Goal: Task Accomplishment & Management: Manage account settings

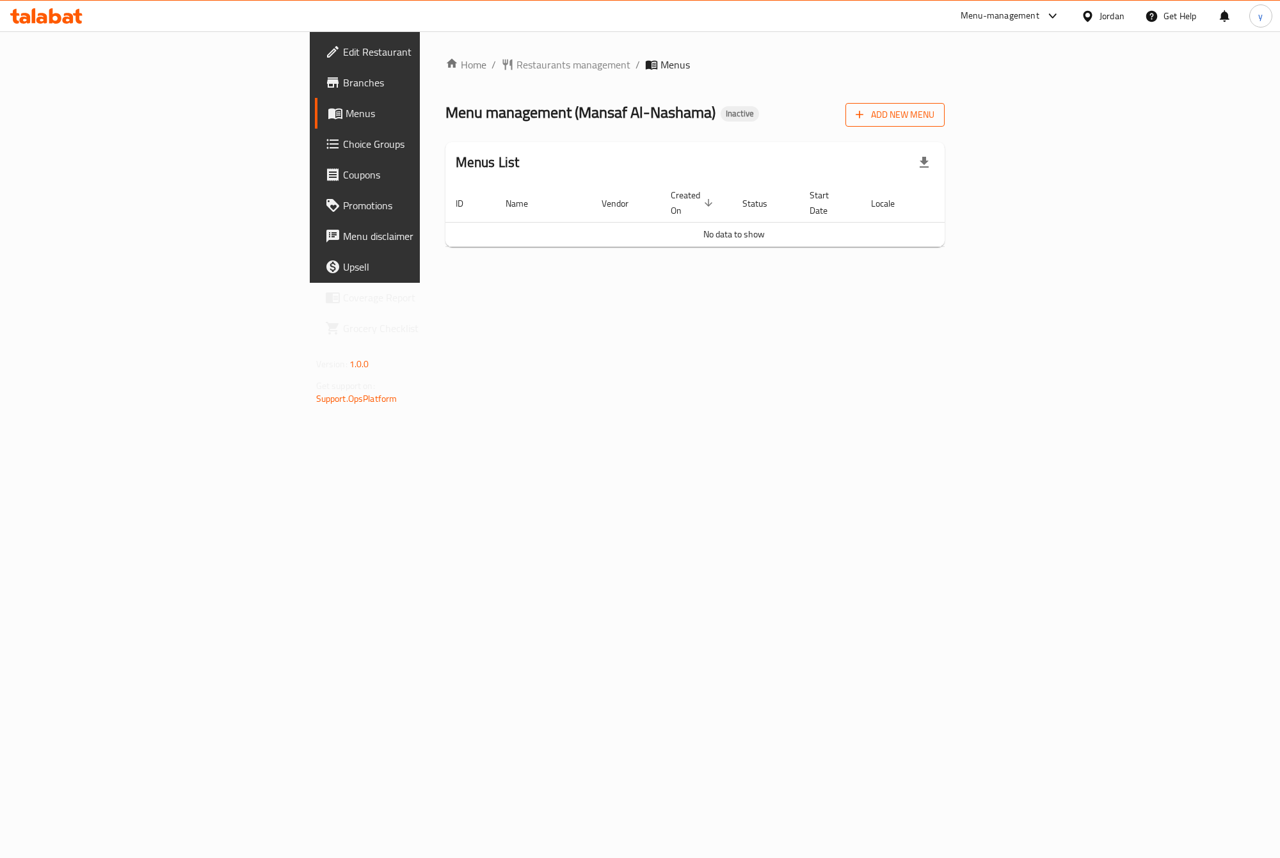
click at [934, 110] on span "Add New Menu" at bounding box center [894, 115] width 79 height 16
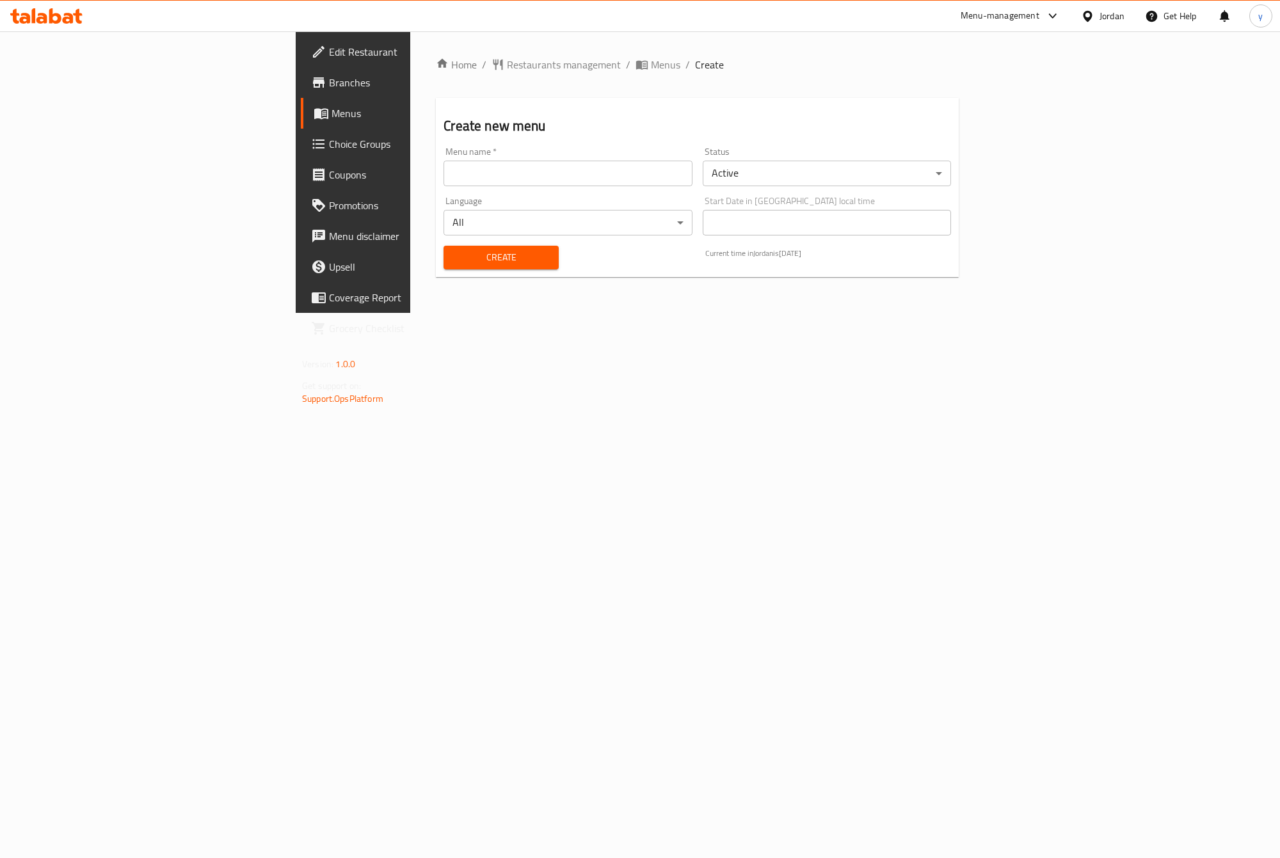
click at [443, 180] on input "text" at bounding box center [567, 174] width 248 height 26
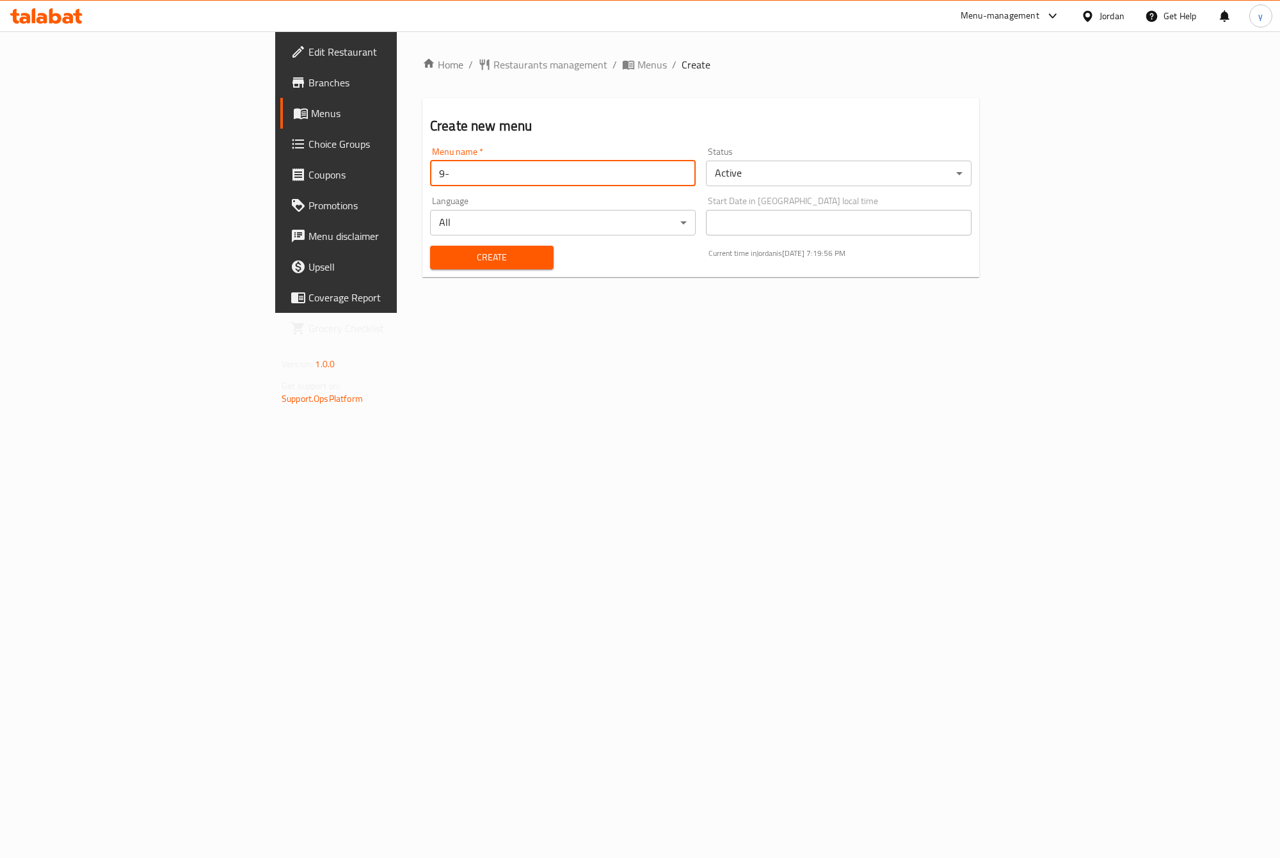
type input "9"
type input "15/9"
click at [430, 246] on button "Create" at bounding box center [491, 258] width 123 height 24
click at [311, 109] on span "Menus" at bounding box center [395, 113] width 168 height 15
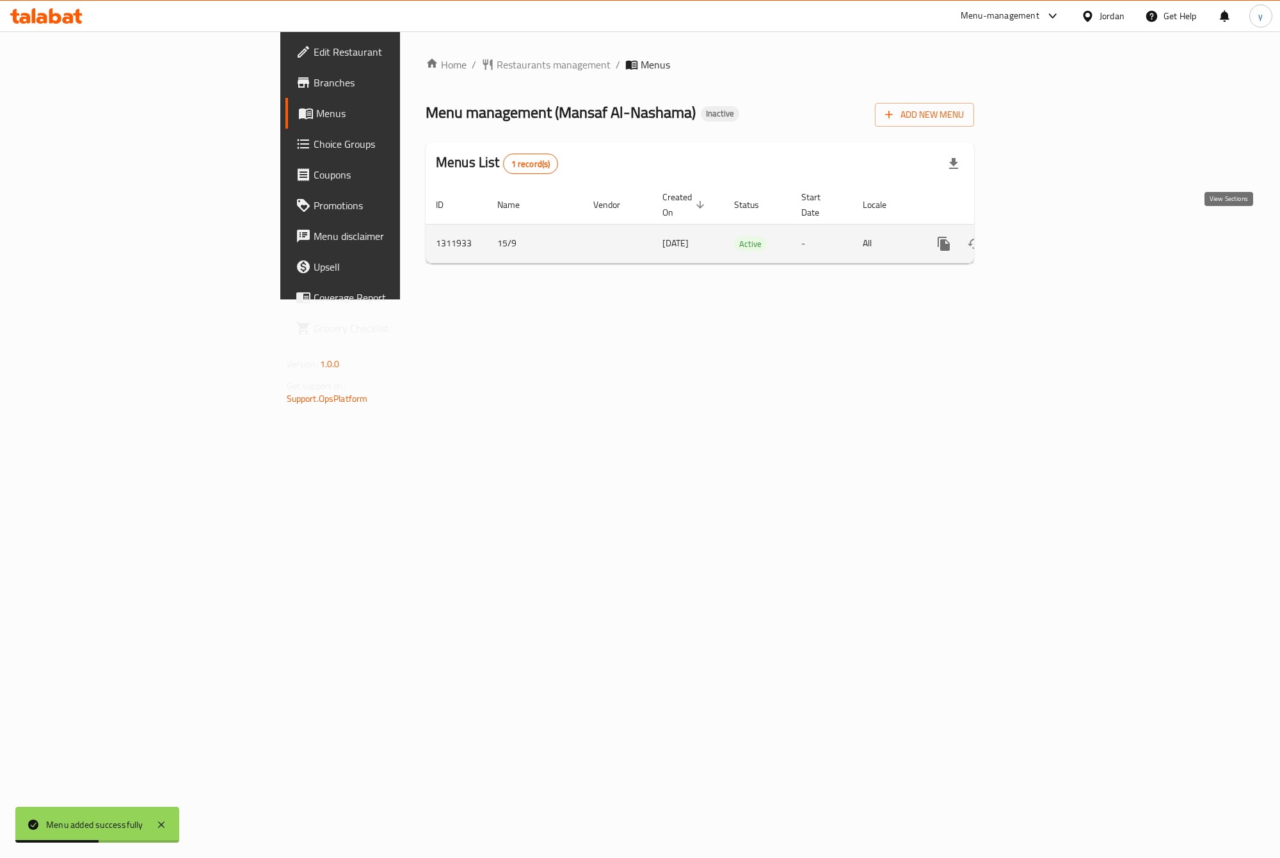
click at [1044, 236] on icon "enhanced table" at bounding box center [1035, 243] width 15 height 15
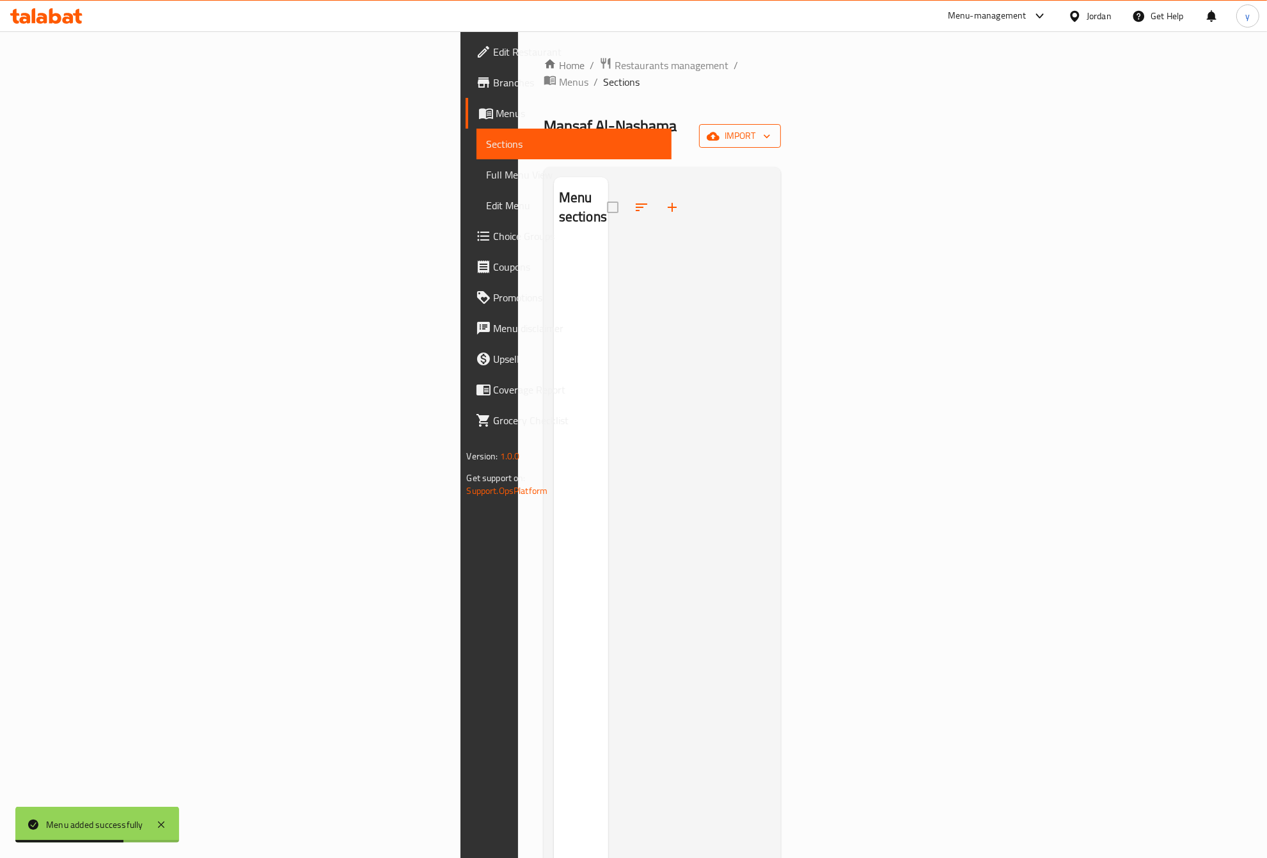
click at [771, 128] on span "import" at bounding box center [740, 136] width 61 height 16
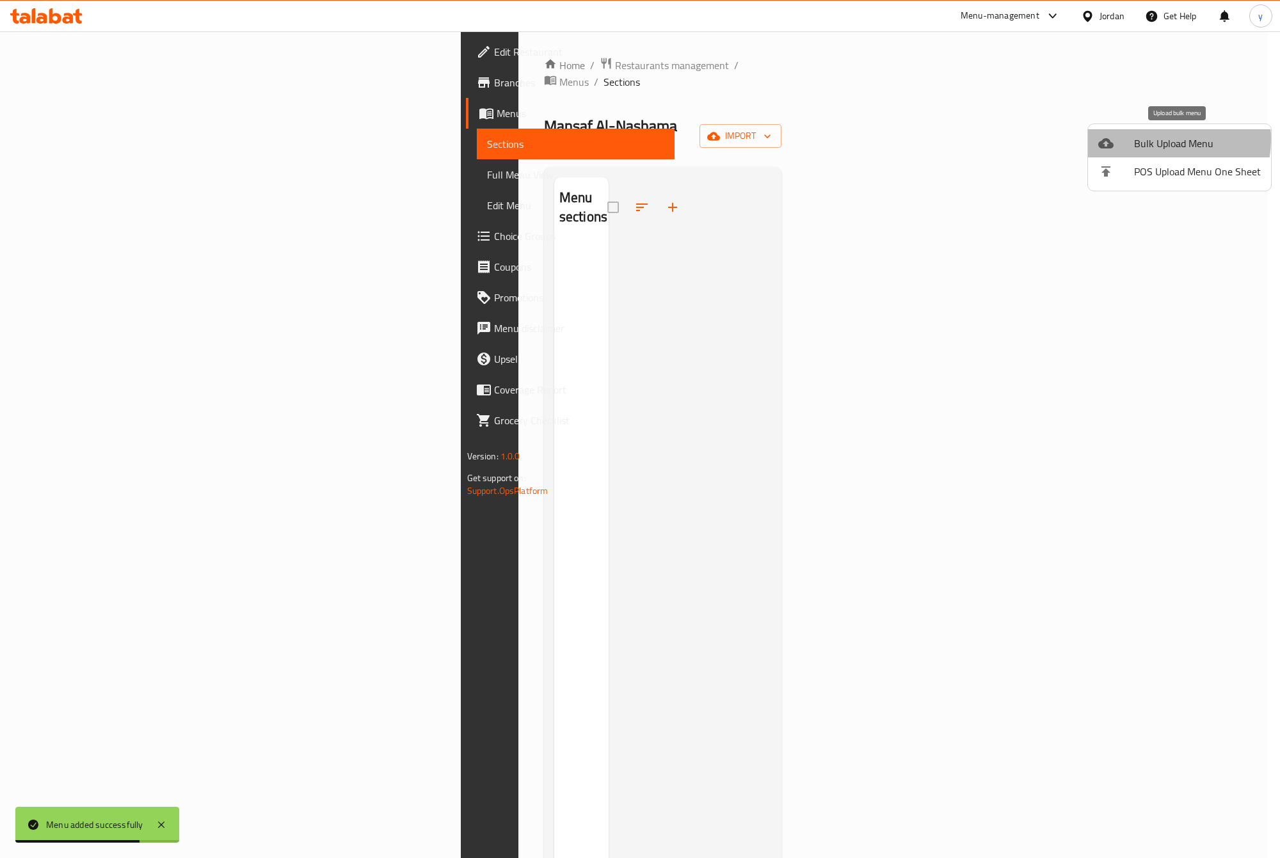
click at [1159, 139] on span "Bulk Upload Menu" at bounding box center [1197, 143] width 127 height 15
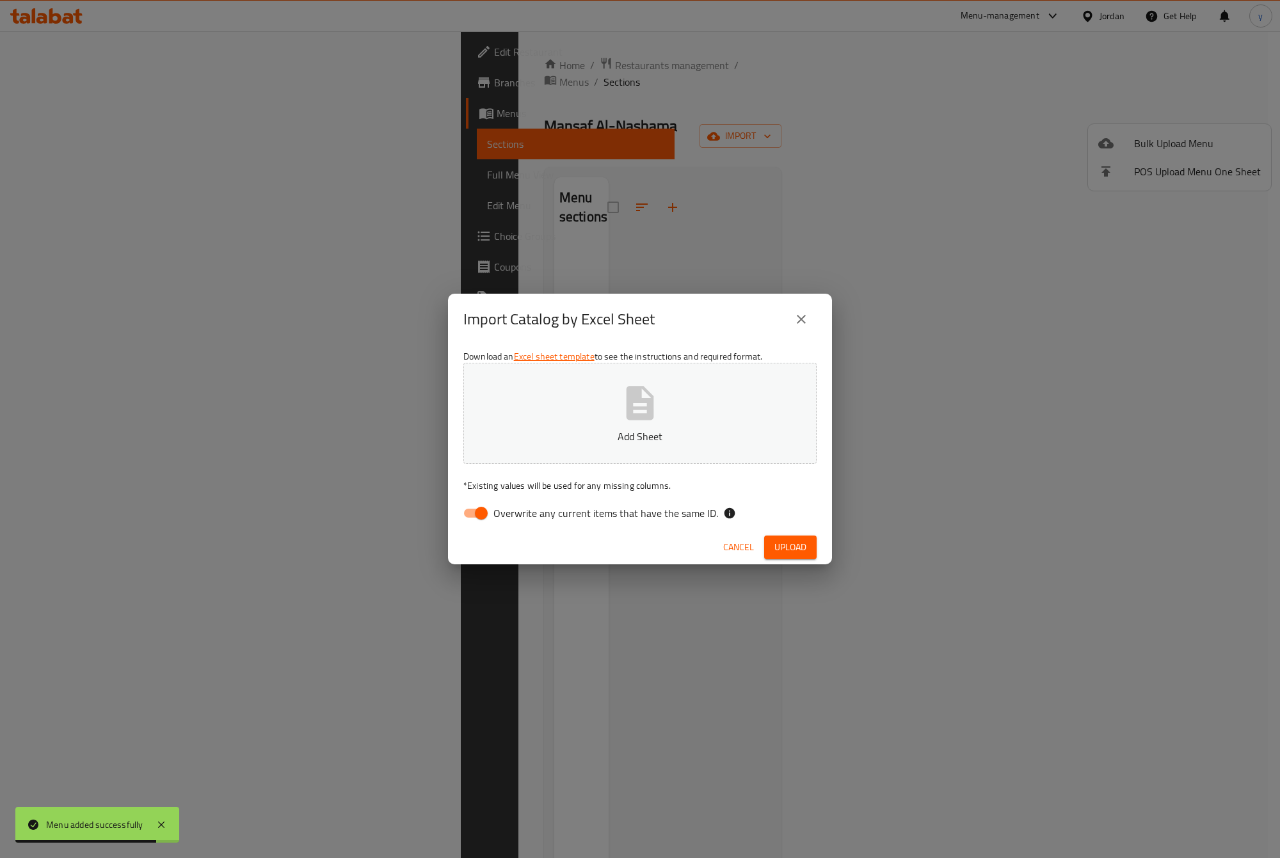
click at [557, 512] on span "Overwrite any current items that have the same ID." at bounding box center [605, 512] width 225 height 15
click at [518, 512] on input "Overwrite any current items that have the same ID." at bounding box center [481, 513] width 73 height 24
checkbox input "false"
click at [801, 551] on span "Upload" at bounding box center [790, 547] width 32 height 16
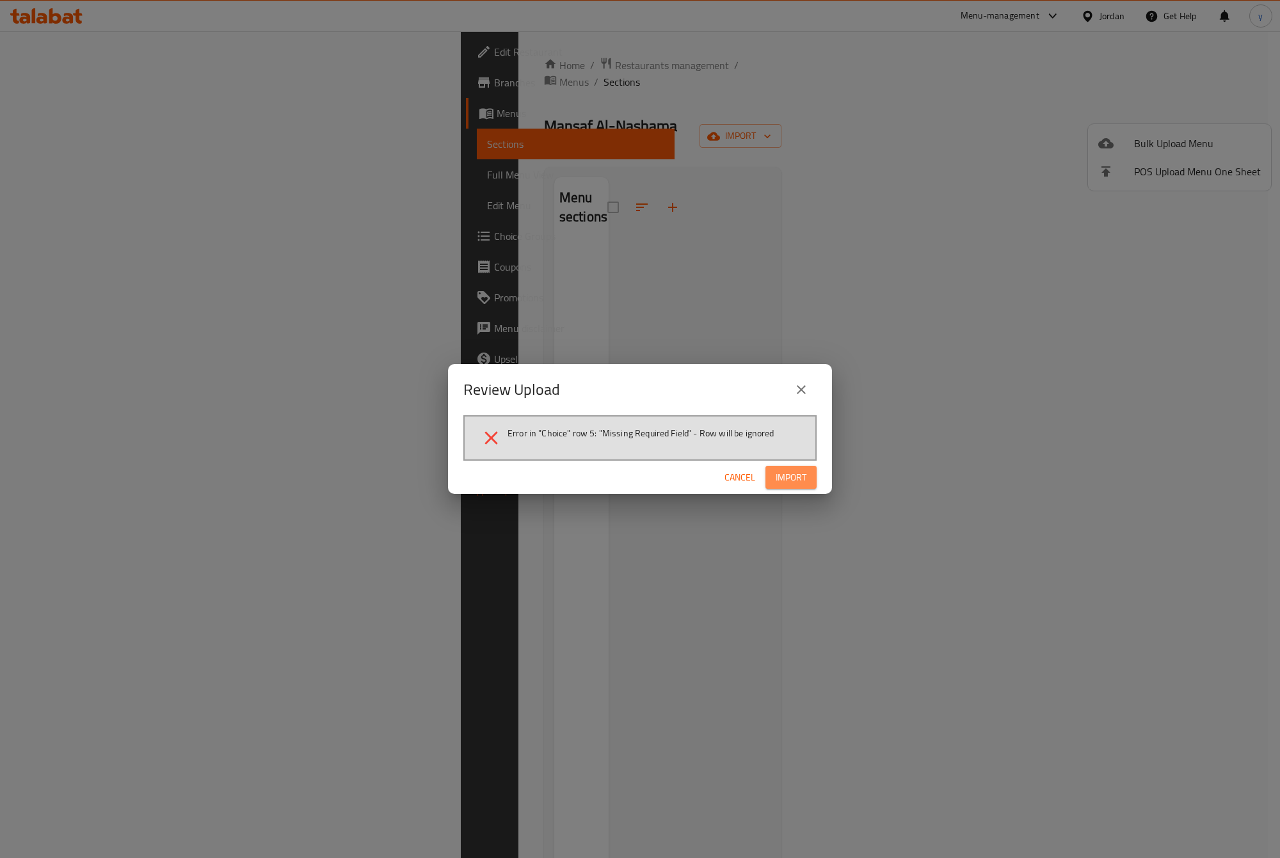
click at [794, 475] on span "Import" at bounding box center [790, 478] width 31 height 16
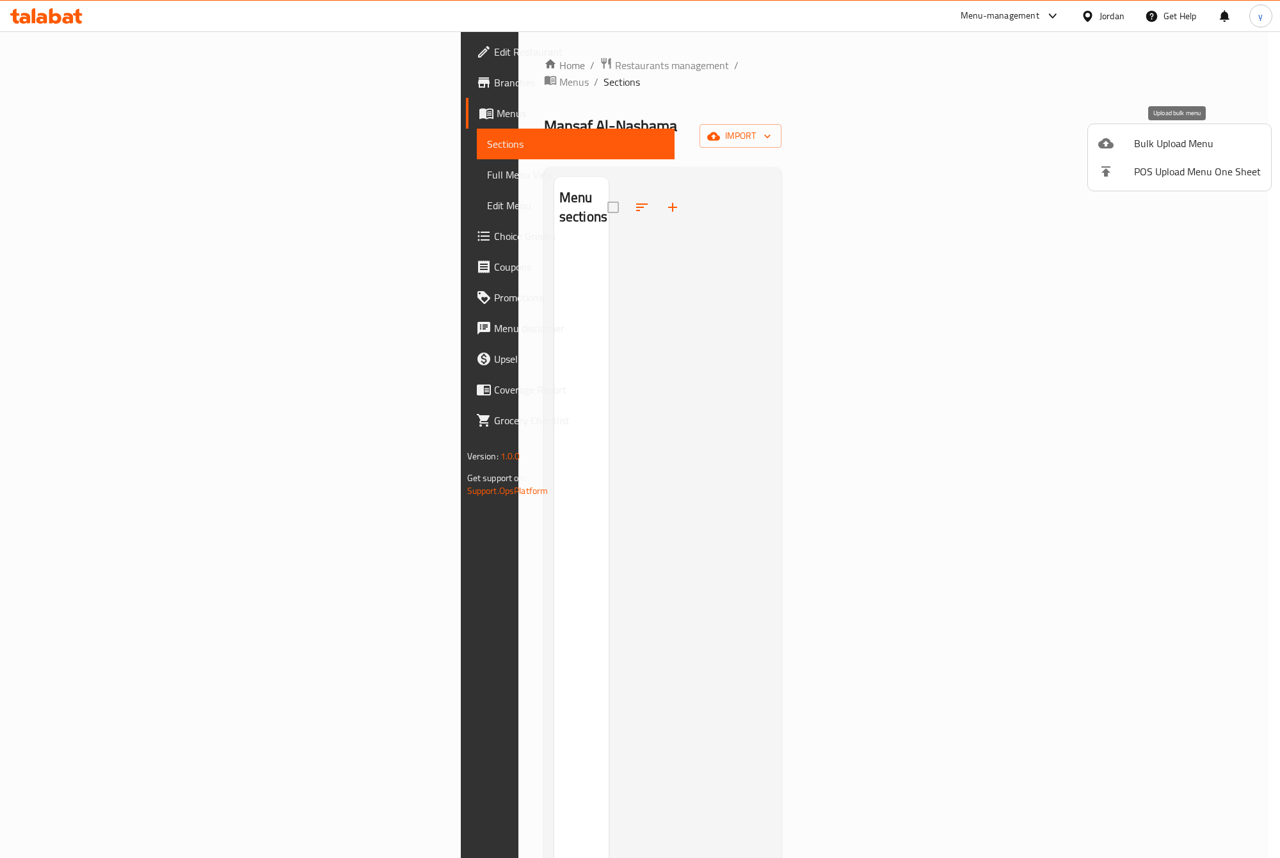
click at [1127, 151] on li "Bulk Upload Menu" at bounding box center [1179, 143] width 183 height 28
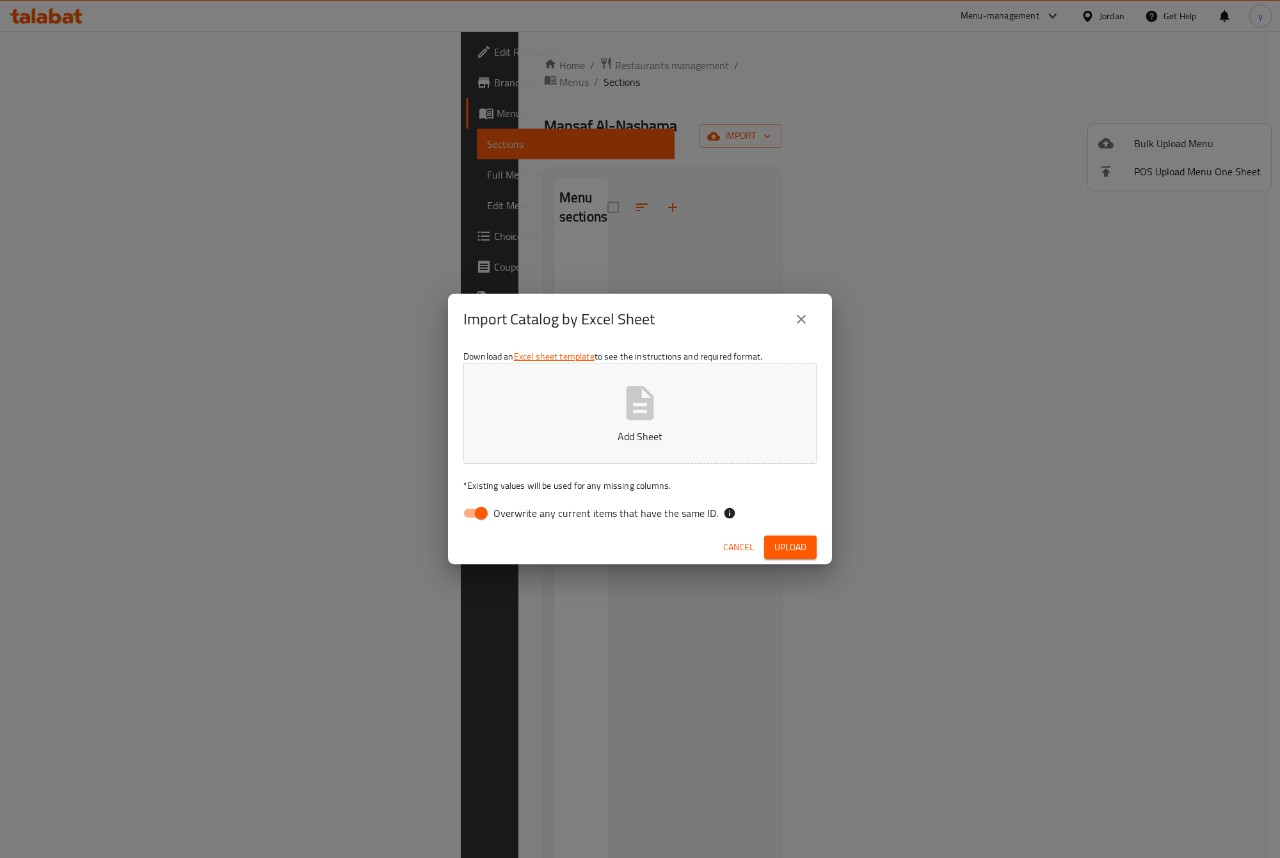
click at [495, 525] on label "Overwrite any current items that have the same ID." at bounding box center [587, 513] width 262 height 24
click at [495, 525] on input "Overwrite any current items that have the same ID." at bounding box center [481, 513] width 73 height 24
checkbox input "false"
drag, startPoint x: 786, startPoint y: 549, endPoint x: 814, endPoint y: 426, distance: 126.0
click at [786, 549] on span "Upload" at bounding box center [790, 547] width 32 height 16
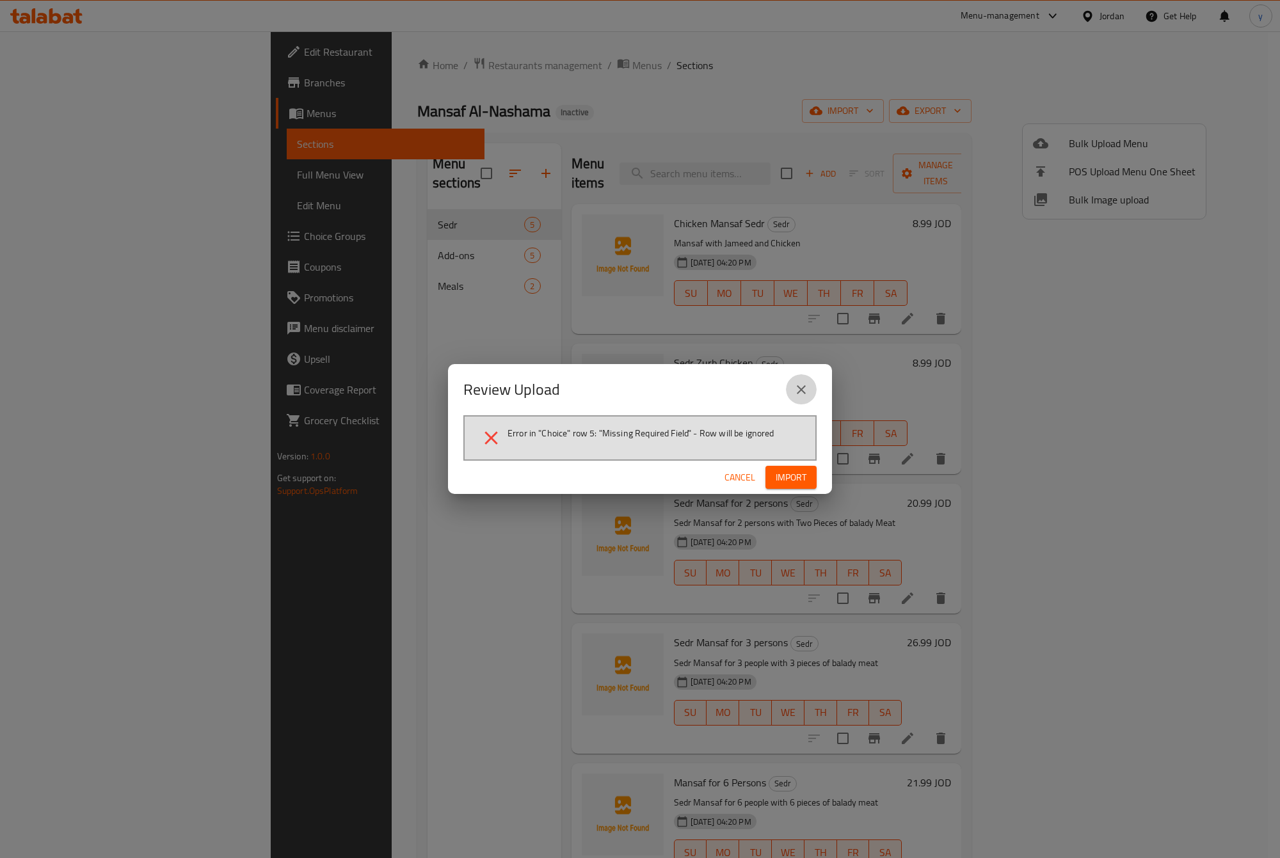
click at [791, 390] on button "close" at bounding box center [801, 389] width 31 height 31
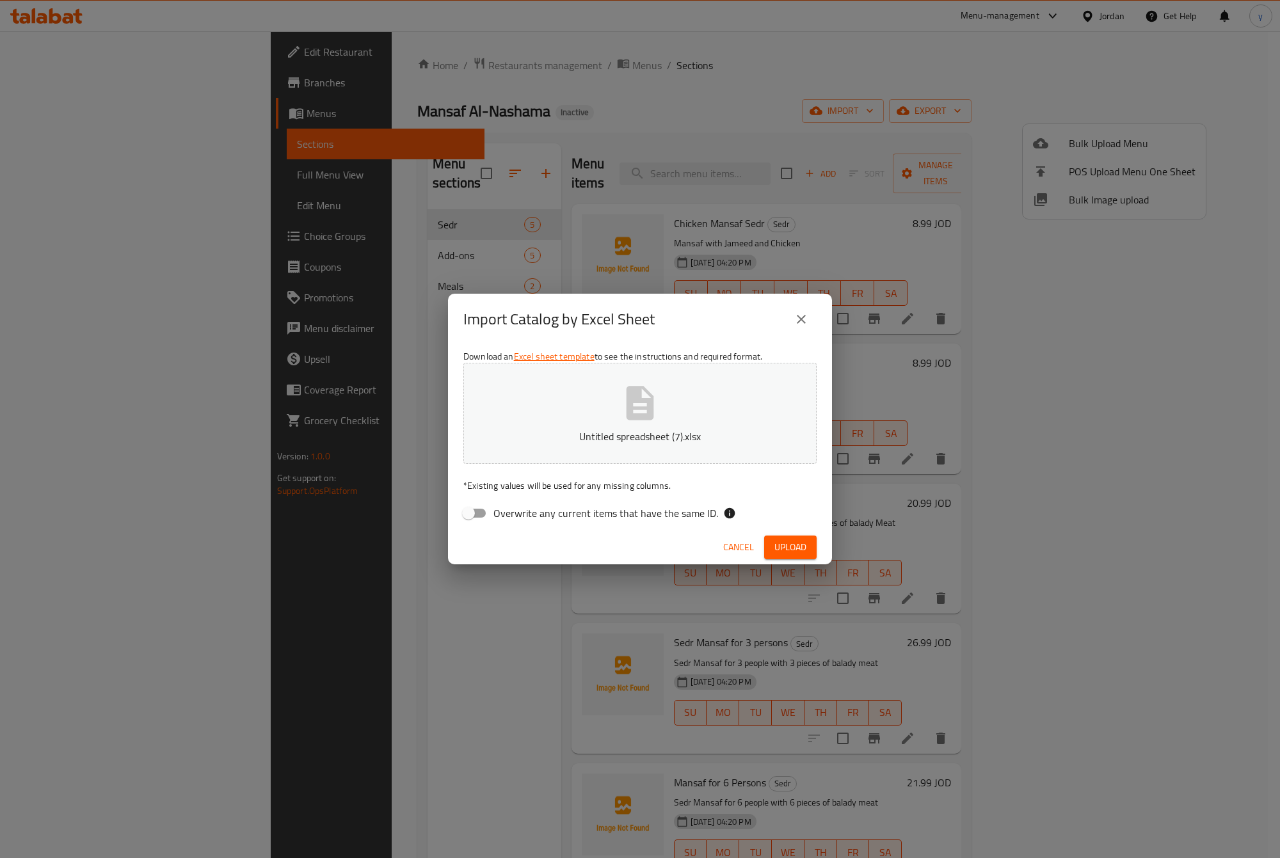
click at [808, 317] on icon "close" at bounding box center [800, 319] width 15 height 15
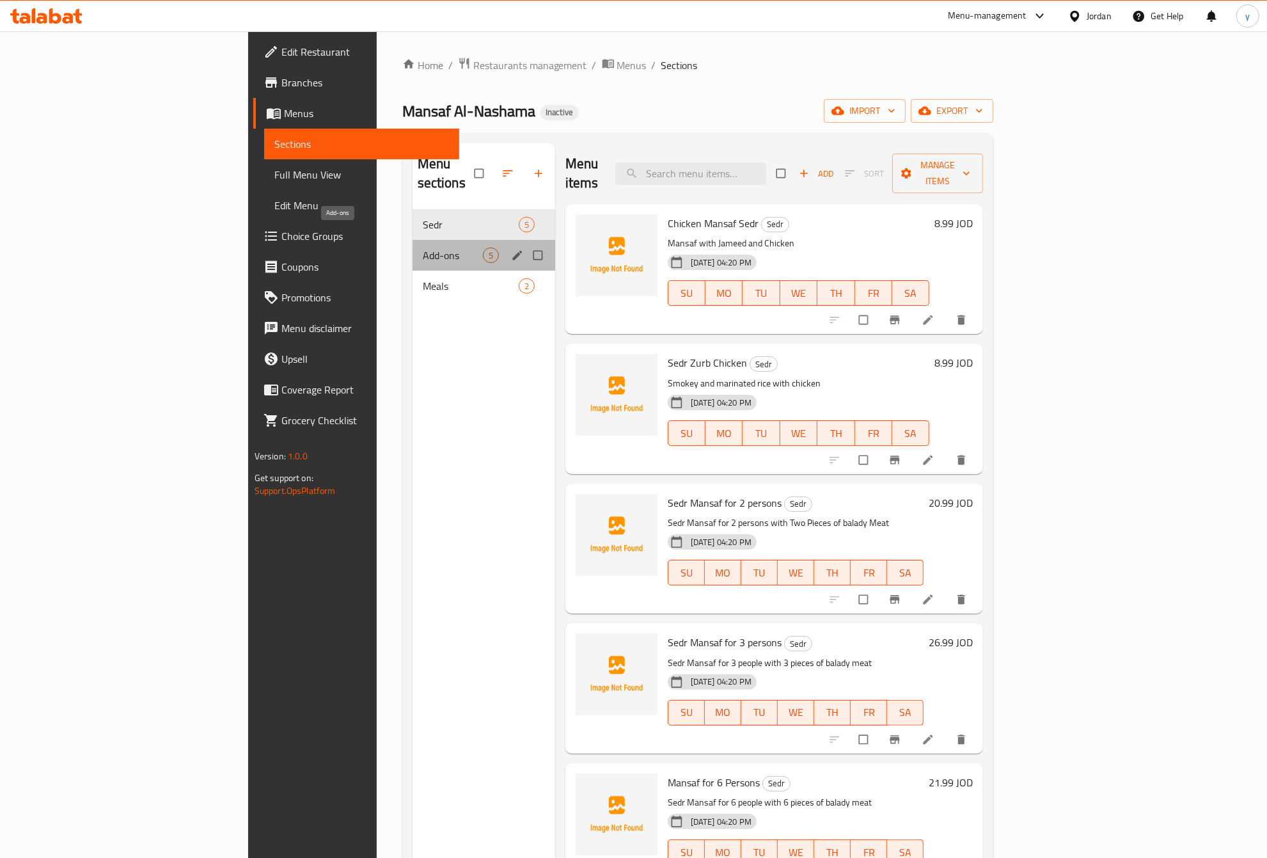
click at [423, 248] on span "Add-ons" at bounding box center [453, 255] width 60 height 15
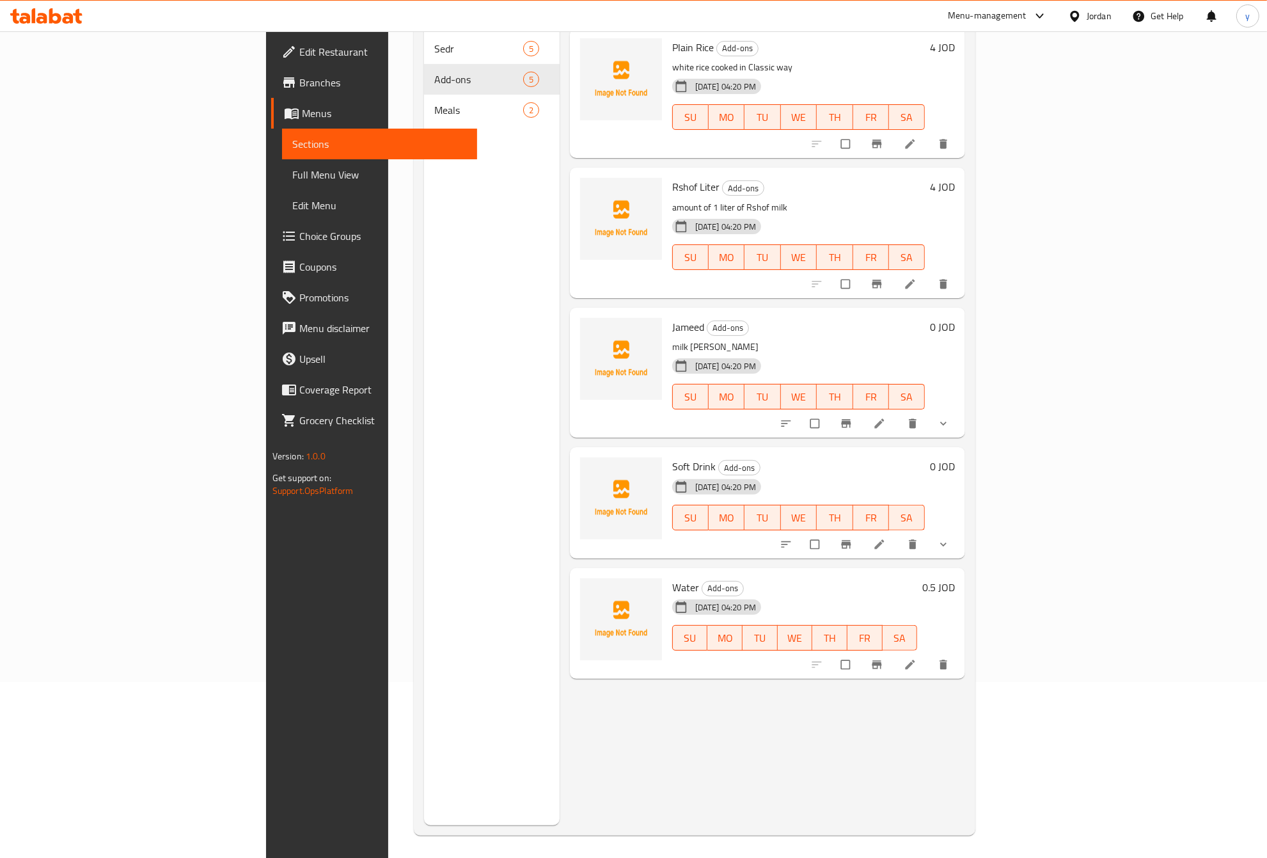
scroll to position [180, 0]
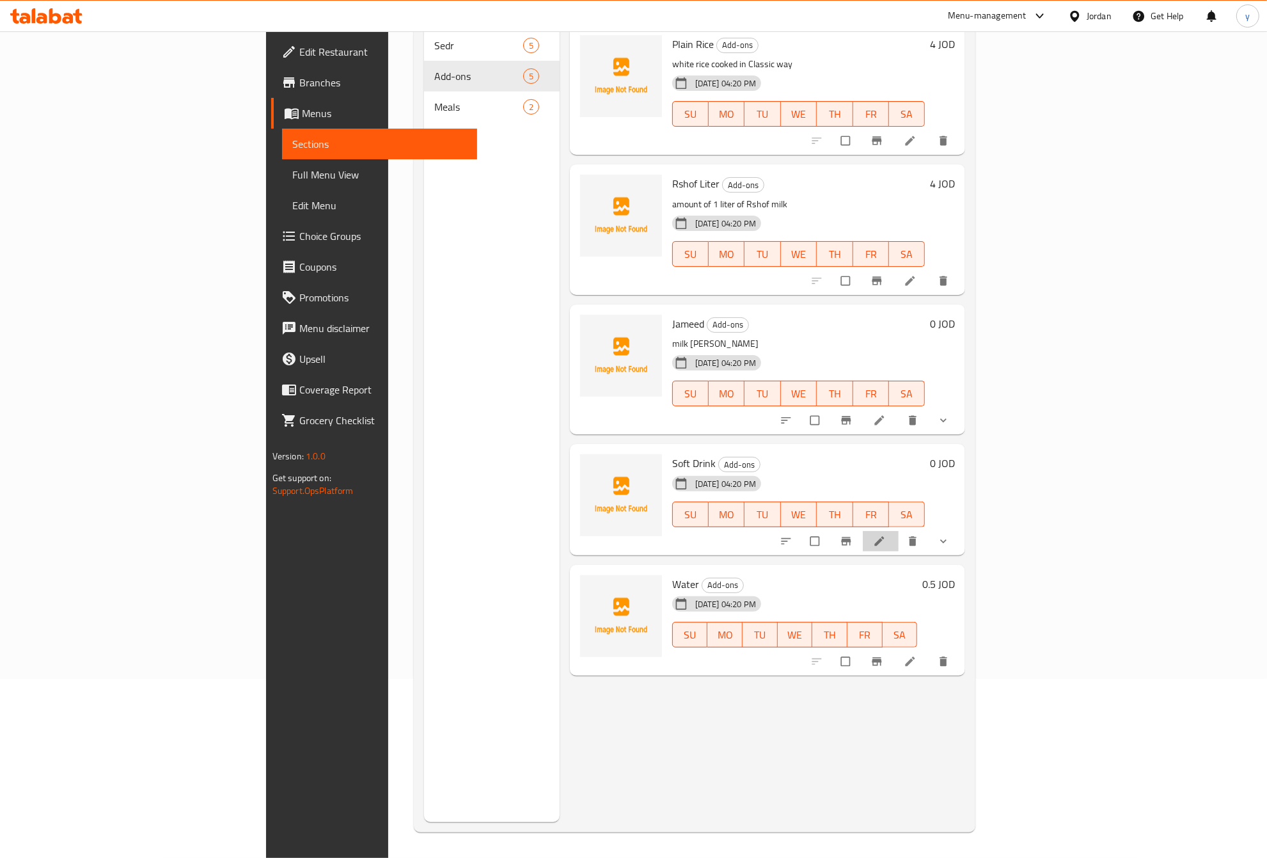
click at [899, 531] on li at bounding box center [881, 541] width 36 height 20
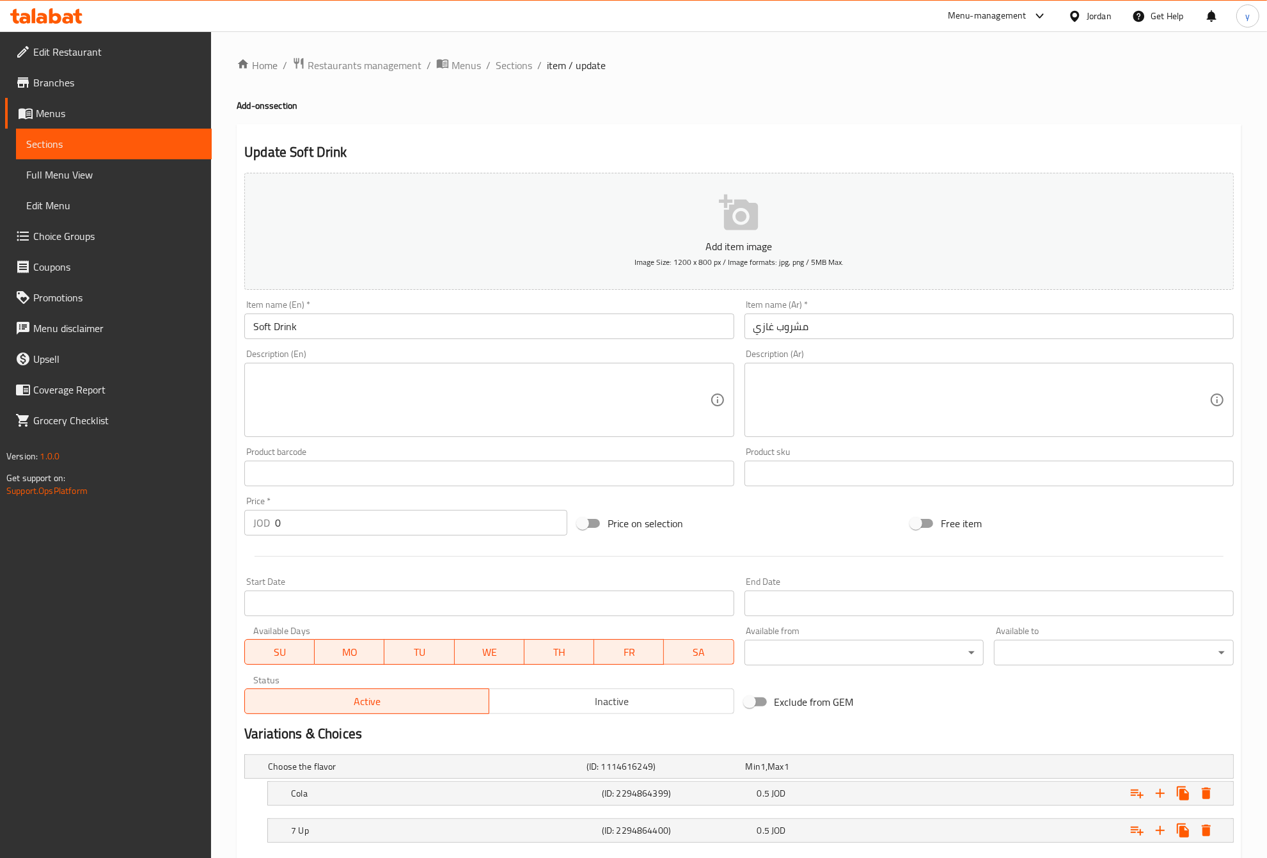
click at [40, 107] on span "Menus" at bounding box center [119, 113] width 166 height 15
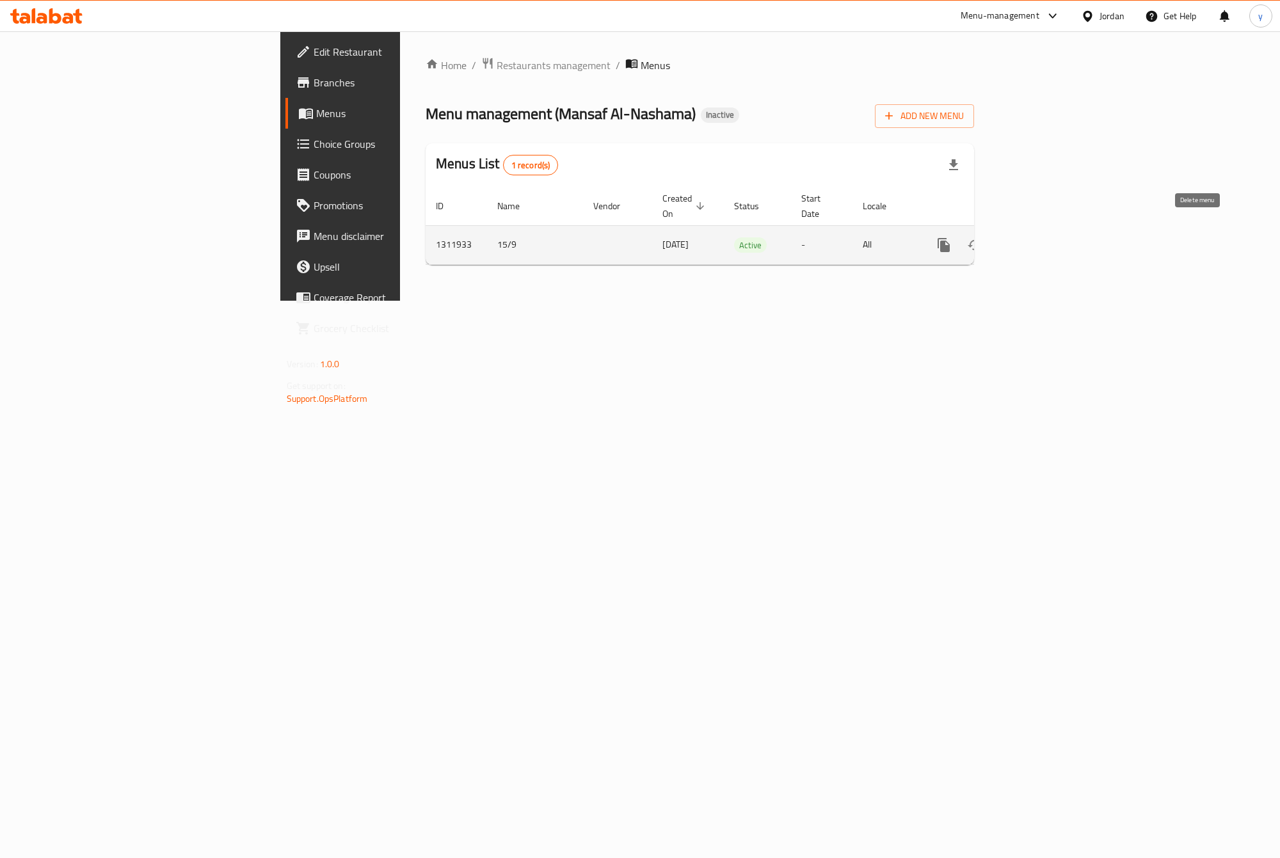
click at [1010, 239] on icon "enhanced table" at bounding box center [1005, 245] width 9 height 12
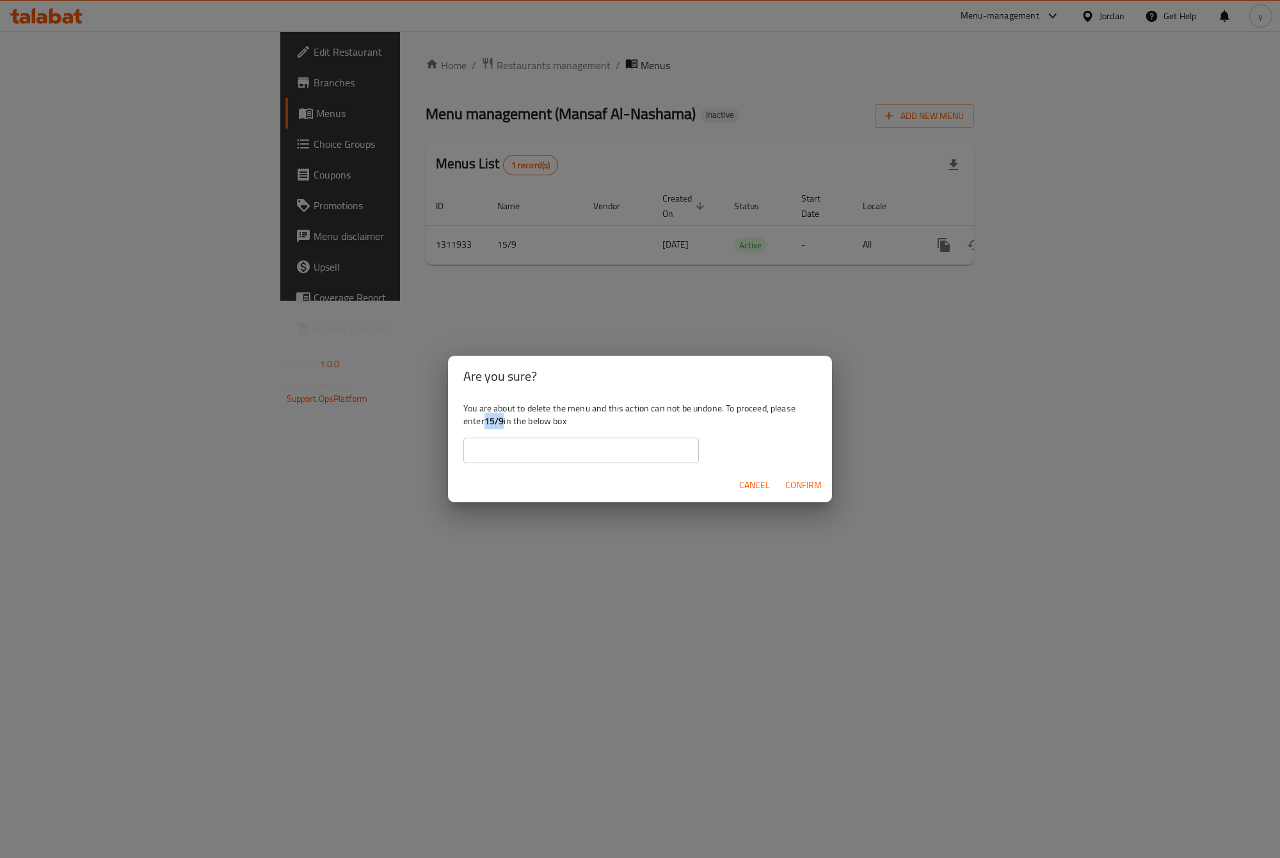
drag, startPoint x: 504, startPoint y: 420, endPoint x: 486, endPoint y: 420, distance: 17.3
click at [486, 420] on b "15/9" at bounding box center [494, 421] width 20 height 17
copy b "15/9"
click at [564, 459] on input "text" at bounding box center [580, 451] width 235 height 26
paste input "15/9"
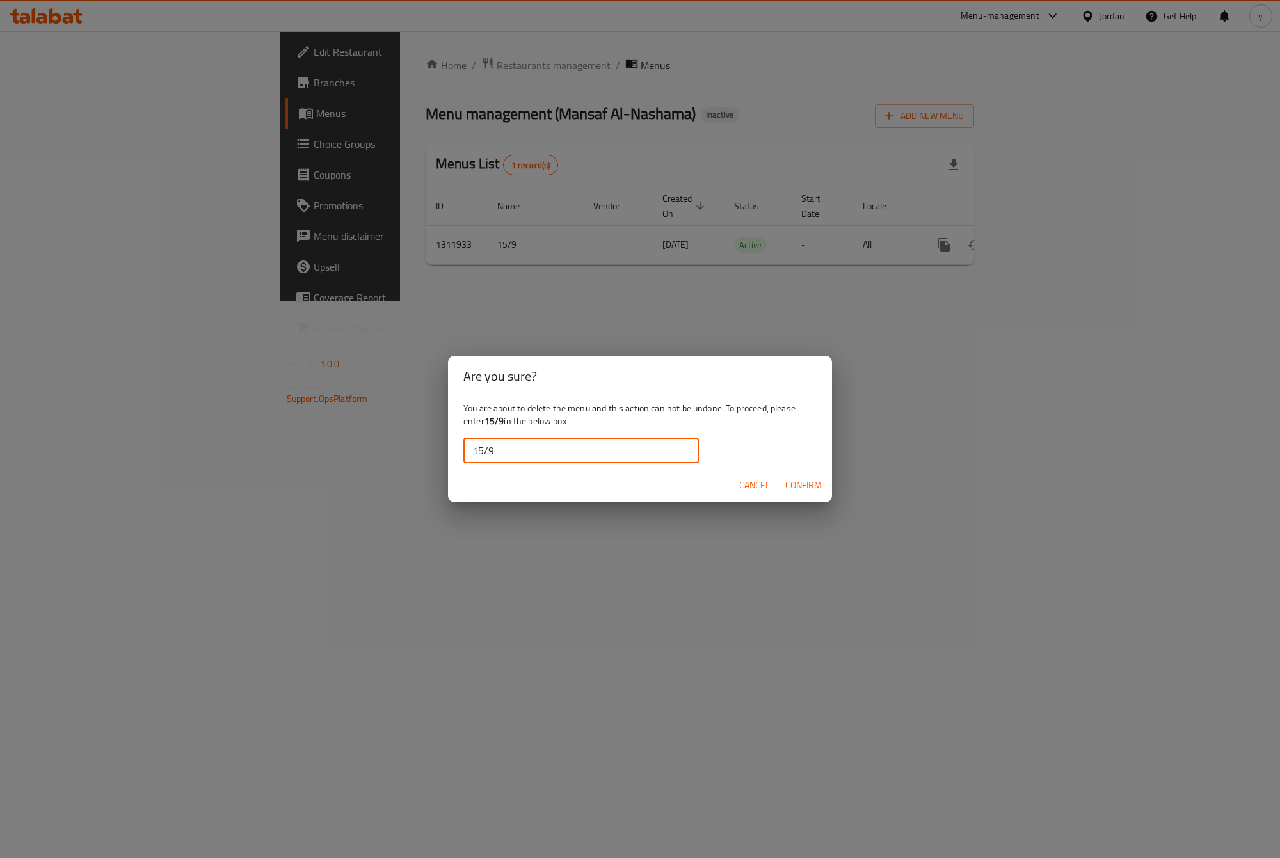
type input "15/9"
click at [807, 490] on span "Confirm" at bounding box center [803, 485] width 36 height 16
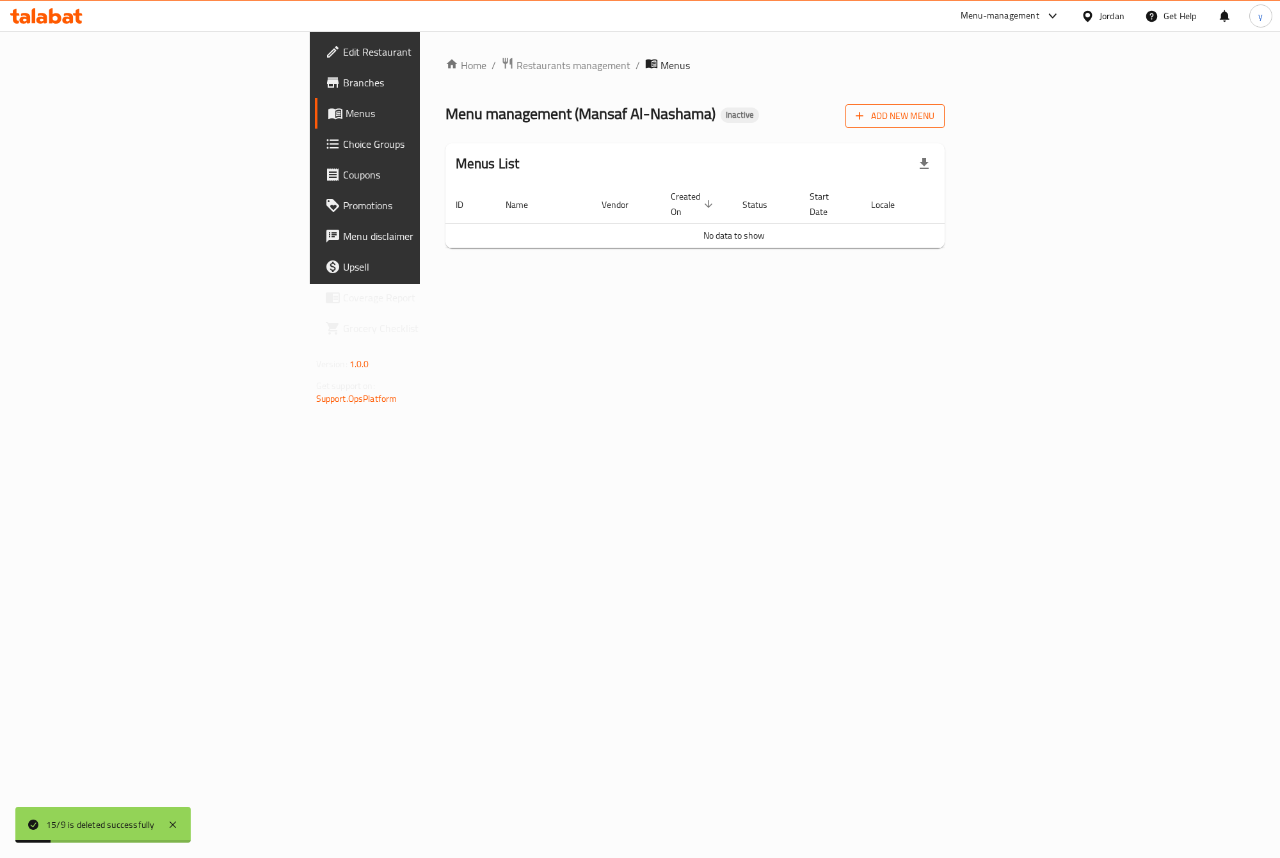
click at [934, 118] on span "Add New Menu" at bounding box center [894, 116] width 79 height 16
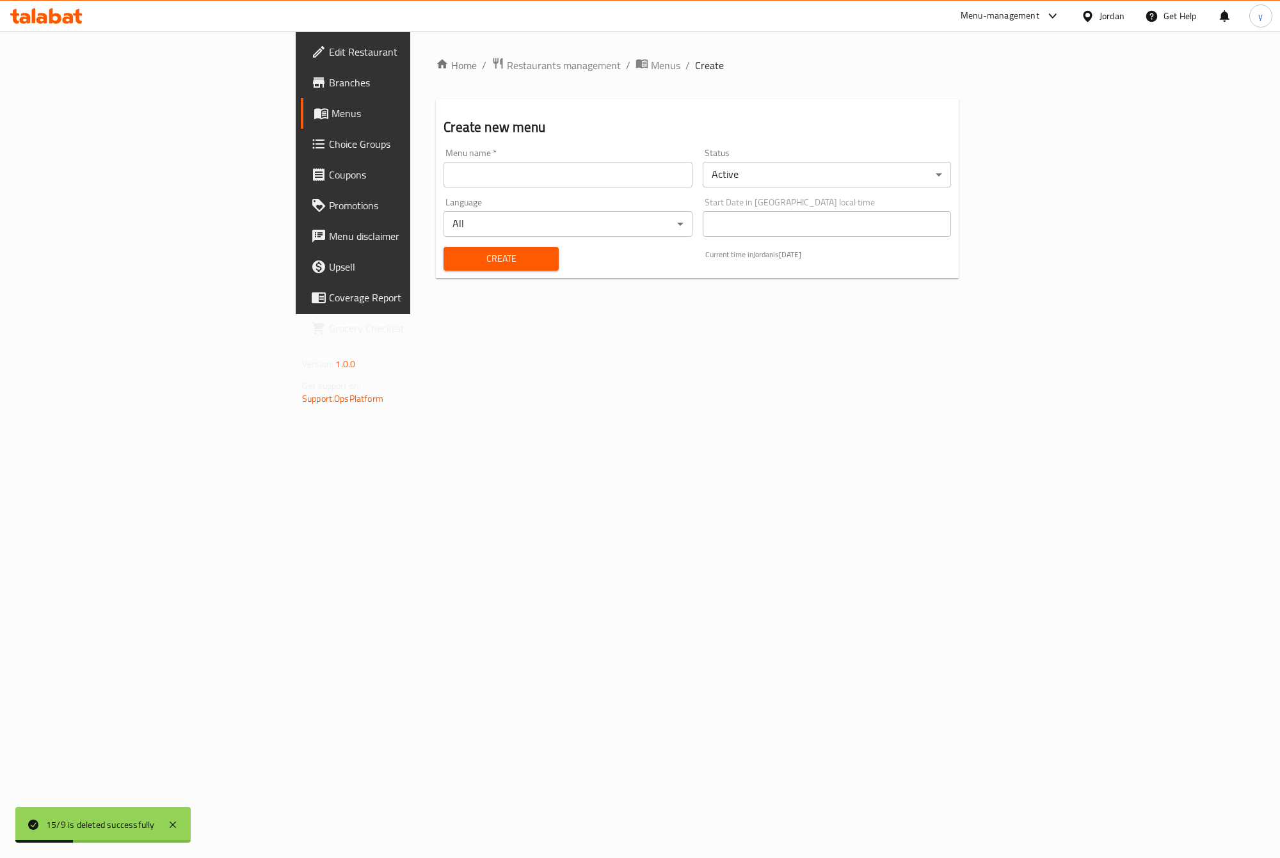
click at [692, 171] on input "text" at bounding box center [567, 175] width 248 height 26
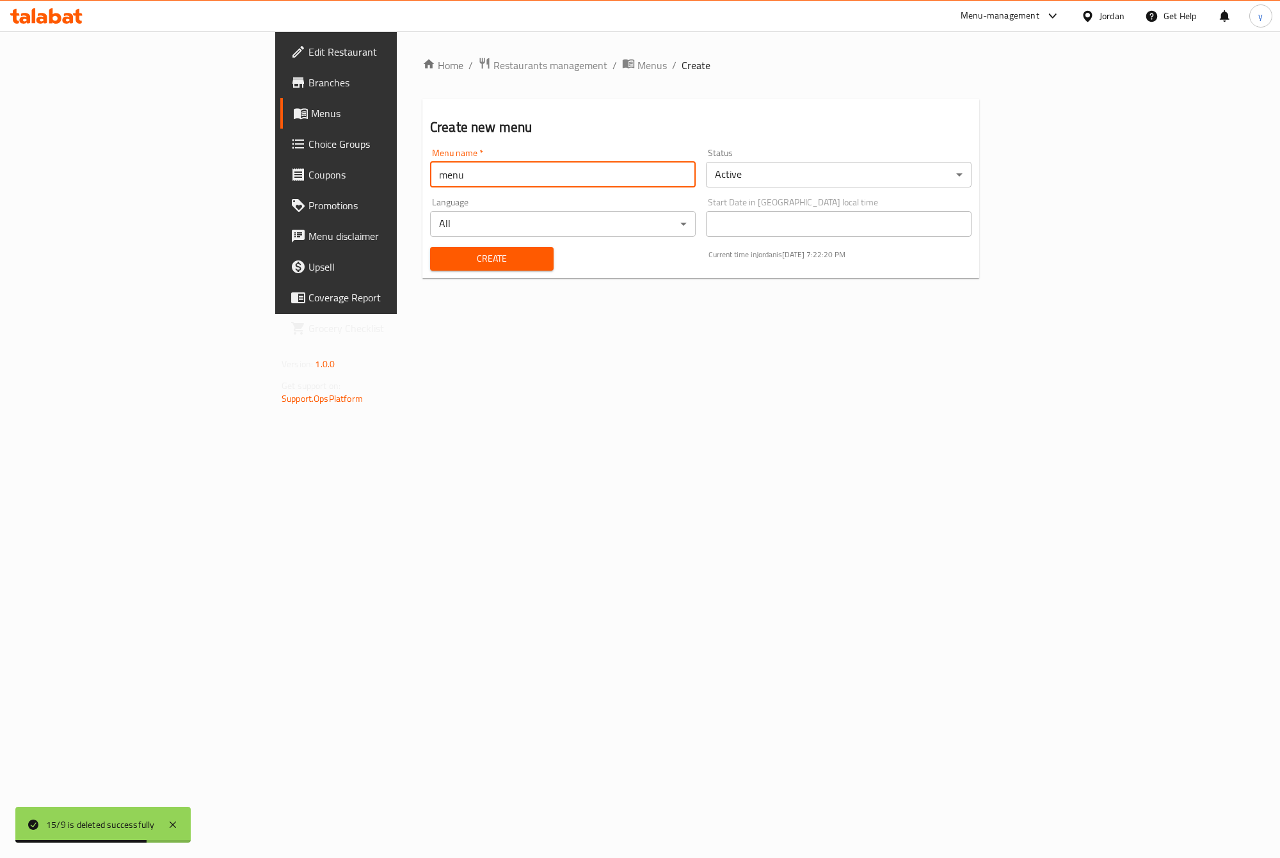
type input "menu"
click at [430, 247] on button "Create" at bounding box center [491, 259] width 123 height 24
click at [311, 111] on span "Menus" at bounding box center [395, 113] width 168 height 15
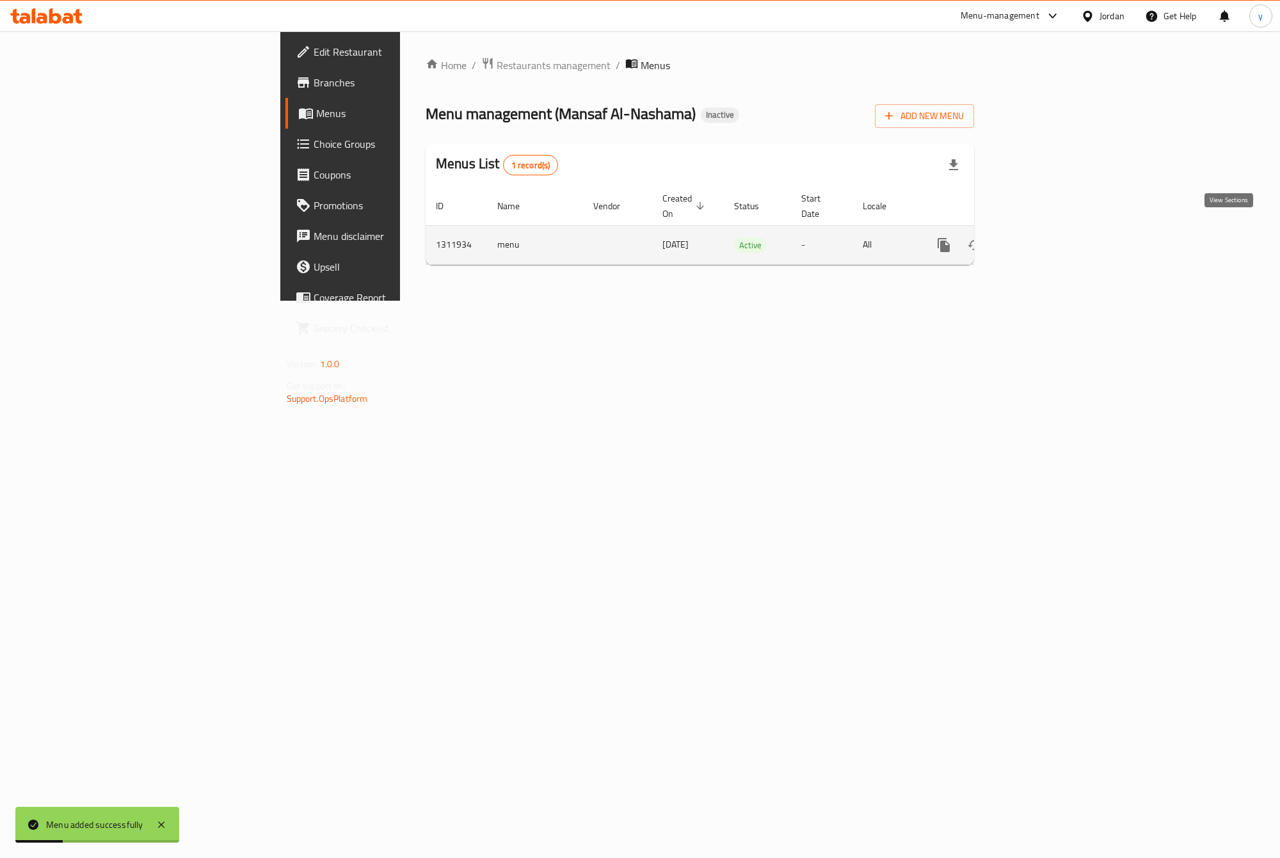
click at [1044, 237] on icon "enhanced table" at bounding box center [1035, 244] width 15 height 15
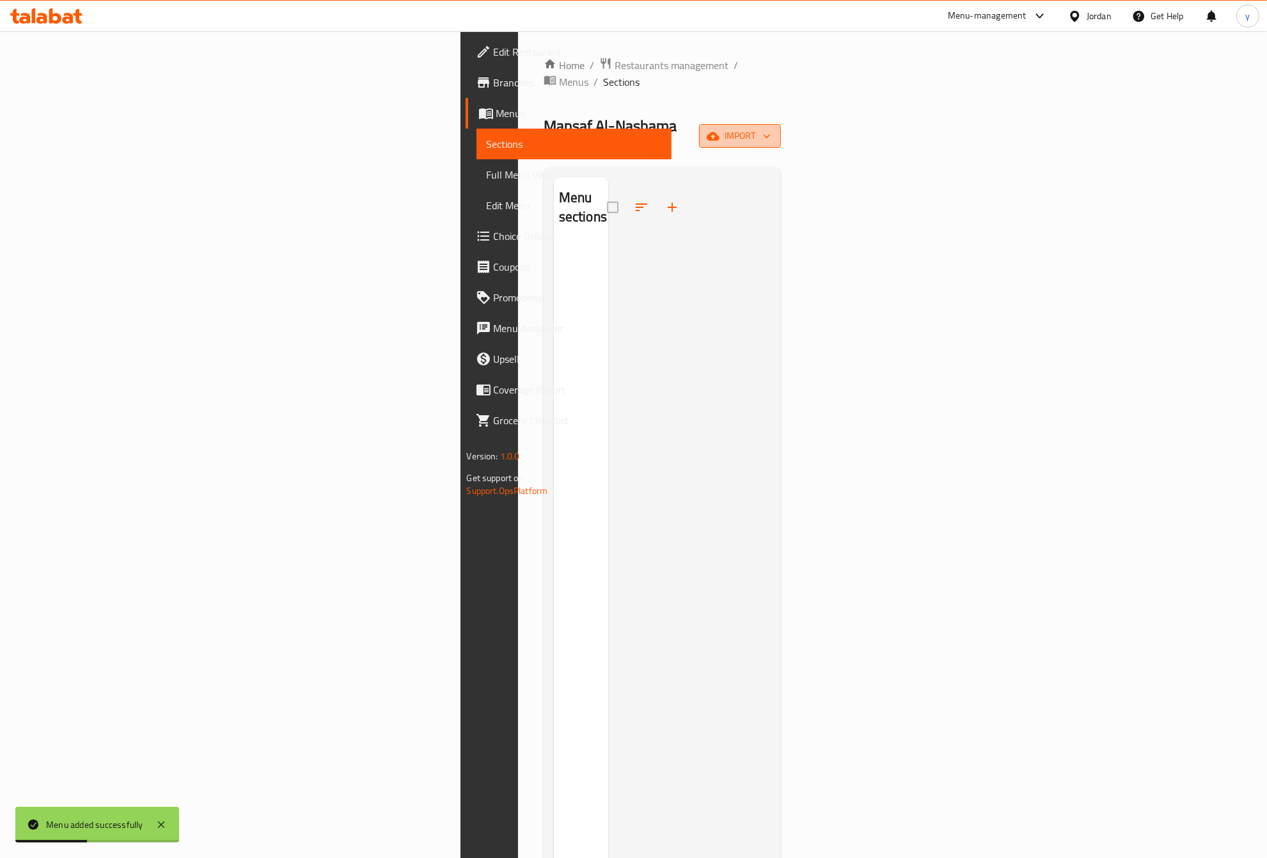
click at [720, 130] on icon "button" at bounding box center [713, 136] width 13 height 13
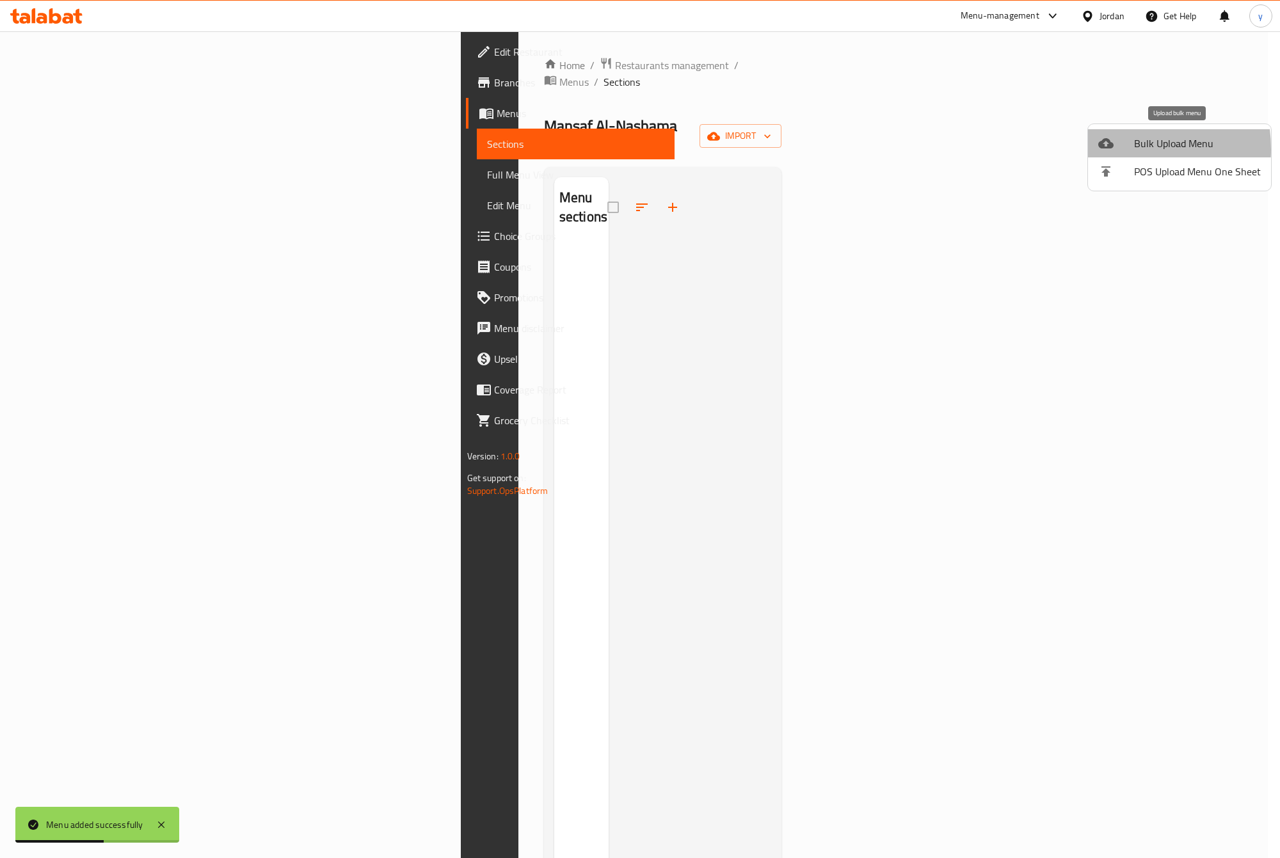
click at [1110, 149] on icon at bounding box center [1105, 143] width 15 height 15
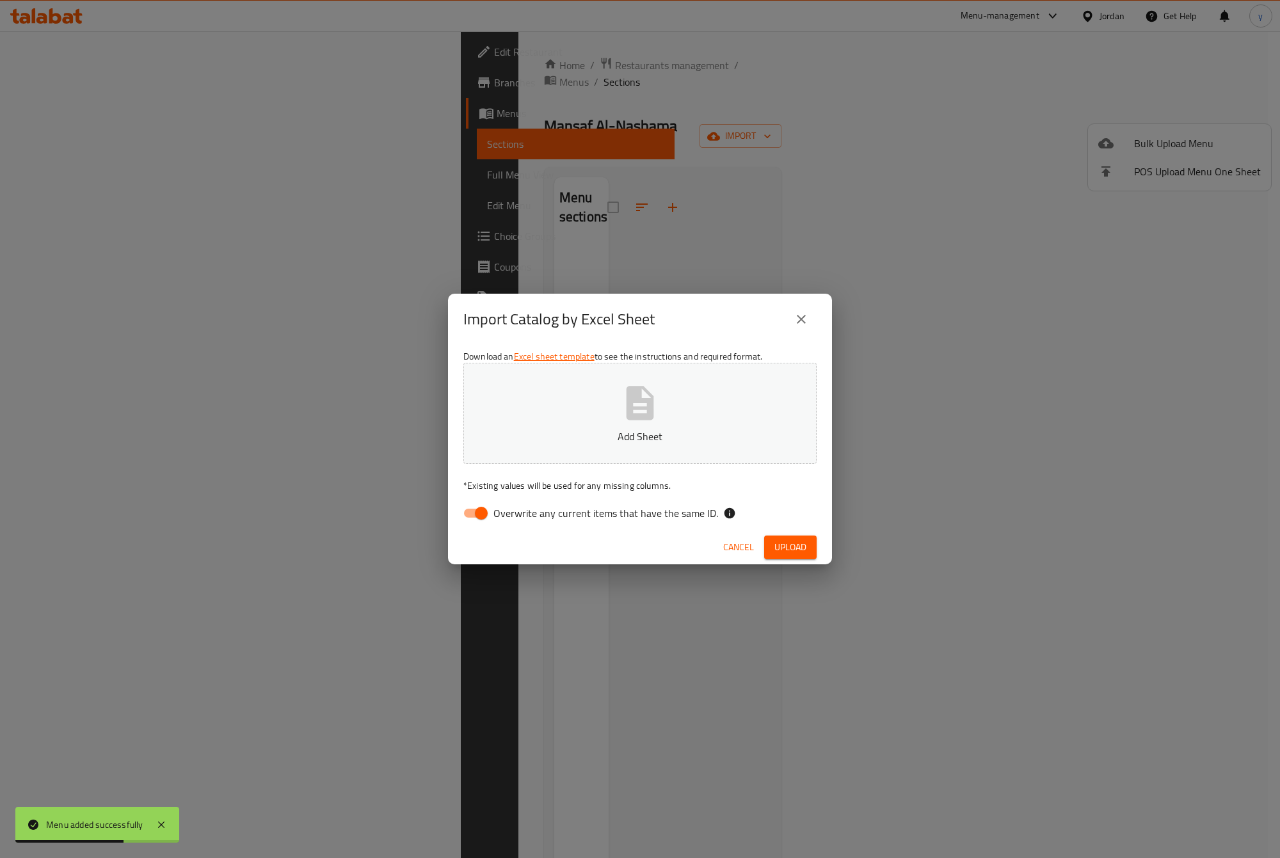
click at [507, 505] on span "Overwrite any current items that have the same ID." at bounding box center [605, 512] width 225 height 15
click at [507, 504] on input "Overwrite any current items that have the same ID." at bounding box center [481, 513] width 73 height 24
checkbox input "false"
drag, startPoint x: 791, startPoint y: 541, endPoint x: 763, endPoint y: 461, distance: 84.6
click at [791, 541] on span "Upload" at bounding box center [790, 547] width 32 height 16
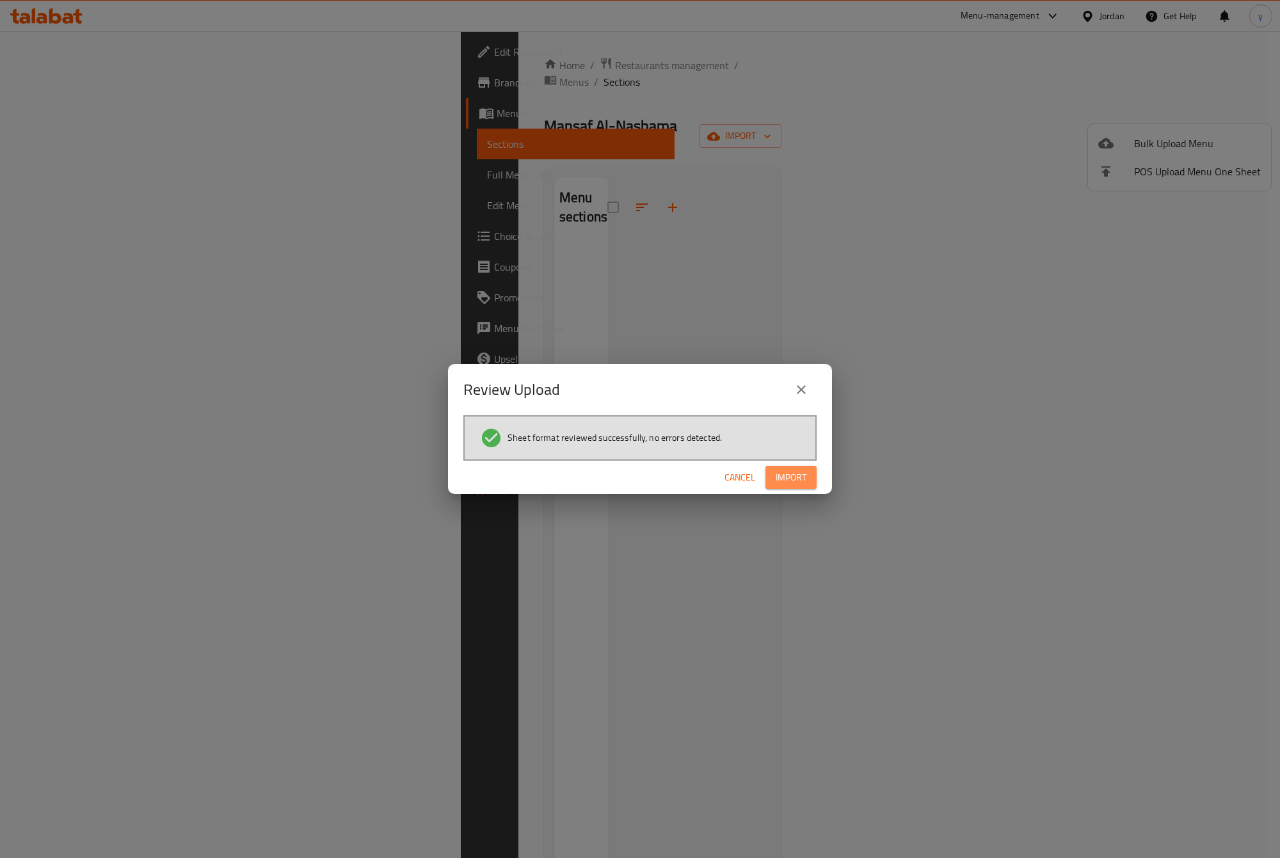
click at [791, 479] on span "Import" at bounding box center [790, 478] width 31 height 16
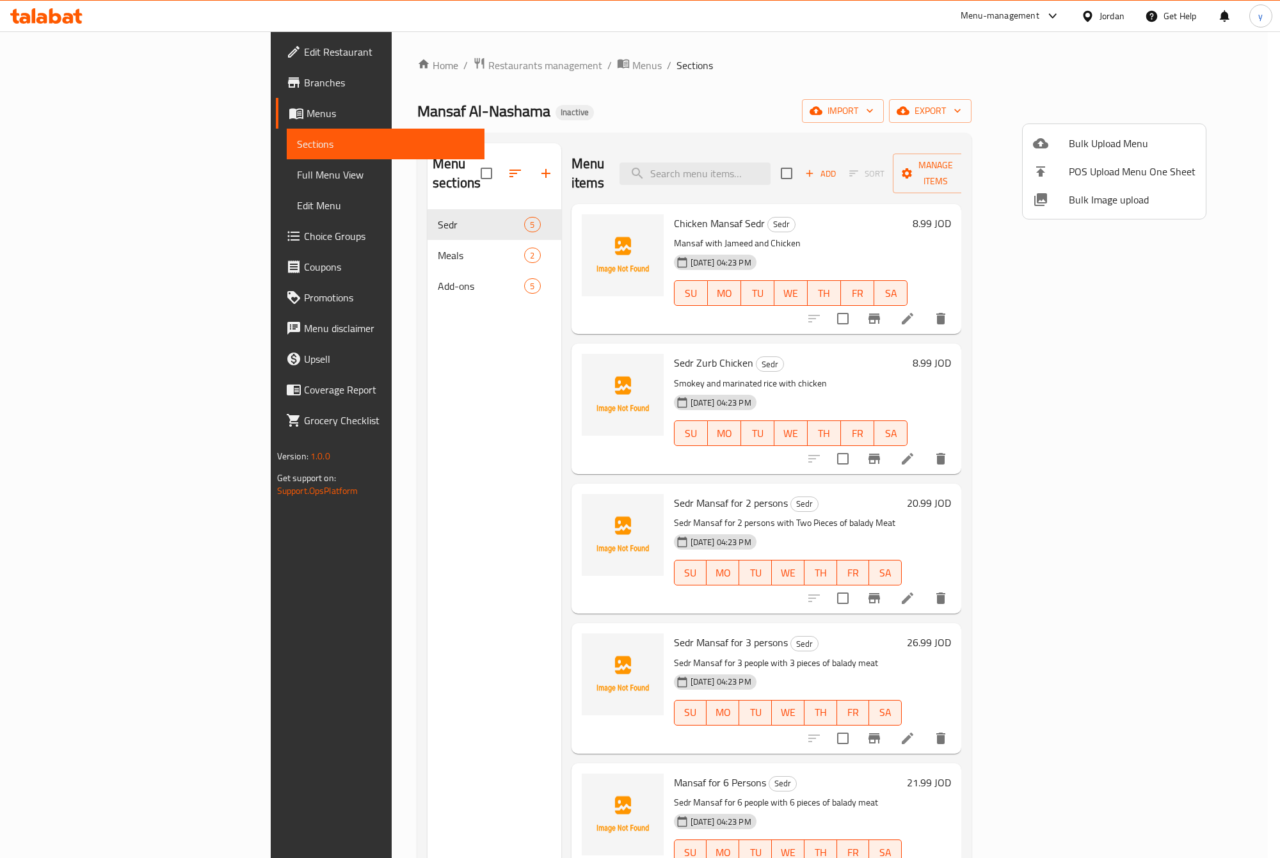
click at [779, 161] on div at bounding box center [640, 429] width 1280 height 858
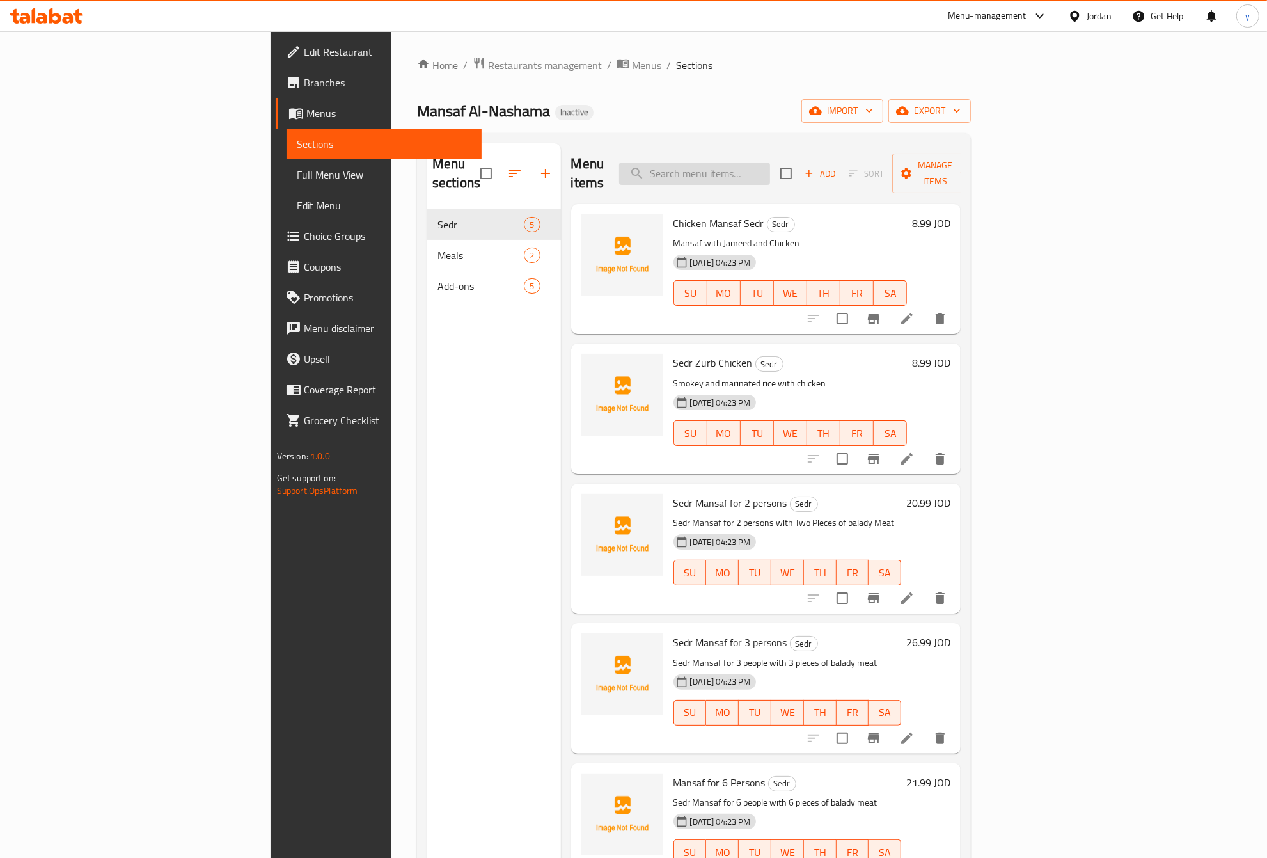
click at [770, 163] on input "search" at bounding box center [694, 174] width 151 height 22
paste input "Sedr Zurb Chicken"
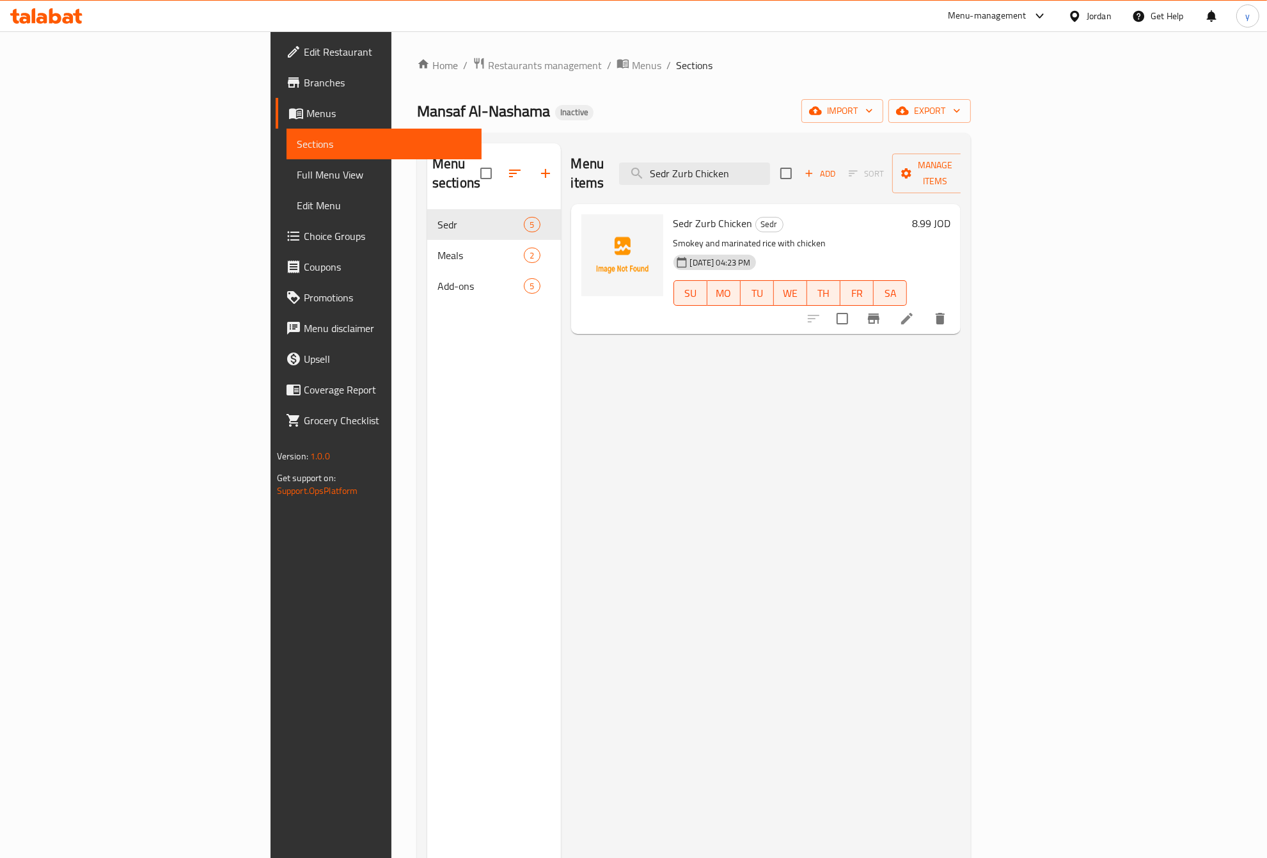
type input "Sedr Zurb Chicken"
click at [915, 311] on icon at bounding box center [907, 318] width 15 height 15
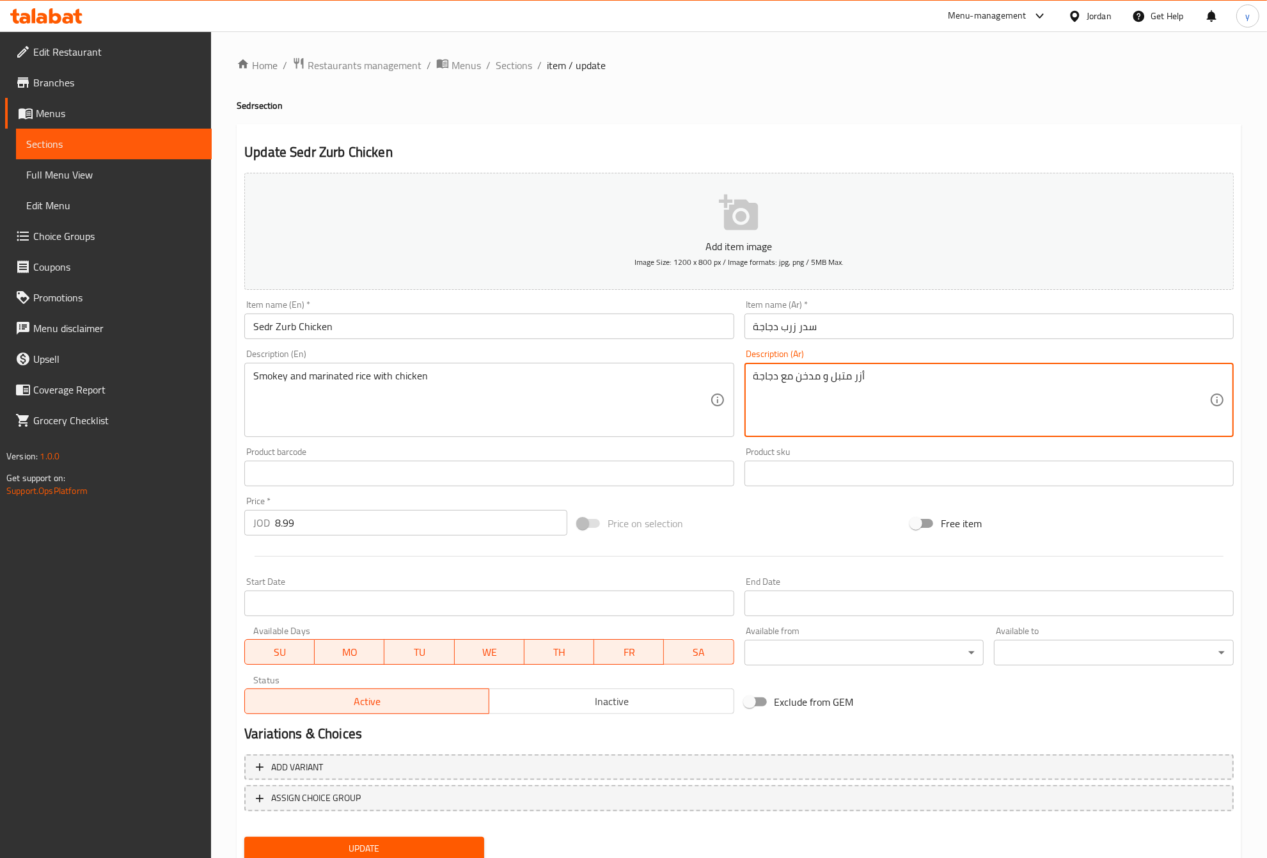
drag, startPoint x: 859, startPoint y: 384, endPoint x: 852, endPoint y: 381, distance: 7.5
type textarea "أرز متبل و مدخن مع دجاجة"
click at [398, 838] on button "Update" at bounding box center [364, 849] width 240 height 24
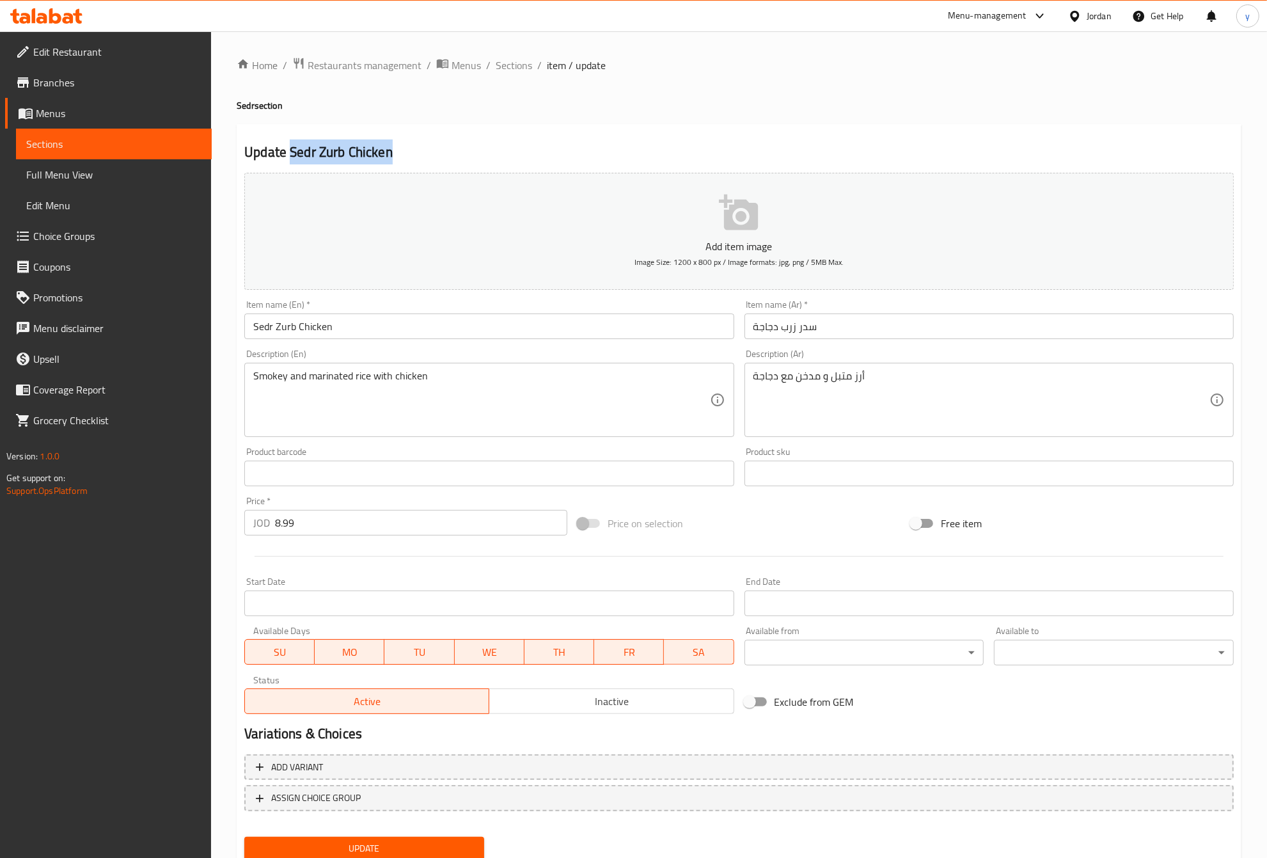
drag, startPoint x: 391, startPoint y: 152, endPoint x: 290, endPoint y: 152, distance: 101.1
click at [290, 152] on h2 "Update Sedr Zurb Chicken" at bounding box center [739, 152] width 990 height 19
copy h2 "Sedr Zurb Chicken"
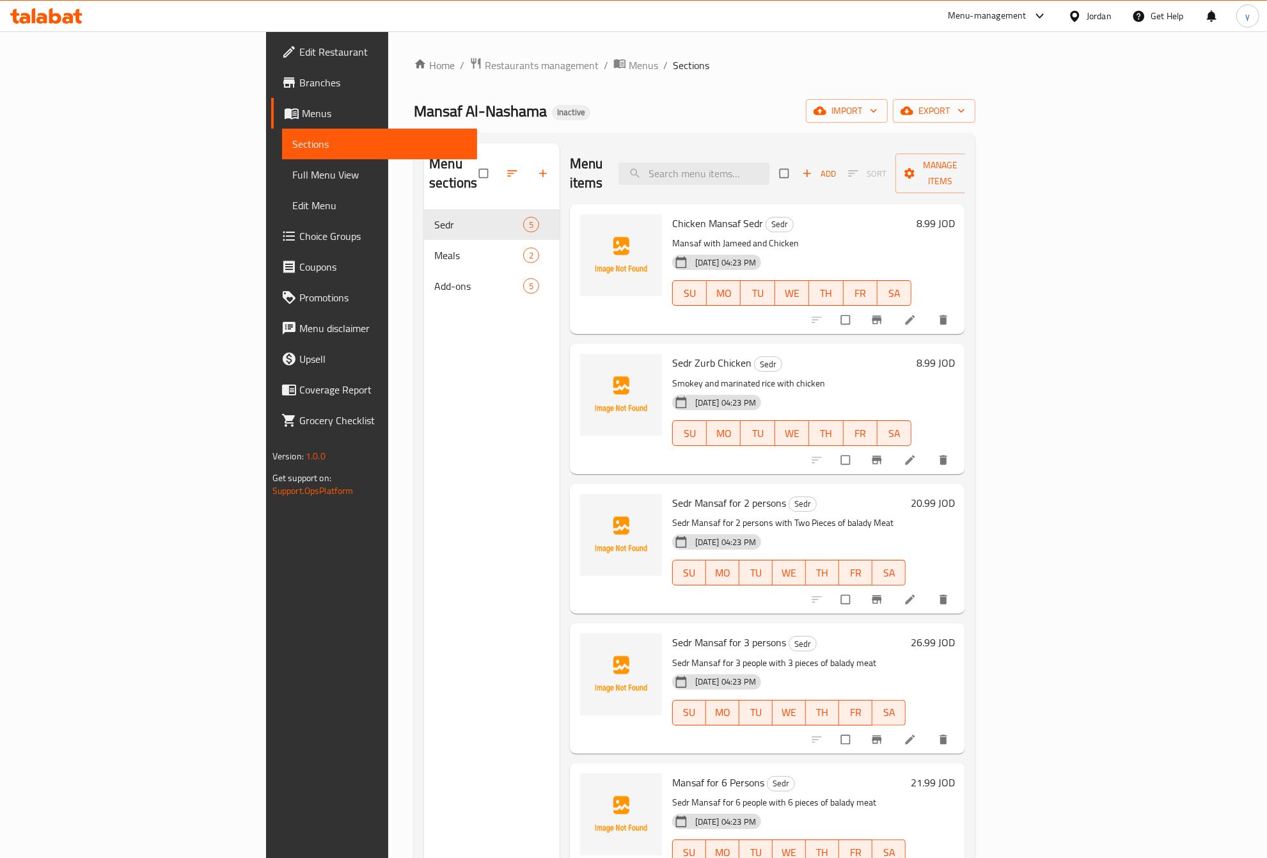
click at [292, 182] on span "Full Menu View" at bounding box center [379, 174] width 175 height 15
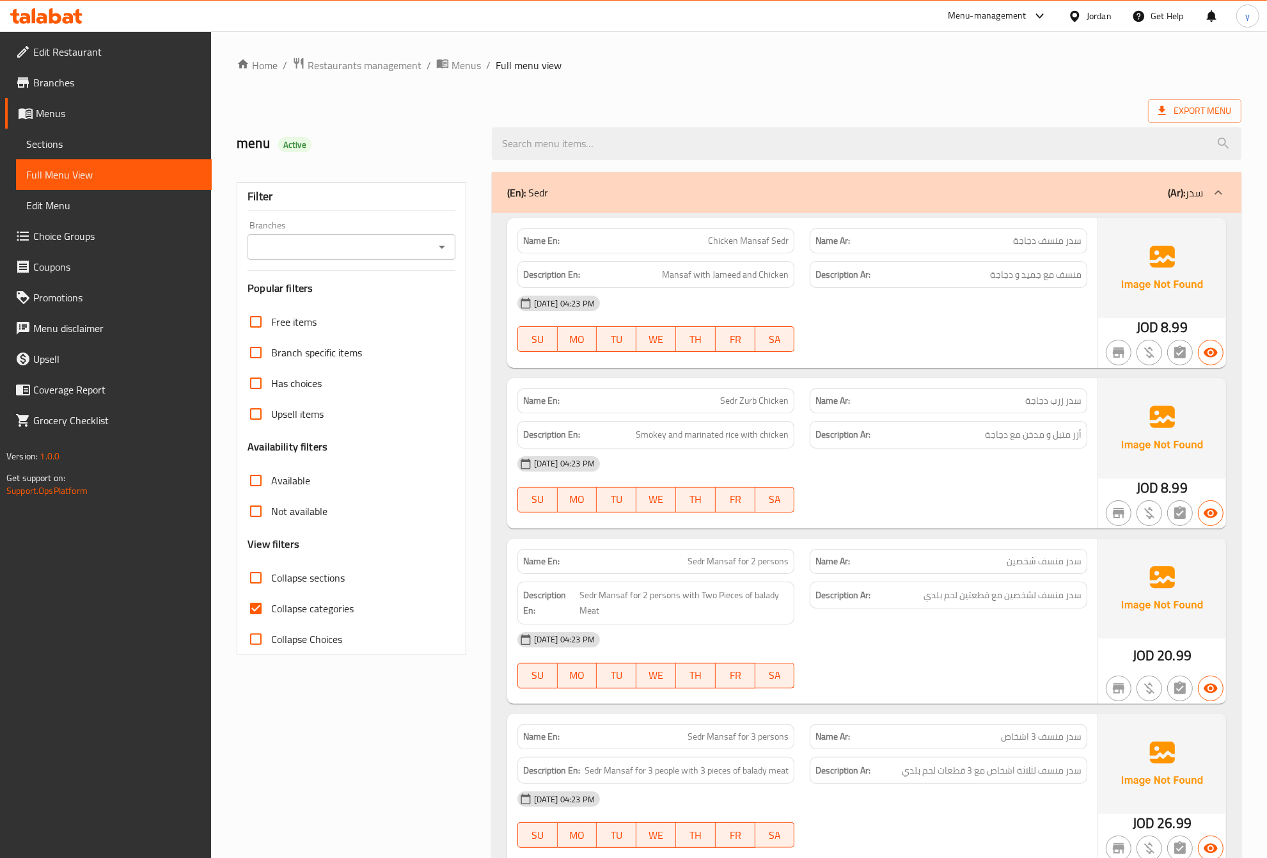
click at [285, 605] on span "Collapse categories" at bounding box center [312, 608] width 83 height 15
click at [271, 605] on input "Collapse categories" at bounding box center [256, 608] width 31 height 31
checkbox input "false"
click at [290, 571] on span "Collapse sections" at bounding box center [308, 577] width 74 height 15
click at [271, 571] on input "Collapse sections" at bounding box center [256, 577] width 31 height 31
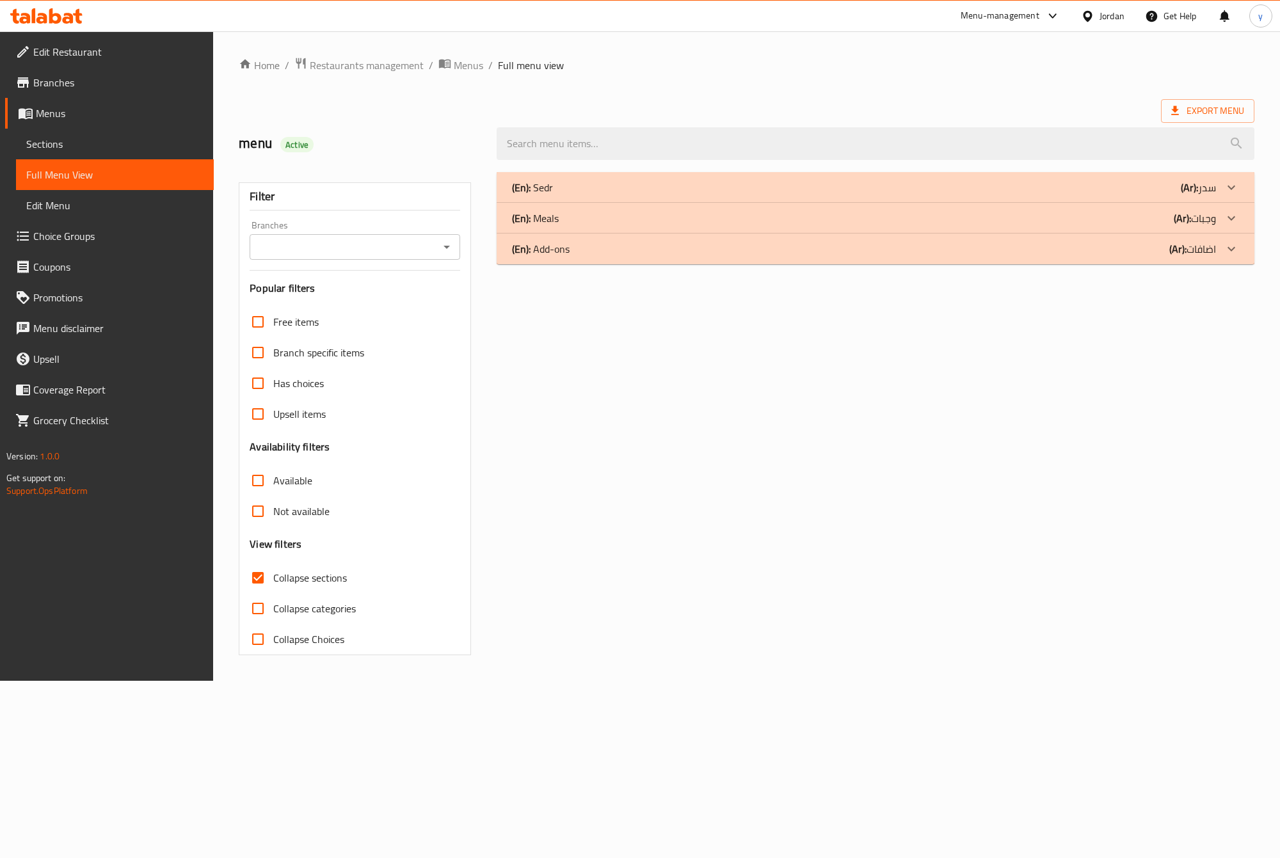
click at [843, 219] on div "(En): Meals (Ar): وجبات" at bounding box center [864, 217] width 704 height 15
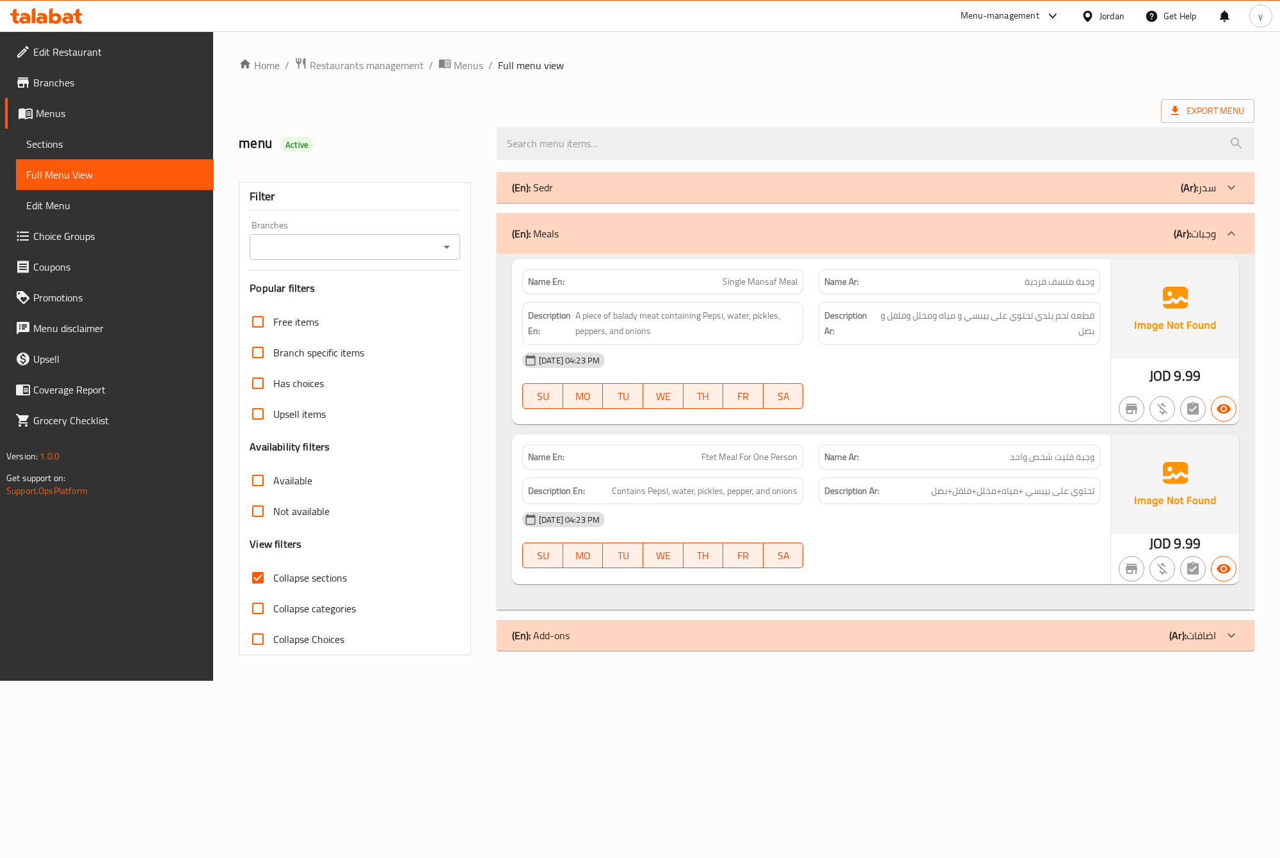
click at [715, 627] on div "(En): Add-ons (Ar): اضافات" at bounding box center [875, 635] width 758 height 31
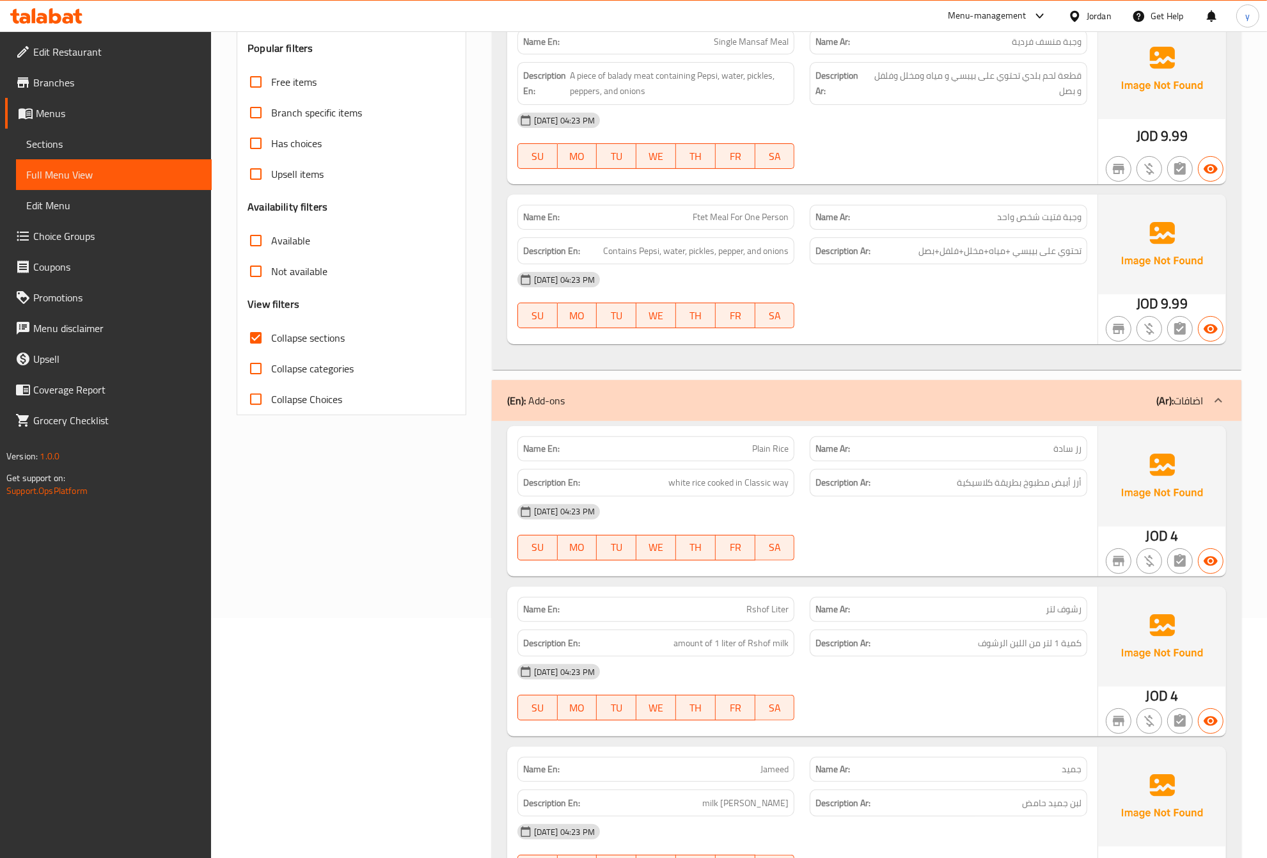
scroll to position [320, 0]
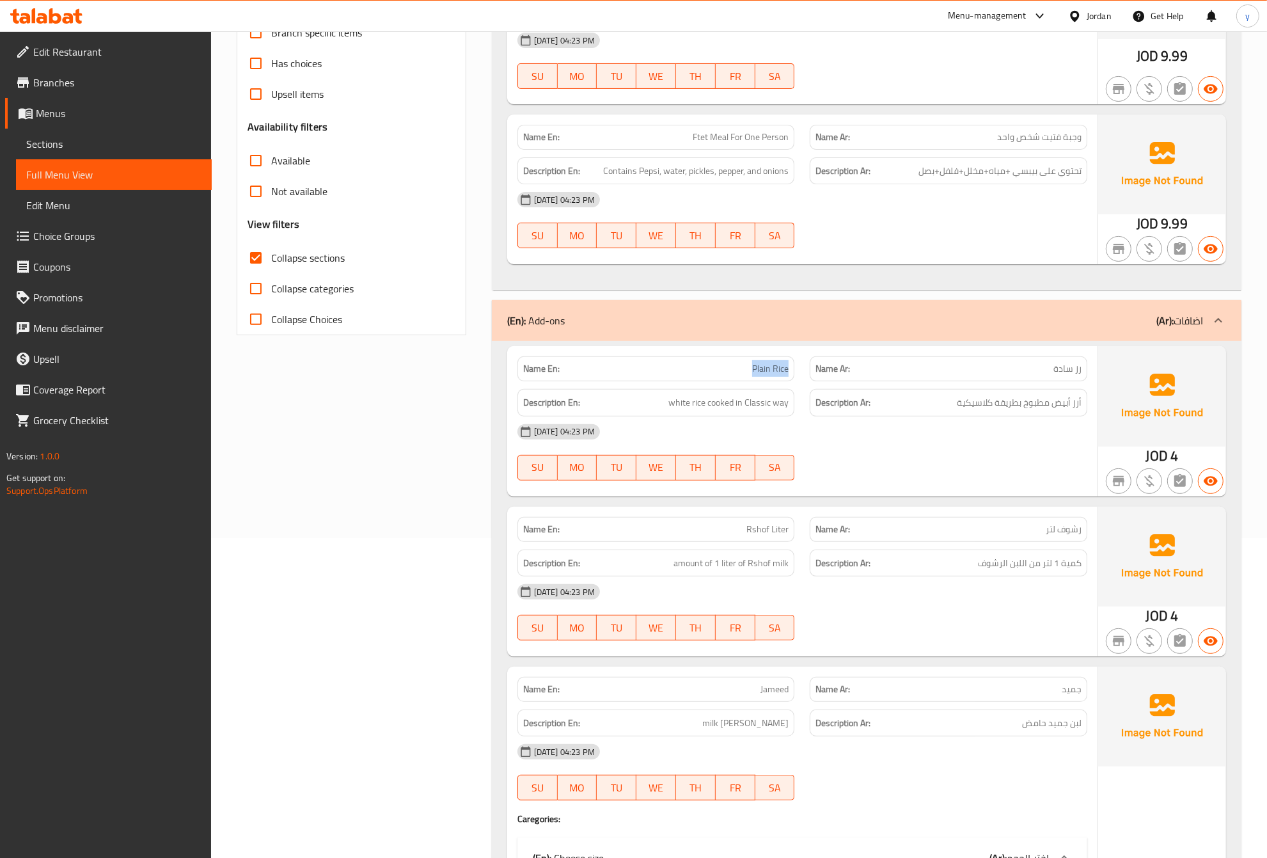
drag, startPoint x: 750, startPoint y: 367, endPoint x: 789, endPoint y: 369, distance: 38.5
click at [789, 369] on div "Name En: Plain Rice" at bounding box center [657, 368] width 278 height 25
click at [1060, 400] on span "أرز أبيض مطبوخ بطريقة كلاسيكية" at bounding box center [1019, 403] width 125 height 16
drag, startPoint x: 1080, startPoint y: 409, endPoint x: 1074, endPoint y: 406, distance: 7.2
click at [1074, 406] on span "أرز أبيض مطبوخ بطريقة كلاسيكية" at bounding box center [1019, 403] width 125 height 16
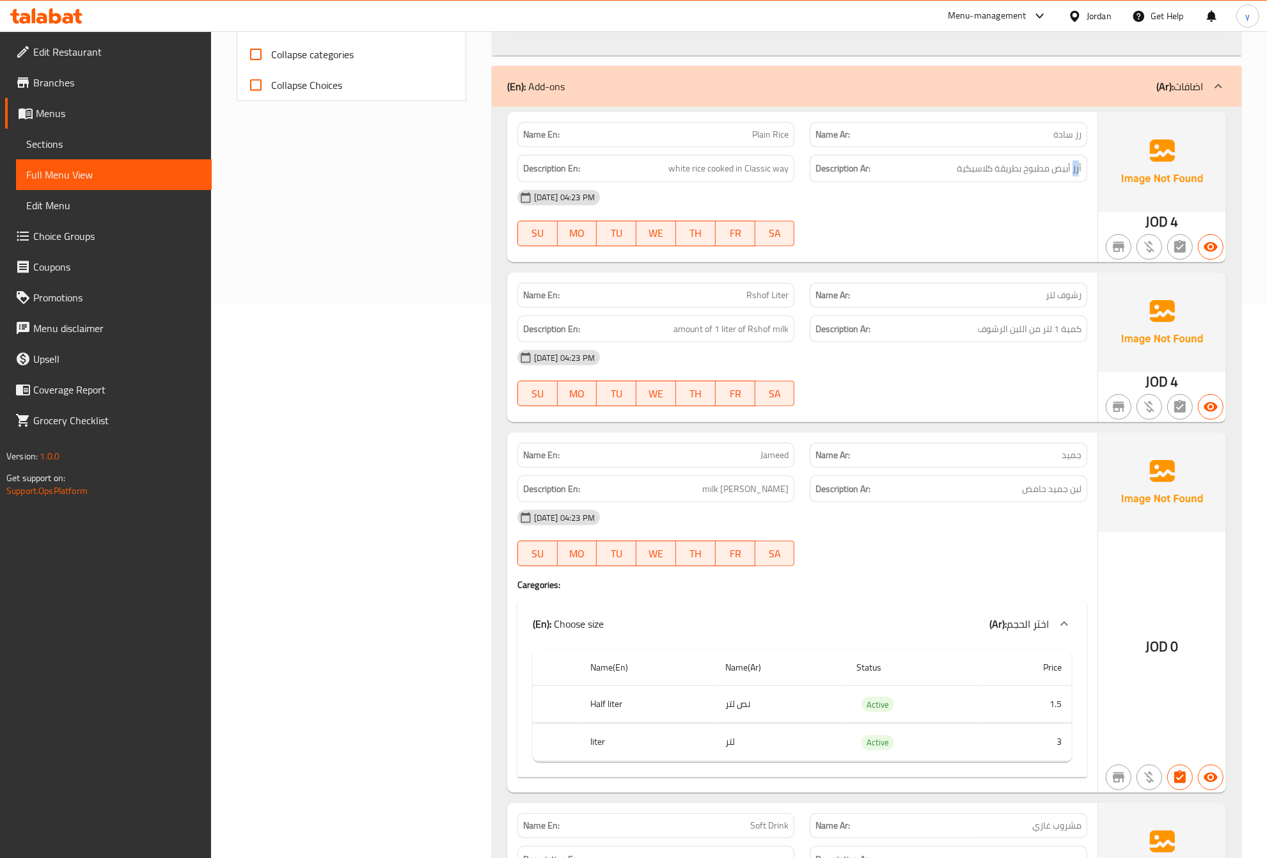
scroll to position [0, 0]
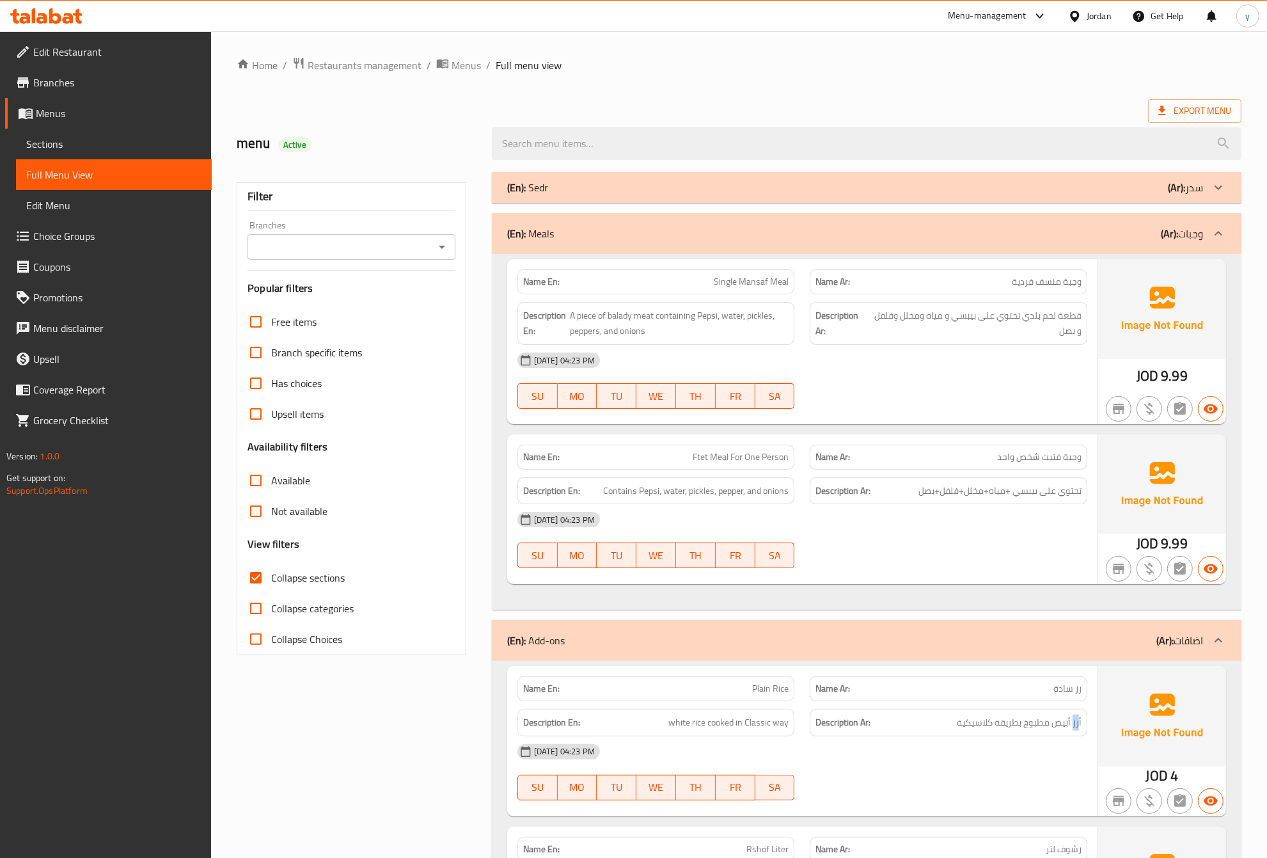
click at [681, 190] on div "(En): Sedr (Ar): سدر" at bounding box center [855, 187] width 696 height 15
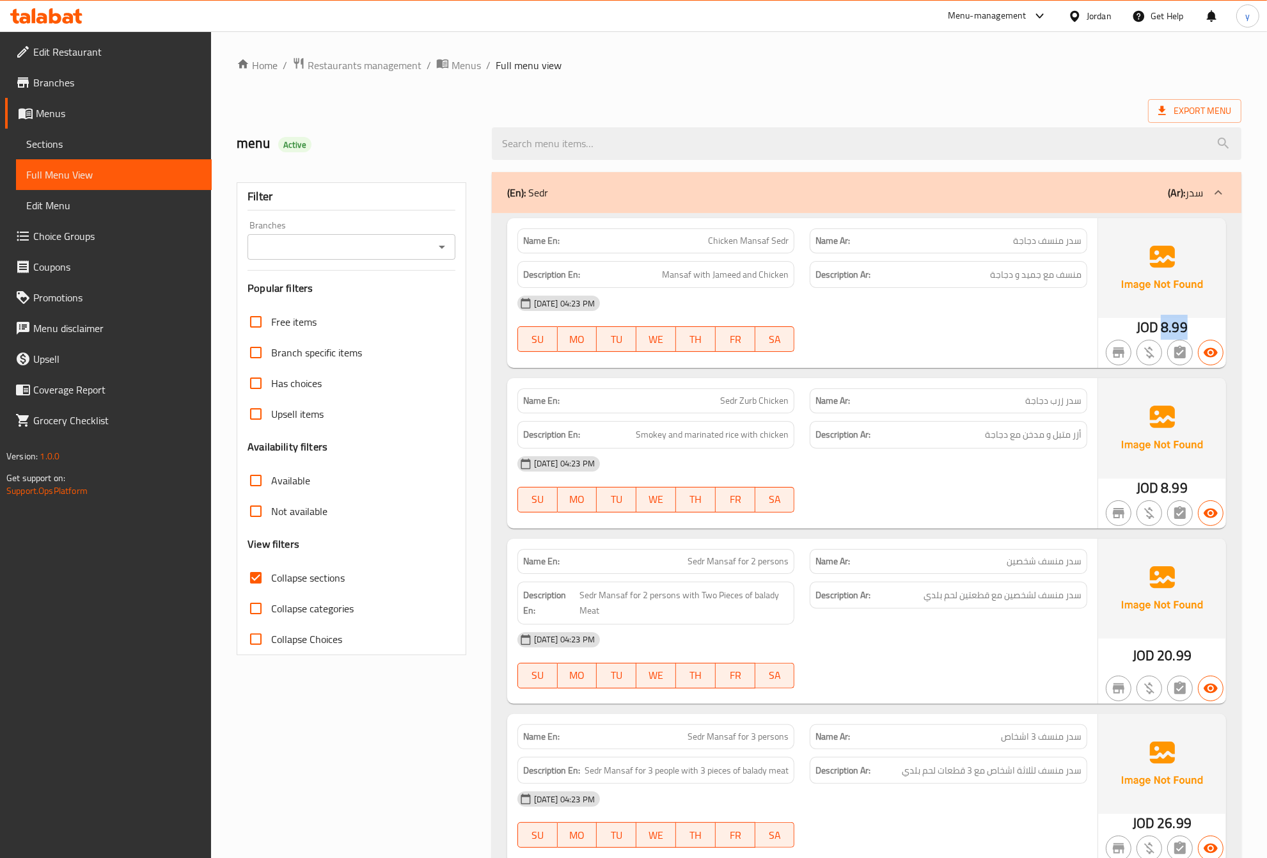
drag, startPoint x: 1164, startPoint y: 325, endPoint x: 1187, endPoint y: 328, distance: 23.3
click at [1187, 328] on span "8.99" at bounding box center [1174, 327] width 27 height 25
drag, startPoint x: 1088, startPoint y: 276, endPoint x: 990, endPoint y: 277, distance: 97.9
click at [990, 277] on div "Description Ar: منسف مع جميد و دجاجة" at bounding box center [949, 275] width 278 height 28
click at [985, 305] on div "[DATE] 04:23 PM" at bounding box center [802, 303] width 585 height 31
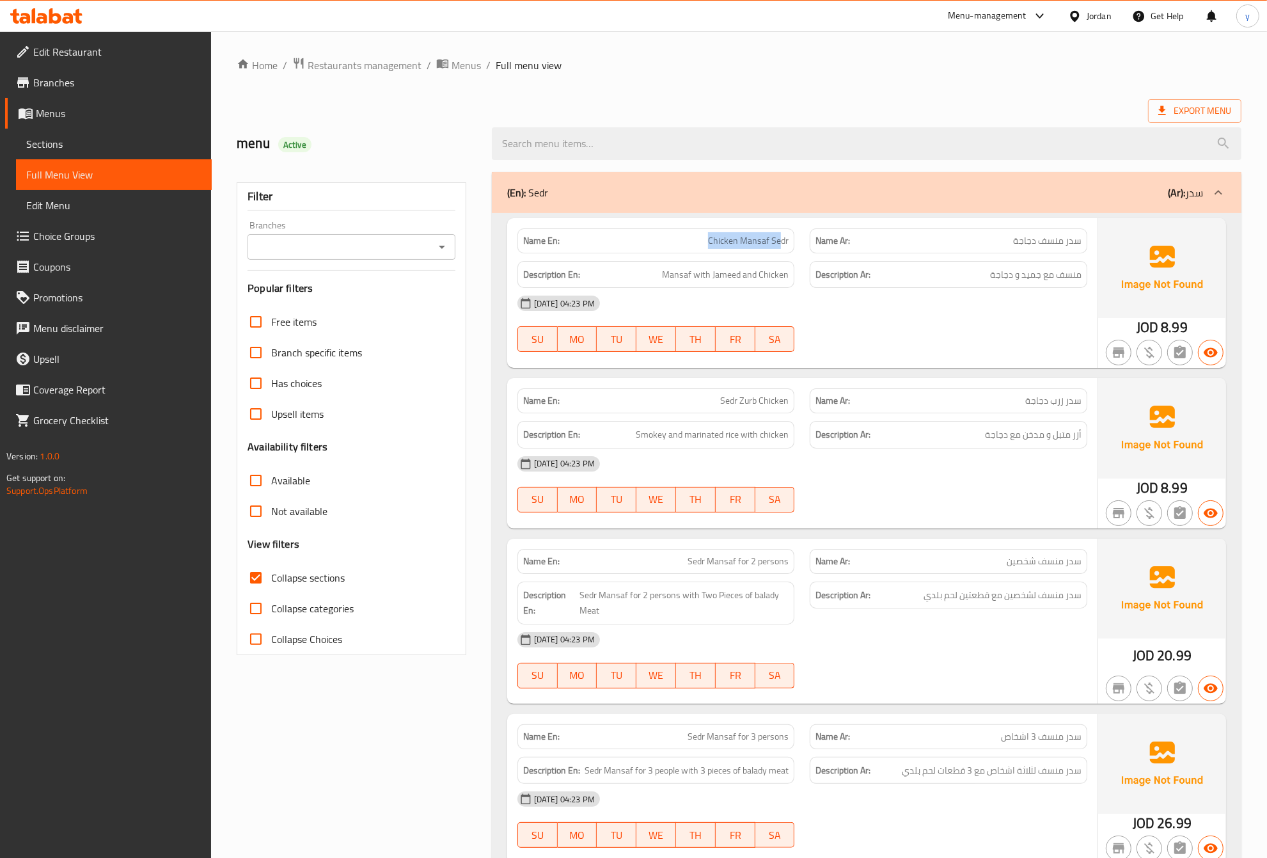
drag, startPoint x: 710, startPoint y: 242, endPoint x: 781, endPoint y: 246, distance: 70.5
click at [781, 246] on span "Chicken Mansaf Sedr" at bounding box center [748, 240] width 81 height 13
click at [810, 230] on div "Name Ar: سدر منسف دجاجة" at bounding box center [948, 241] width 293 height 40
drag, startPoint x: 1072, startPoint y: 275, endPoint x: 1058, endPoint y: 275, distance: 14.7
click at [1058, 275] on div "Description Ar: منسف مع جميد و دجاجة" at bounding box center [949, 275] width 278 height 28
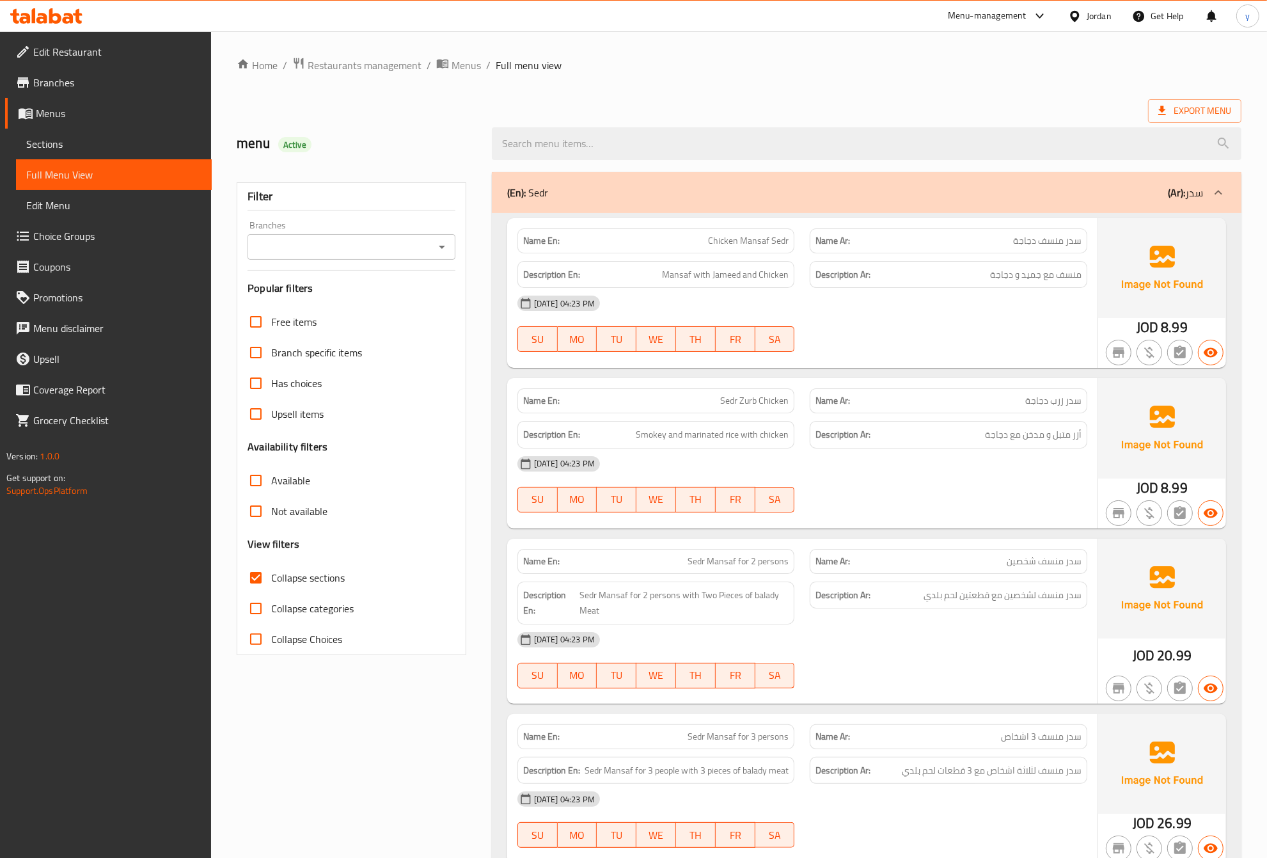
click at [912, 416] on div "Description Ar: أزر متبل و مدخن مع دجاجة" at bounding box center [948, 434] width 293 height 43
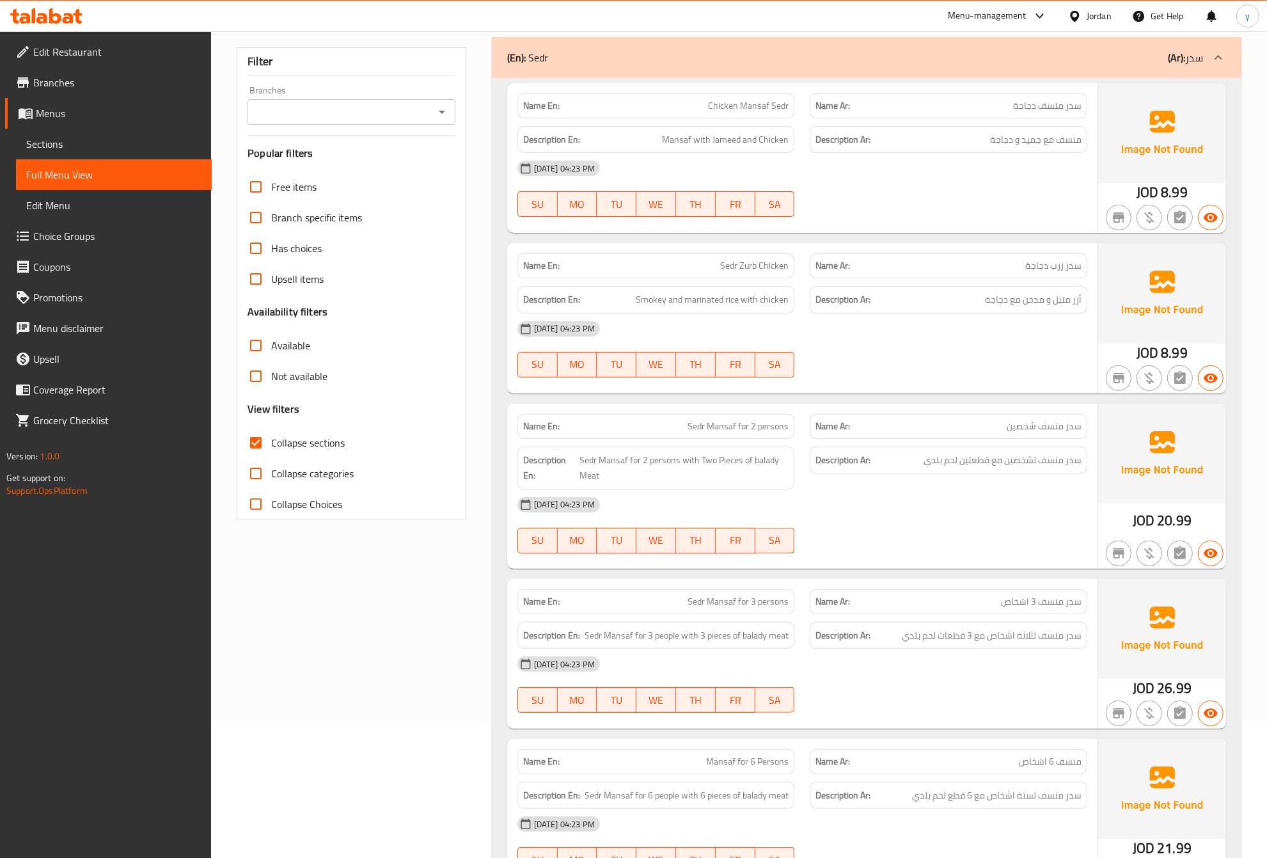
scroll to position [160, 0]
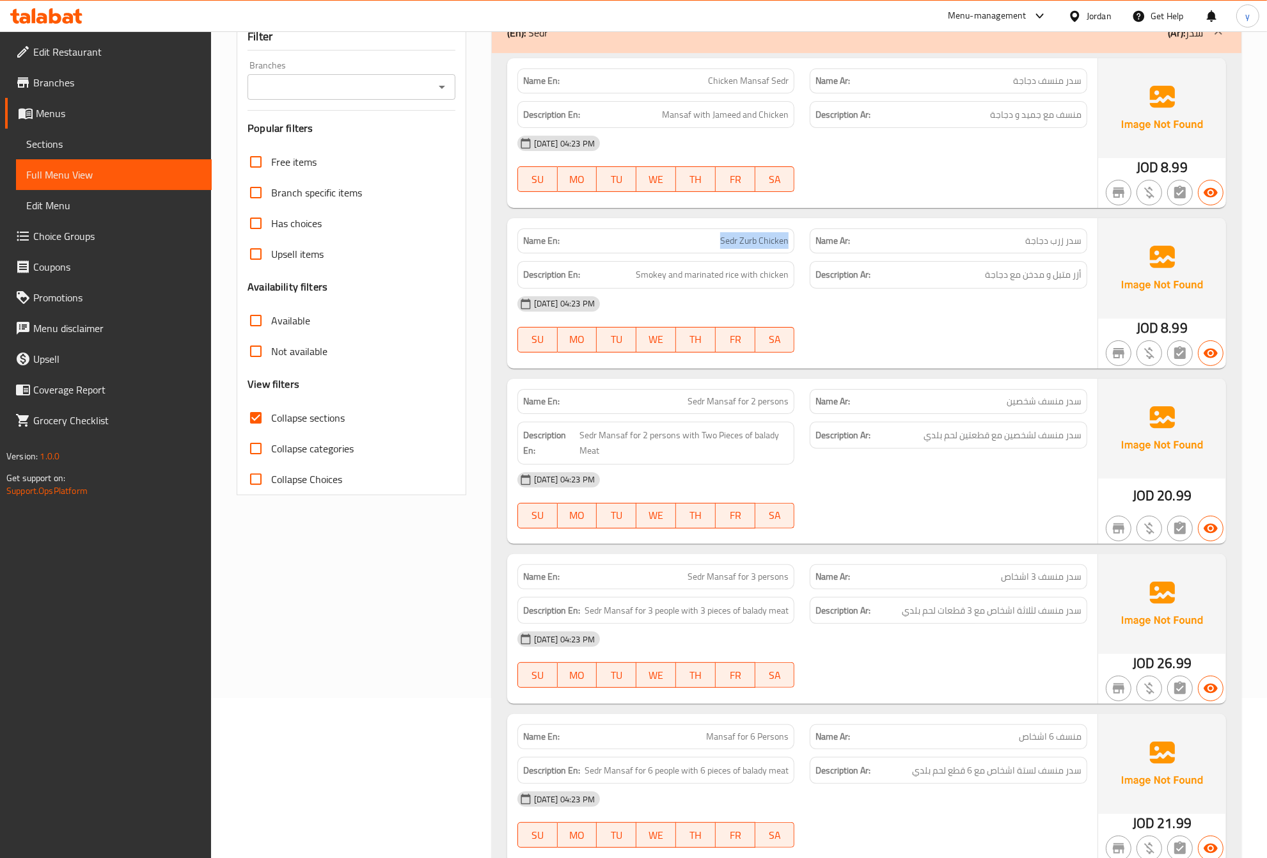
drag, startPoint x: 724, startPoint y: 237, endPoint x: 788, endPoint y: 242, distance: 64.2
click at [788, 242] on span "Sedr Zurb Chicken" at bounding box center [754, 240] width 68 height 13
copy span "Sedr Zurb Chicken"
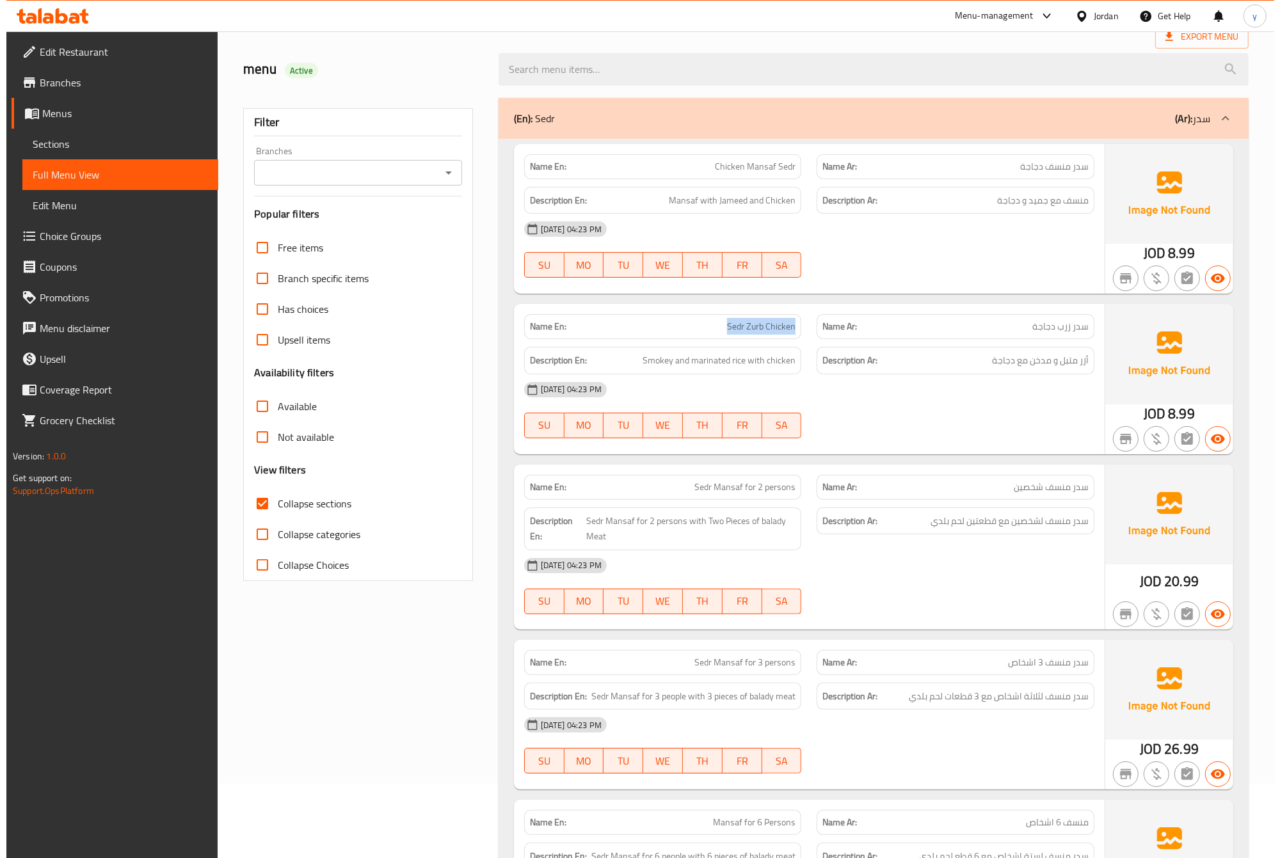
scroll to position [0, 0]
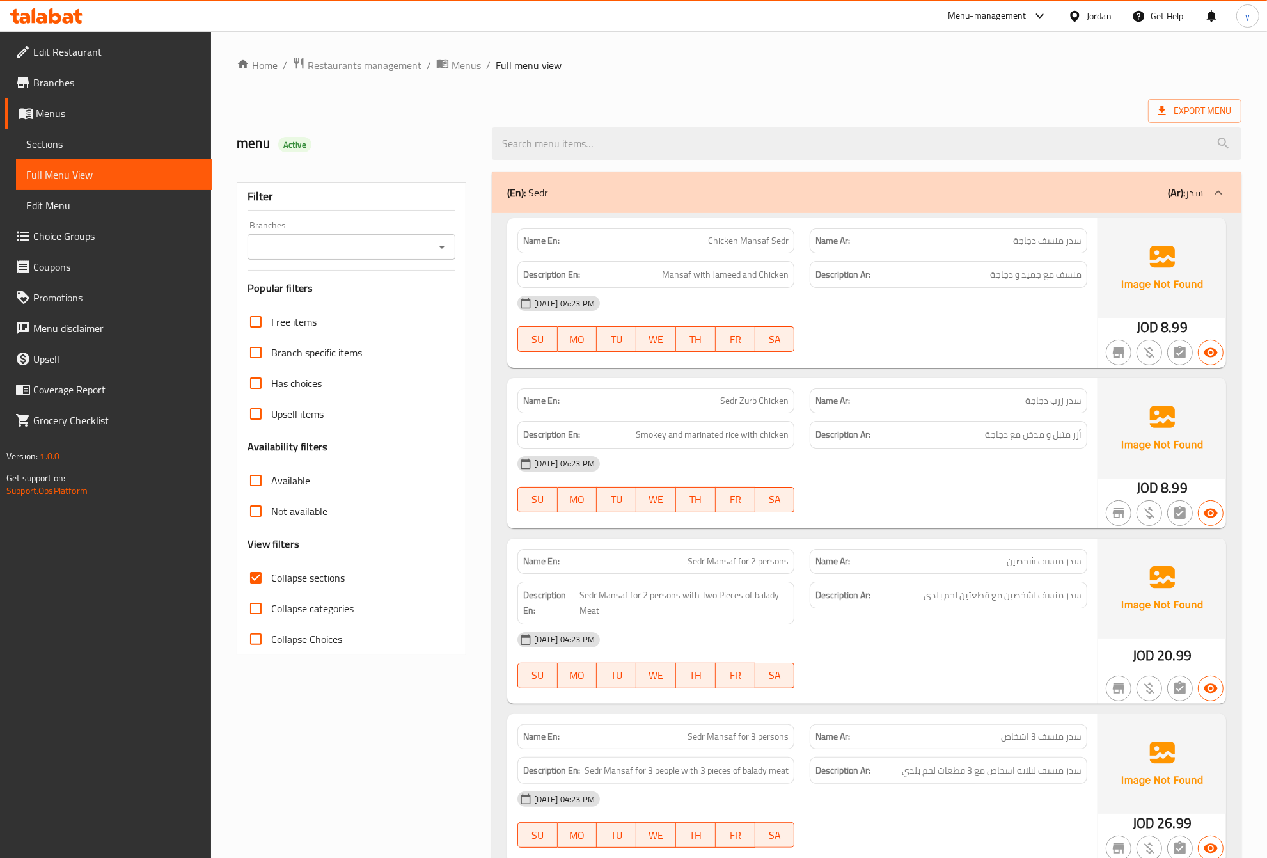
click at [335, 580] on span "Collapse sections" at bounding box center [308, 577] width 74 height 15
click at [271, 580] on input "Collapse sections" at bounding box center [256, 577] width 31 height 31
click at [335, 580] on span "Collapse sections" at bounding box center [308, 577] width 74 height 15
click at [271, 580] on input "Collapse sections" at bounding box center [256, 577] width 31 height 31
checkbox input "true"
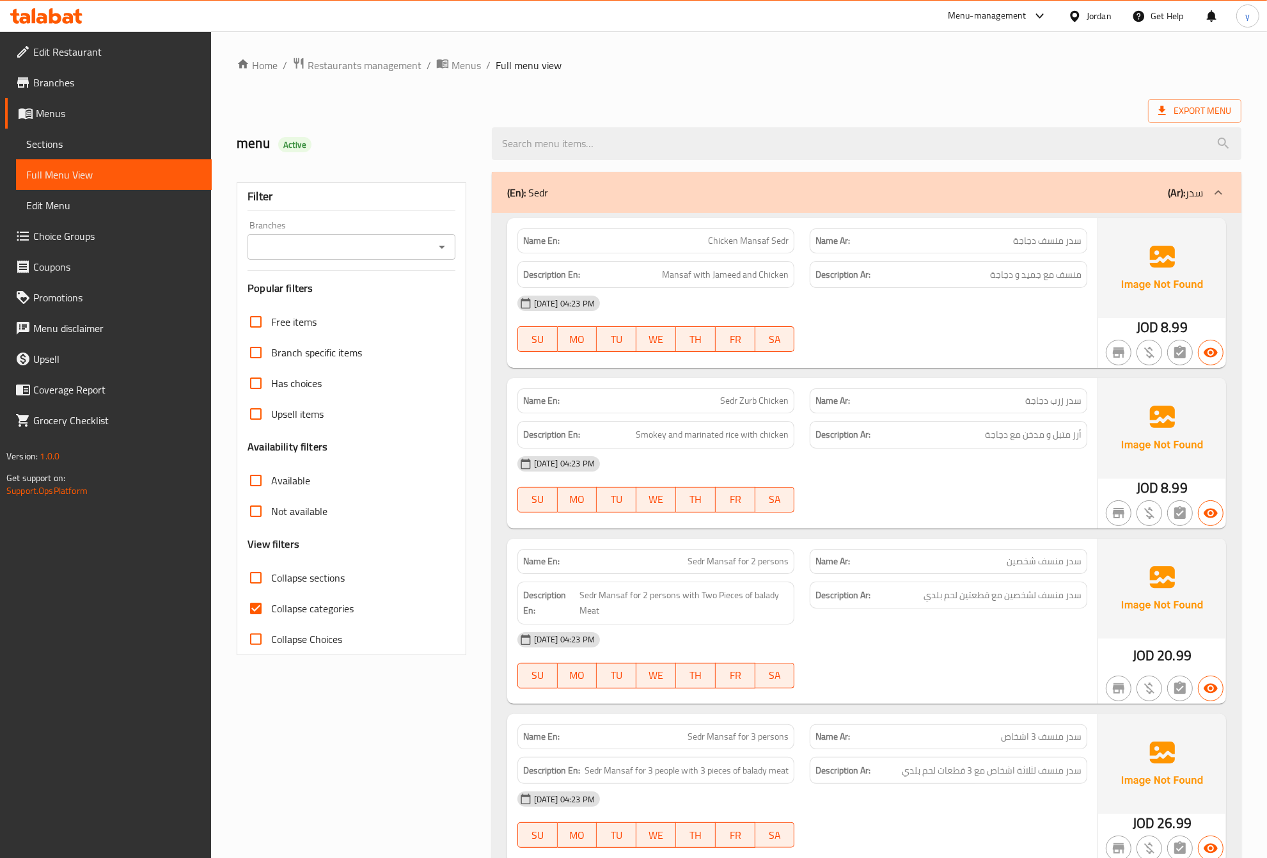
click at [331, 570] on span "Collapse sections" at bounding box center [308, 577] width 74 height 15
click at [271, 569] on input "Collapse sections" at bounding box center [256, 577] width 31 height 31
checkbox input "true"
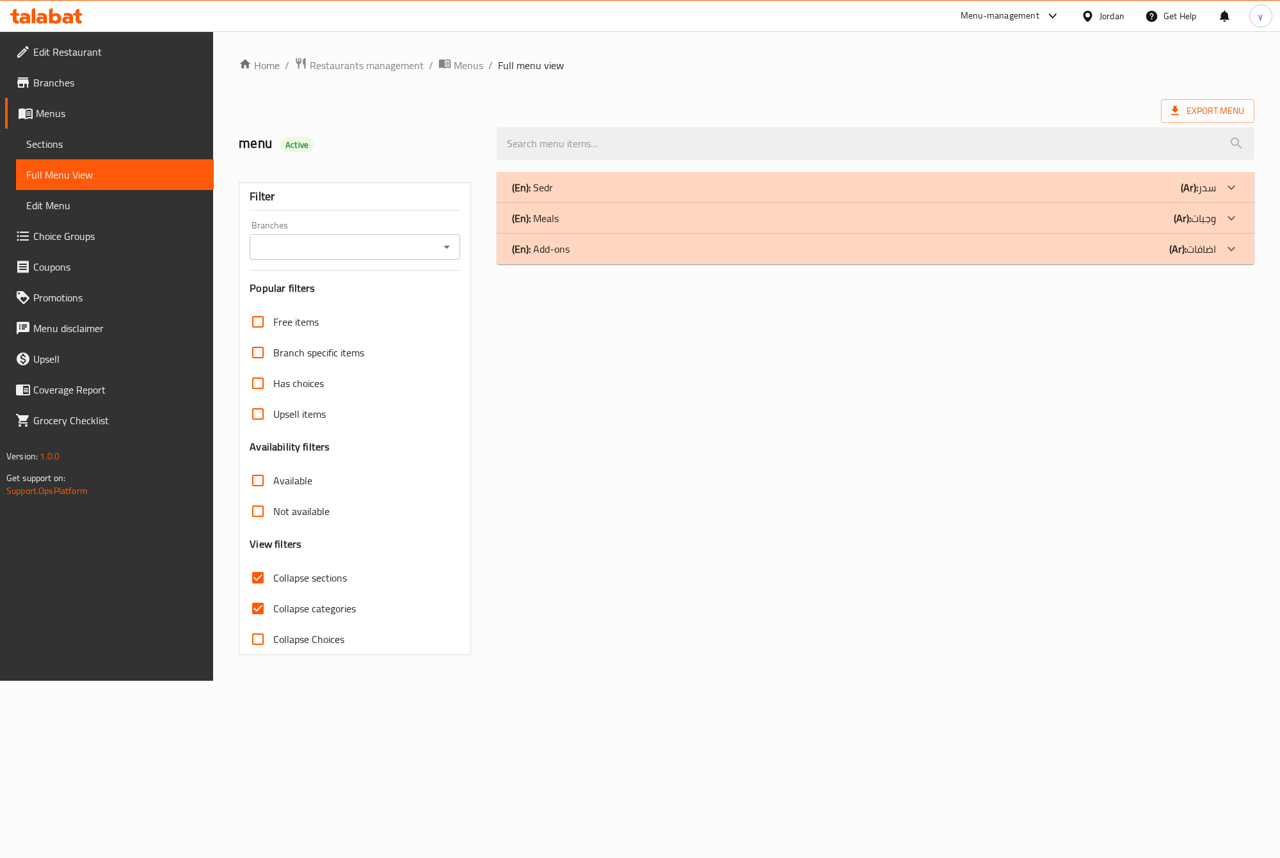
click at [337, 608] on span "Collapse categories" at bounding box center [314, 608] width 83 height 15
click at [273, 608] on input "Collapse categories" at bounding box center [257, 608] width 31 height 31
checkbox input "false"
click at [1072, 187] on div "(En): Sedr (Ar): سدر" at bounding box center [864, 187] width 704 height 15
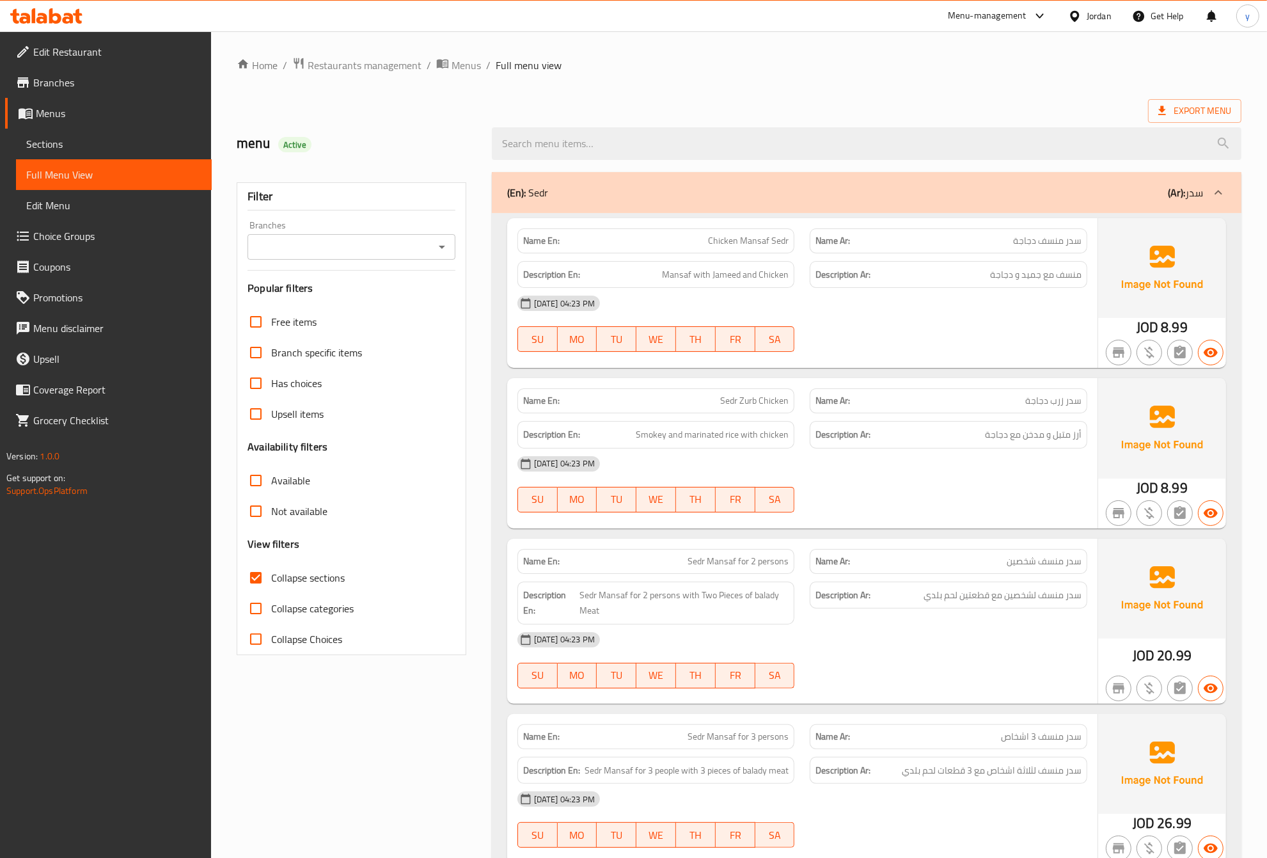
click at [250, 580] on input "Collapse sections" at bounding box center [256, 577] width 31 height 31
checkbox input "false"
drag, startPoint x: 1159, startPoint y: 321, endPoint x: 1185, endPoint y: 324, distance: 25.8
click at [1185, 324] on div "JOD 8.99" at bounding box center [1162, 327] width 51 height 19
drag, startPoint x: 1145, startPoint y: 493, endPoint x: 1190, endPoint y: 490, distance: 44.9
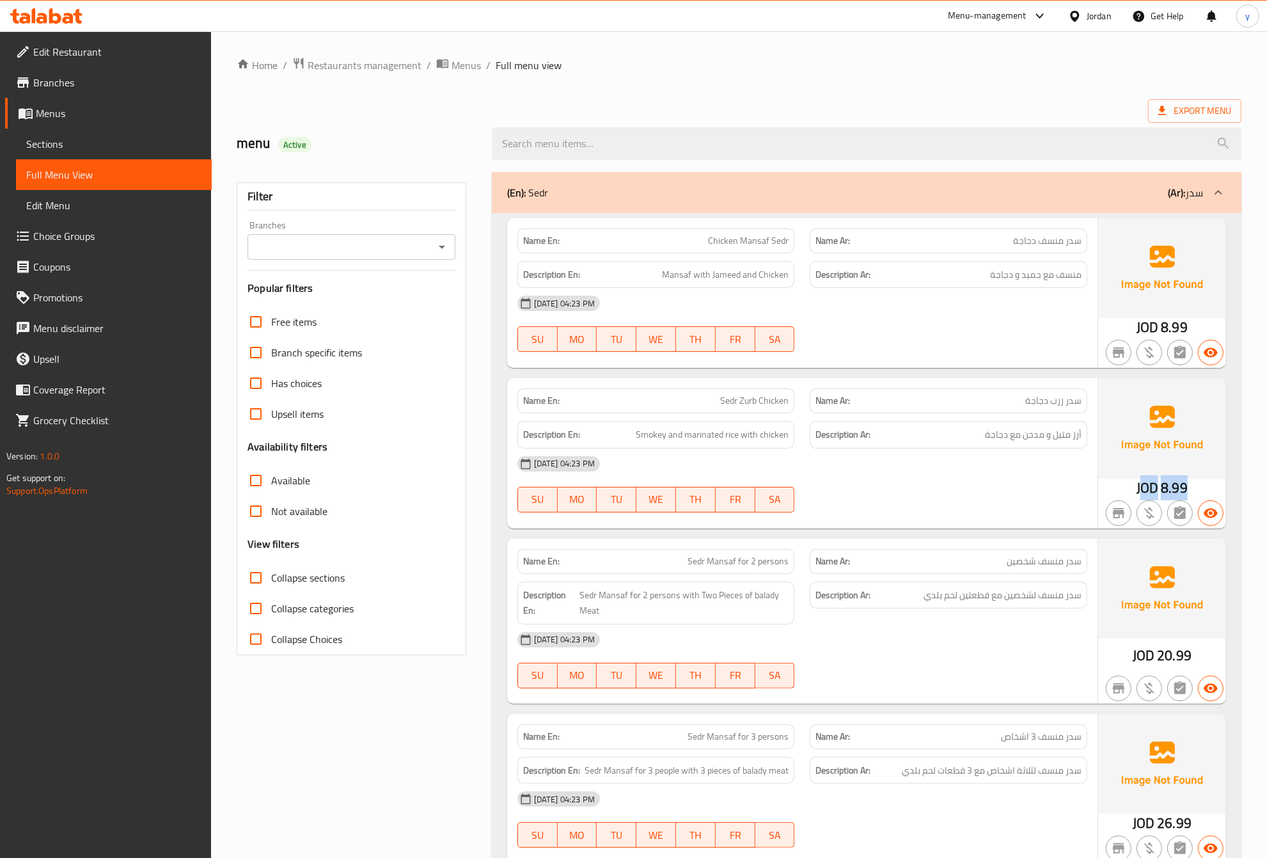
click at [1190, 490] on div "JOD 8.99" at bounding box center [1163, 453] width 128 height 150
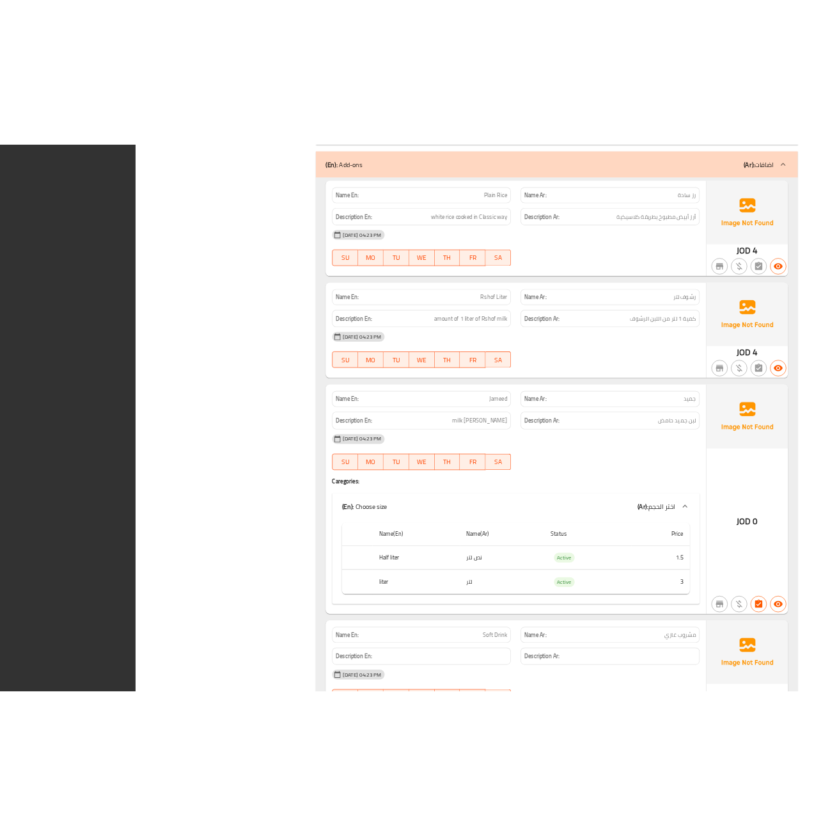
scroll to position [1961, 0]
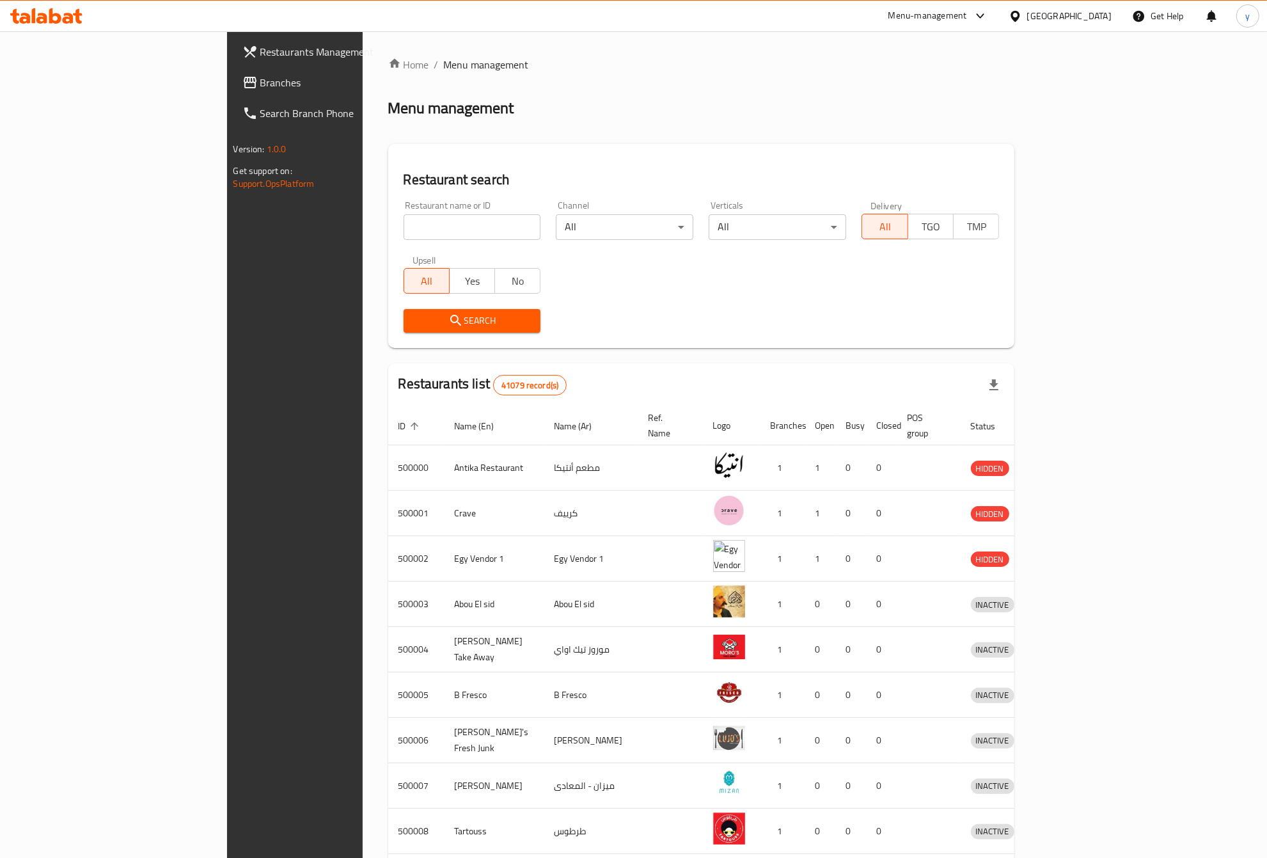
click at [1105, 17] on div "[GEOGRAPHIC_DATA]" at bounding box center [1070, 16] width 84 height 14
click at [978, 340] on div "[GEOGRAPHIC_DATA]" at bounding box center [973, 335] width 84 height 14
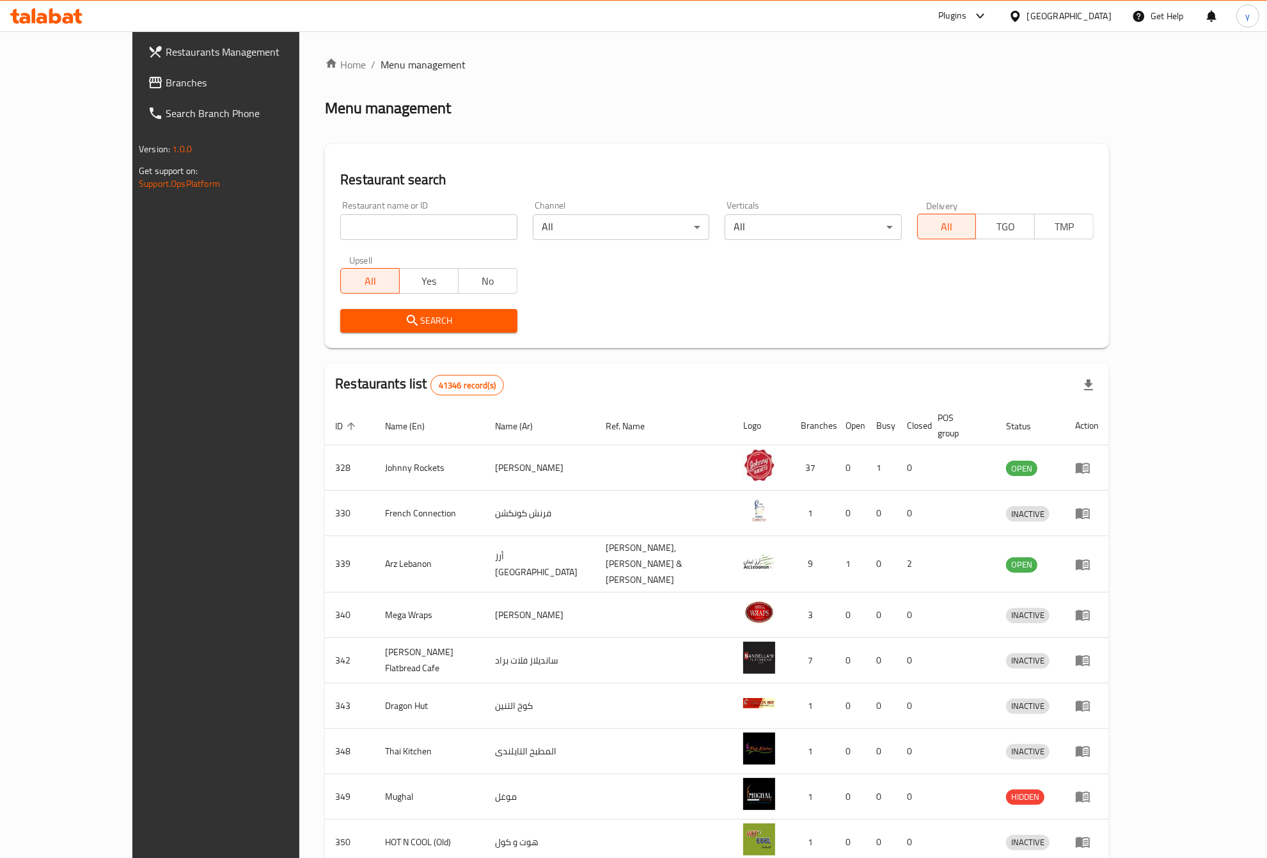
click at [166, 84] on span "Branches" at bounding box center [250, 82] width 168 height 15
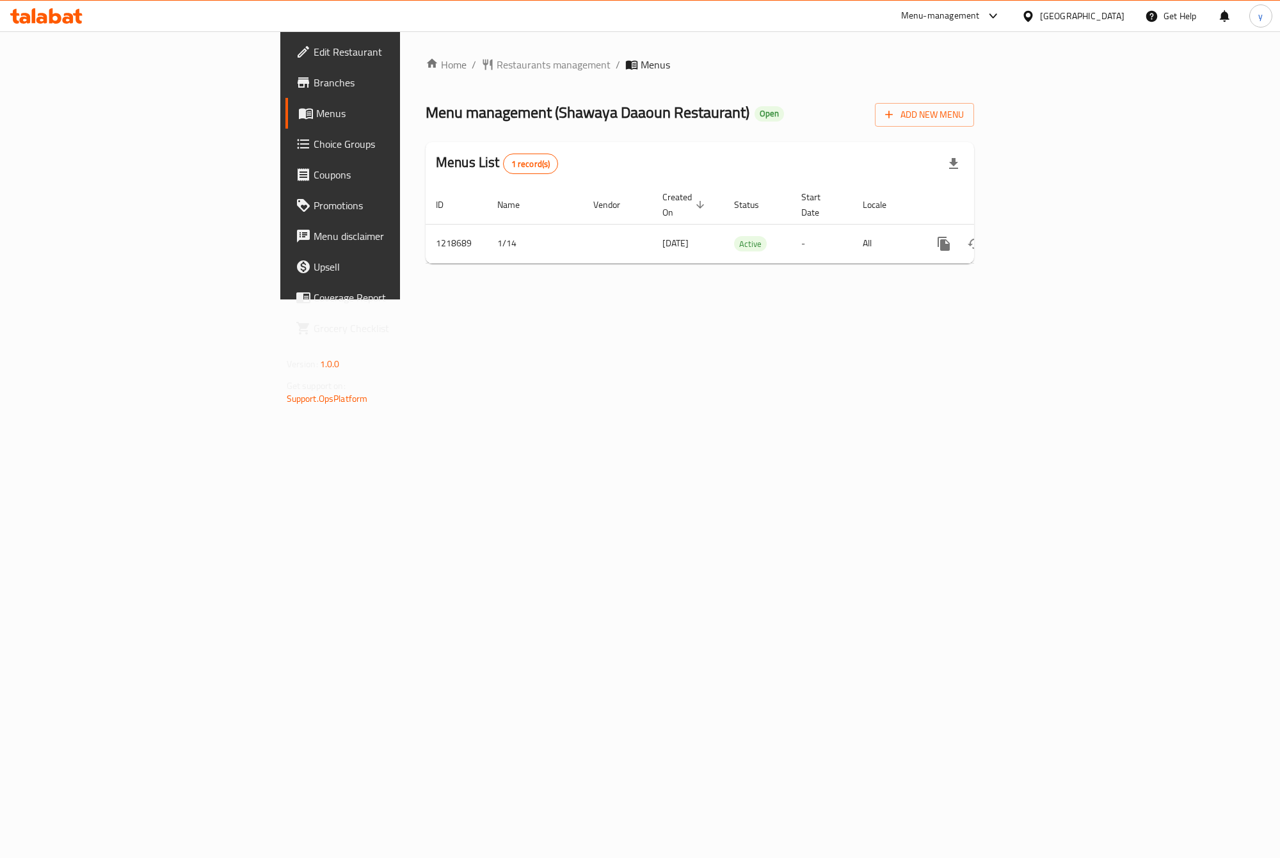
click at [779, 299] on div "Home / Restaurants management / Menus Menu management ( Shawaya Daaoun Restaura…" at bounding box center [699, 165] width 599 height 268
click at [314, 86] on span "Branches" at bounding box center [399, 82] width 170 height 15
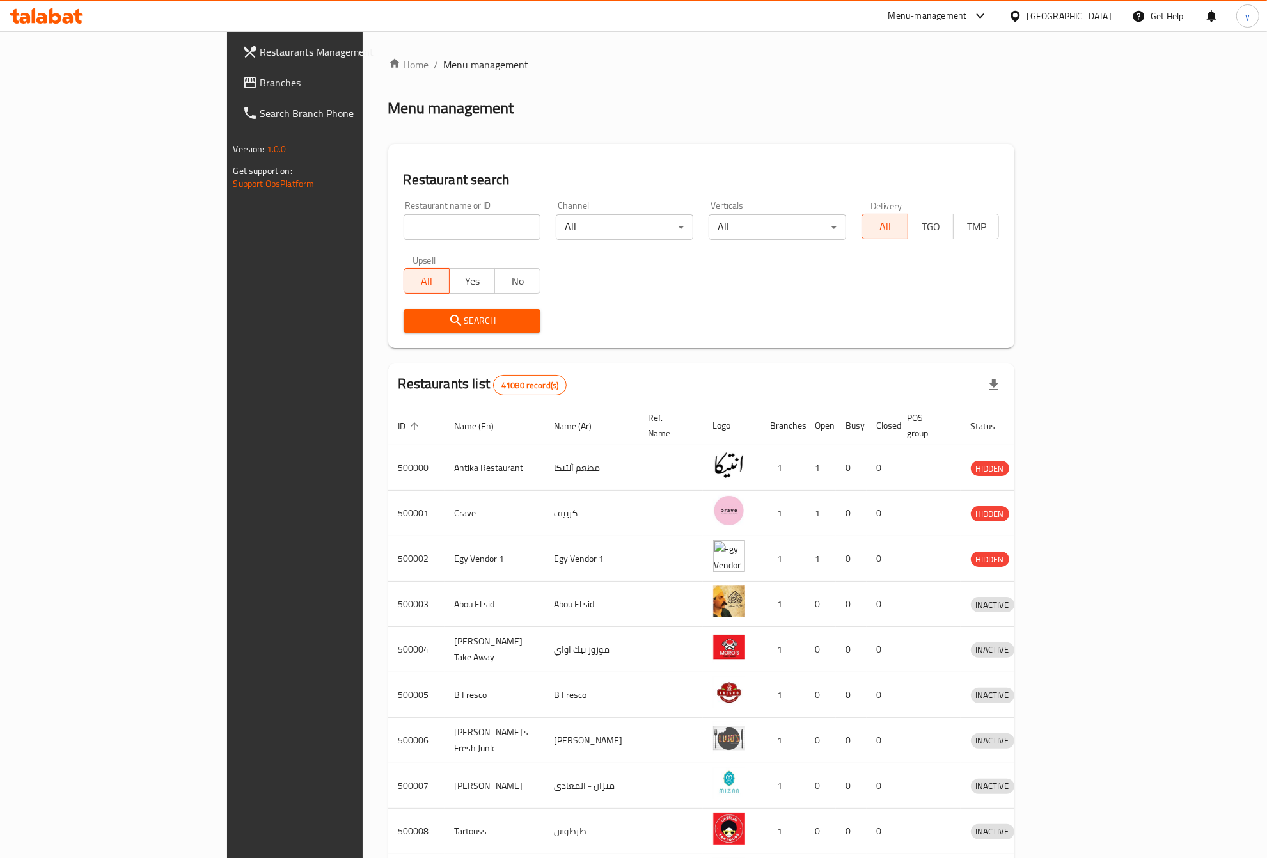
click at [1028, 22] on div at bounding box center [1018, 16] width 19 height 14
click at [958, 328] on div "[GEOGRAPHIC_DATA]" at bounding box center [973, 335] width 84 height 14
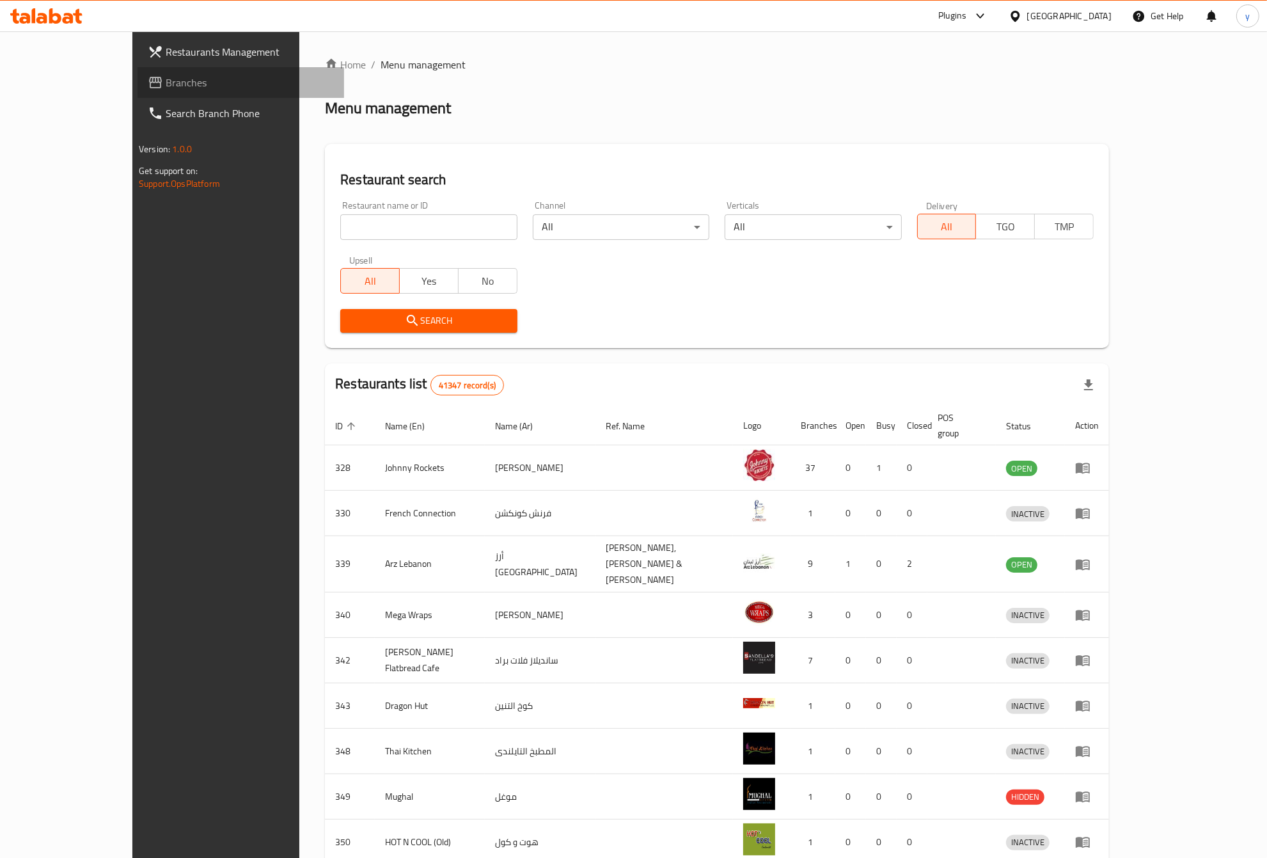
click at [166, 86] on span "Branches" at bounding box center [250, 82] width 168 height 15
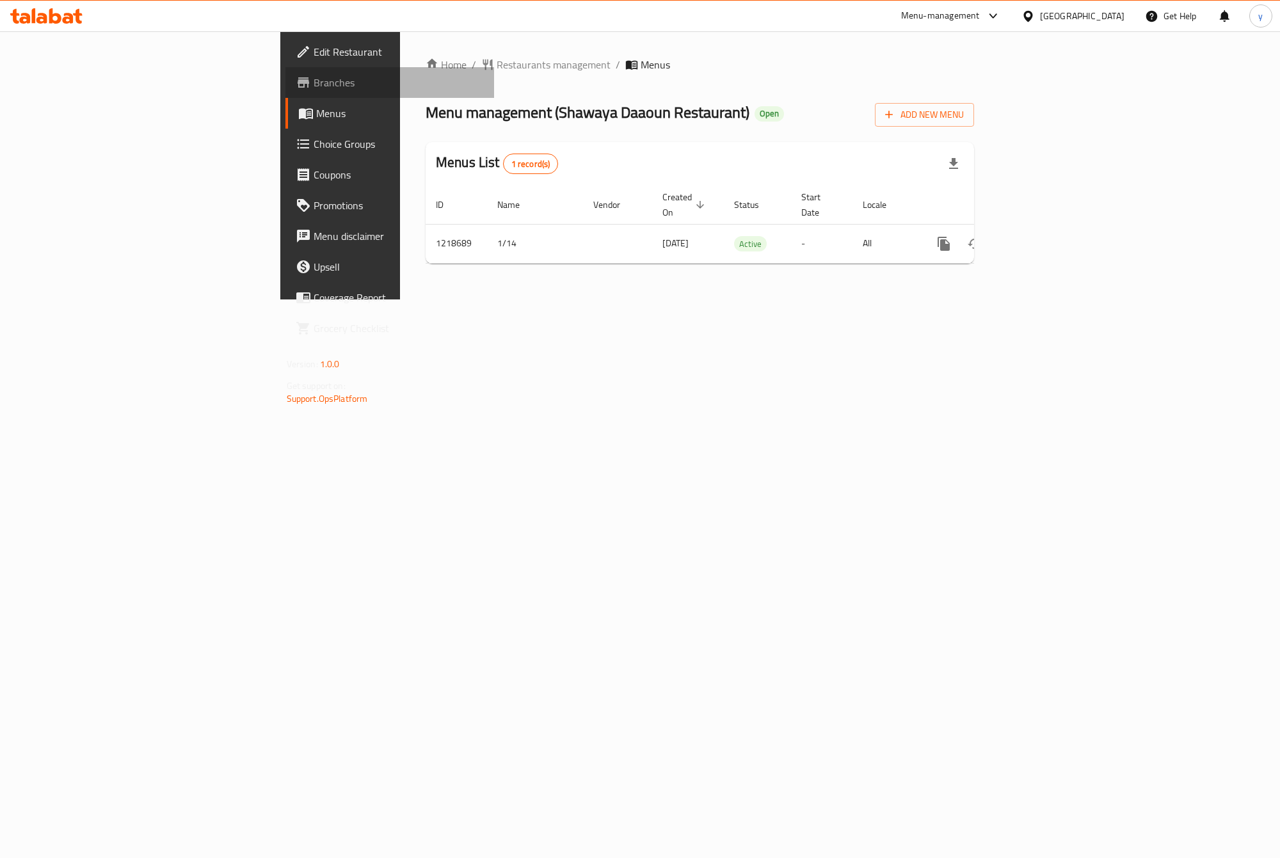
click at [314, 80] on span "Branches" at bounding box center [399, 82] width 170 height 15
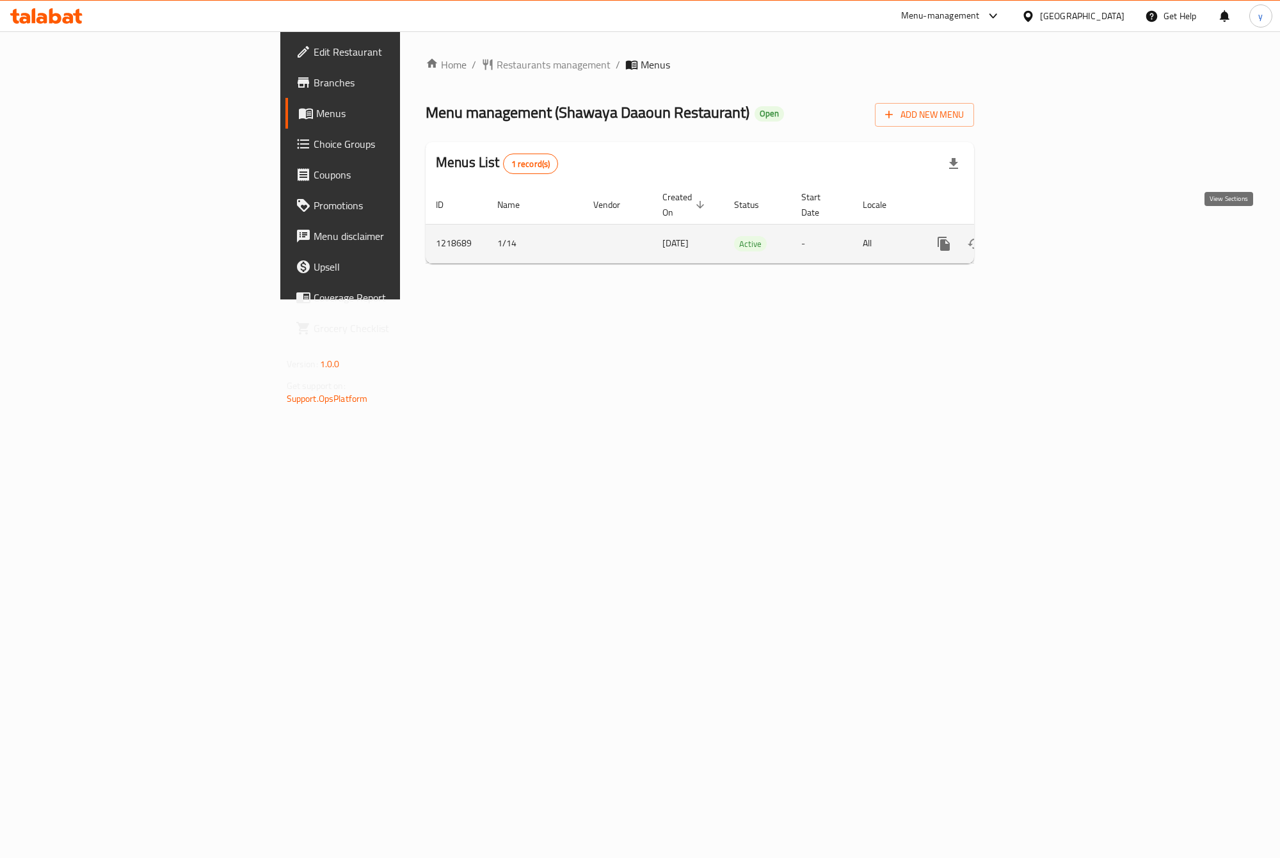
click at [1051, 230] on link "enhanced table" at bounding box center [1035, 243] width 31 height 31
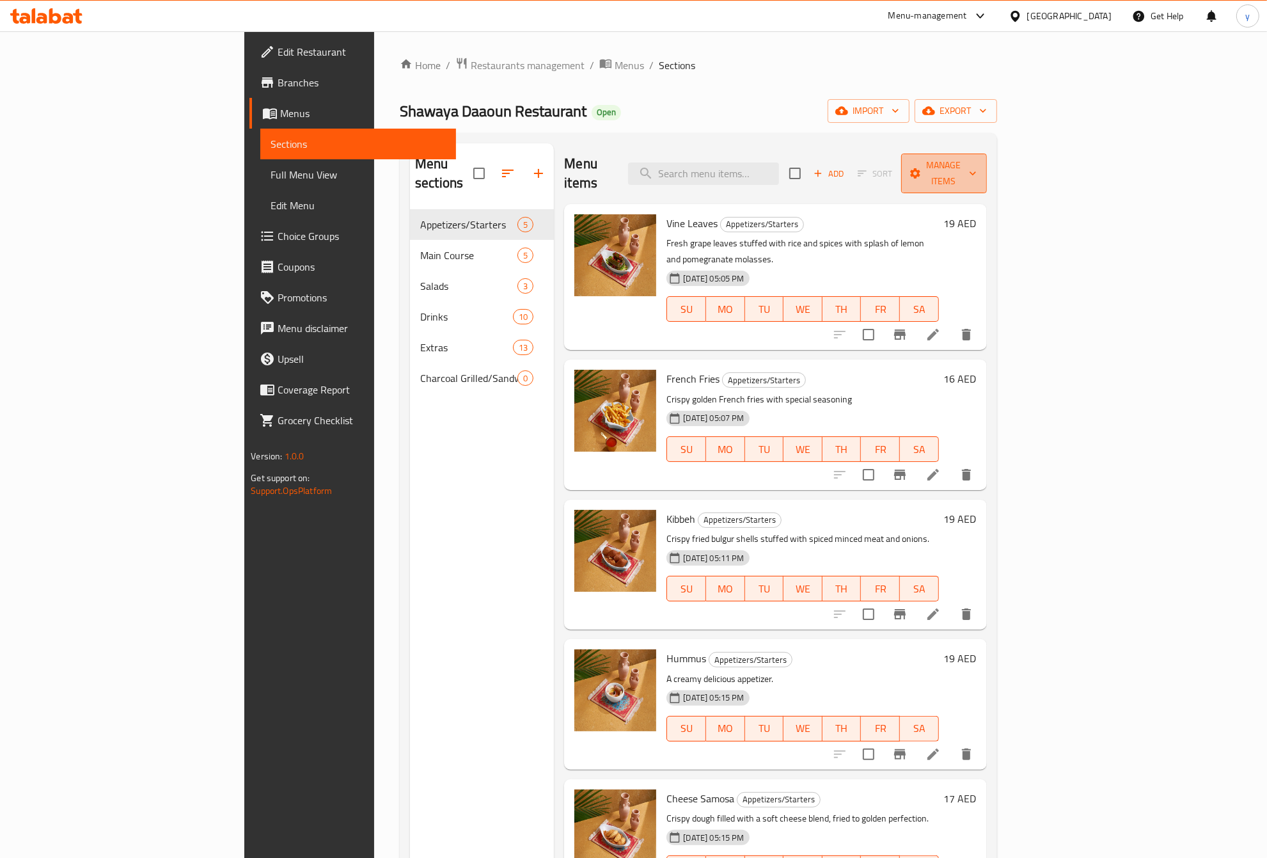
click at [987, 155] on button "Manage items" at bounding box center [944, 174] width 86 height 40
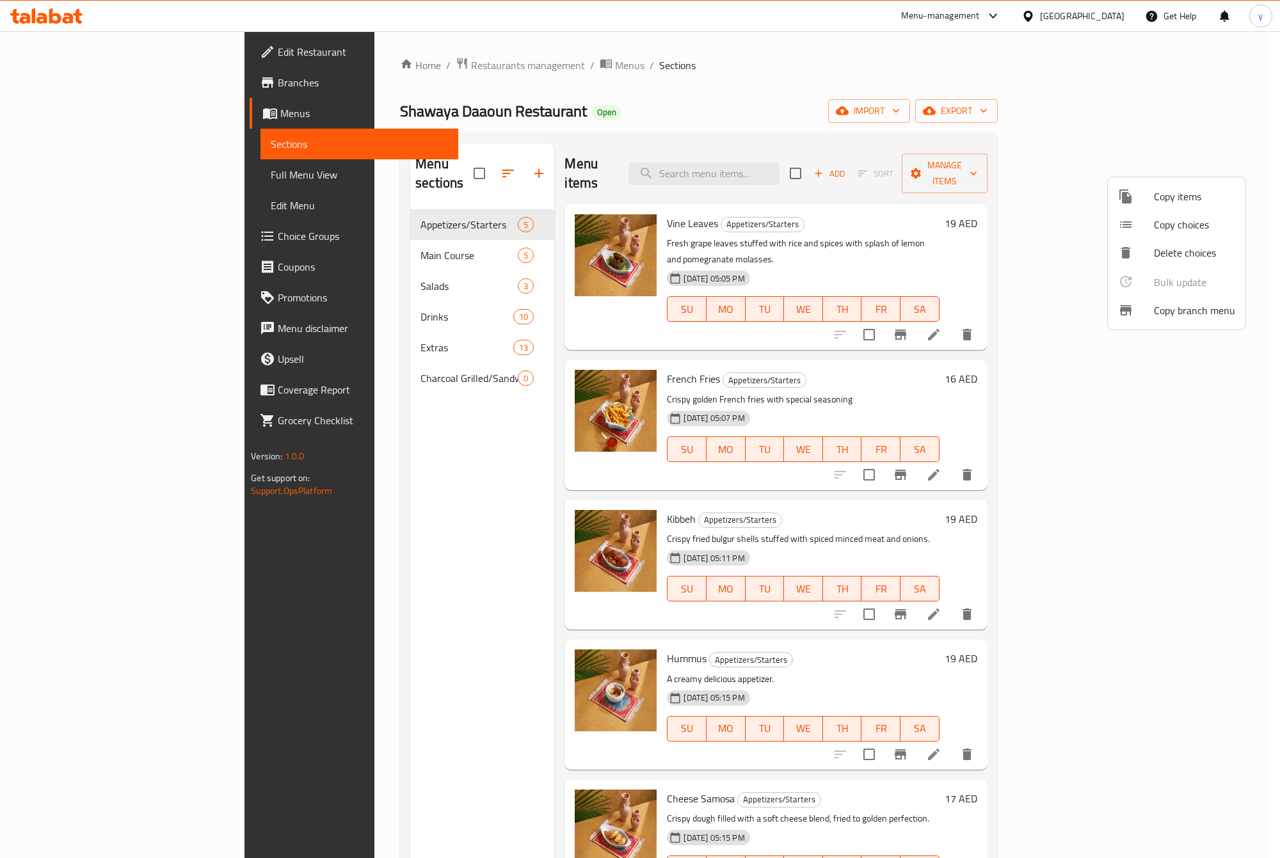
click at [1165, 305] on span "Copy branch menu" at bounding box center [1194, 310] width 81 height 15
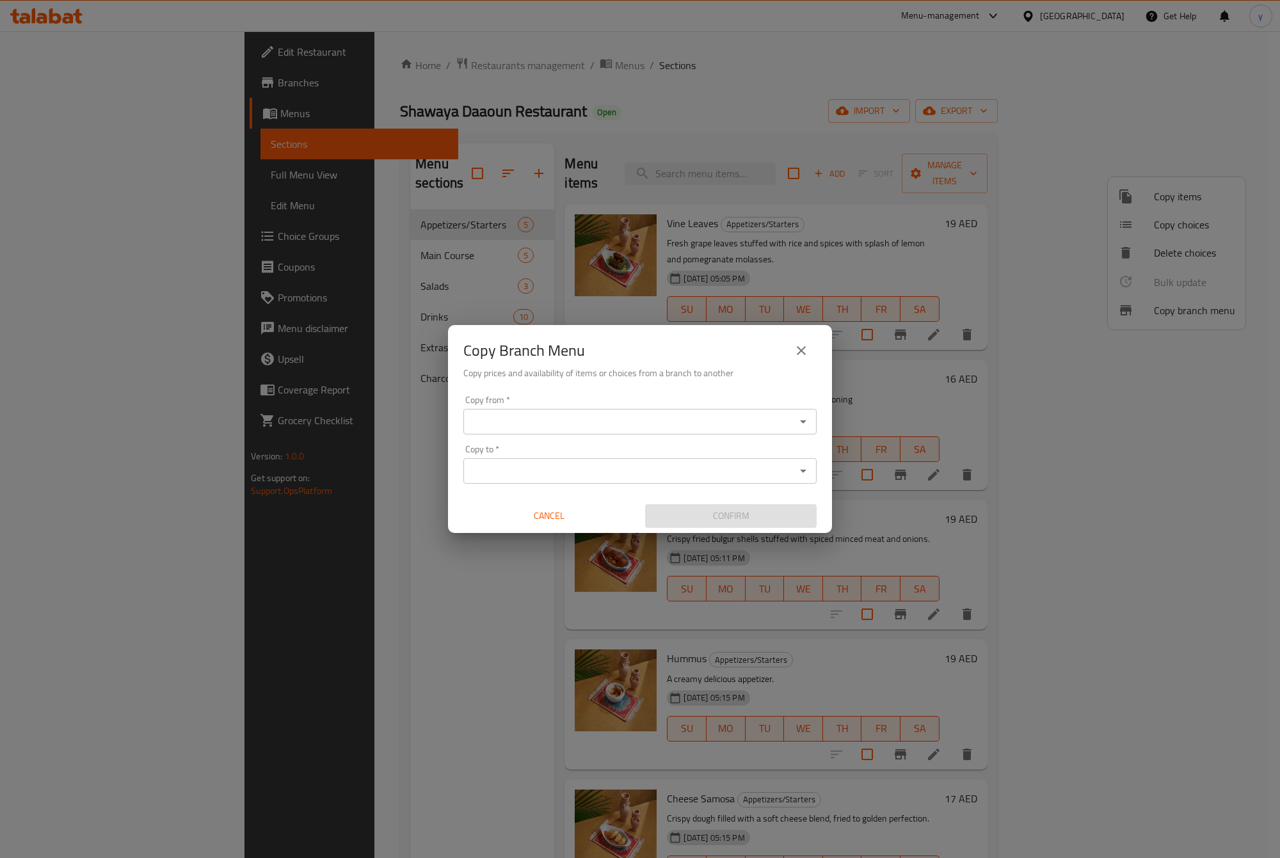
click at [533, 419] on input "Copy from   *" at bounding box center [629, 422] width 324 height 18
click at [586, 424] on input "Copy from   *" at bounding box center [629, 422] width 324 height 18
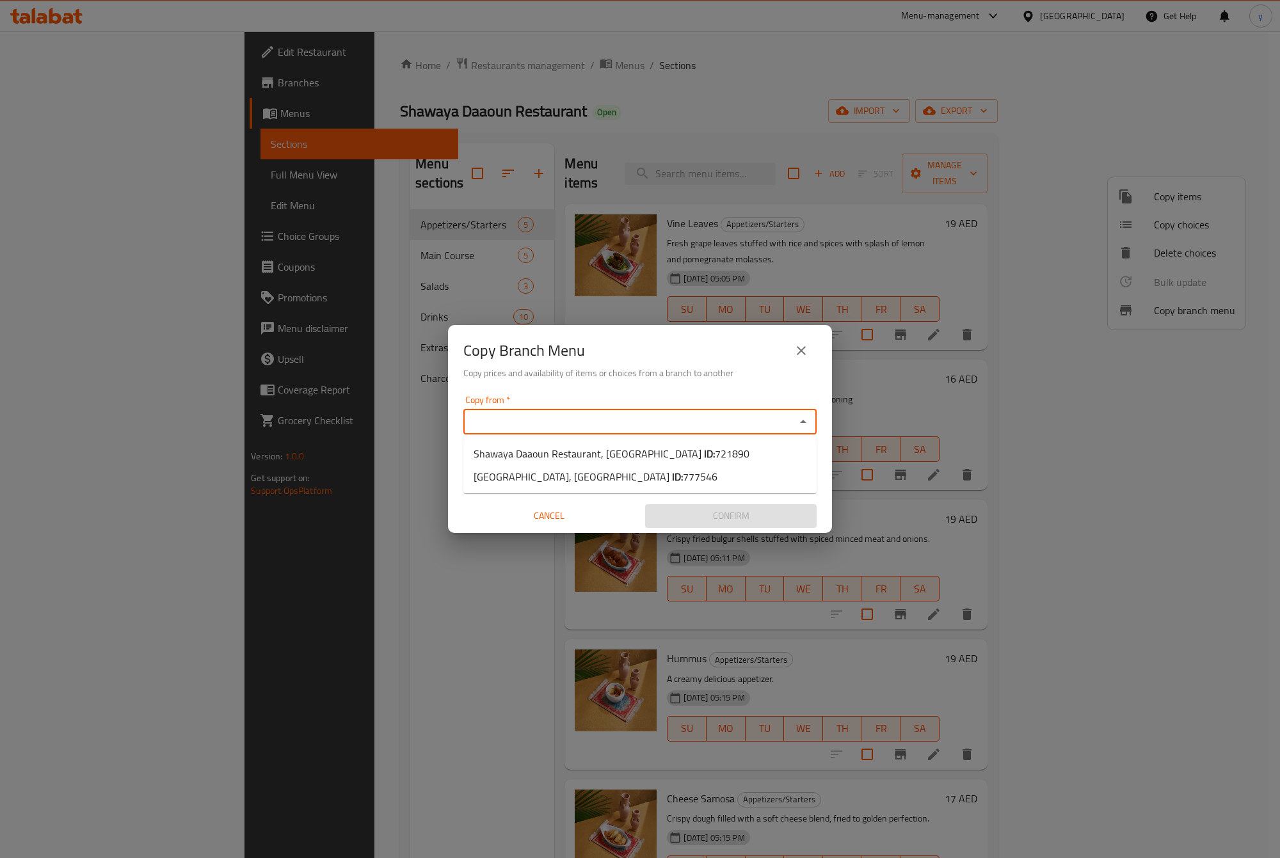
paste input "777546"
type input "7"
paste input "721890"
type input "721890"
click at [795, 424] on icon "Open" at bounding box center [802, 421] width 15 height 15
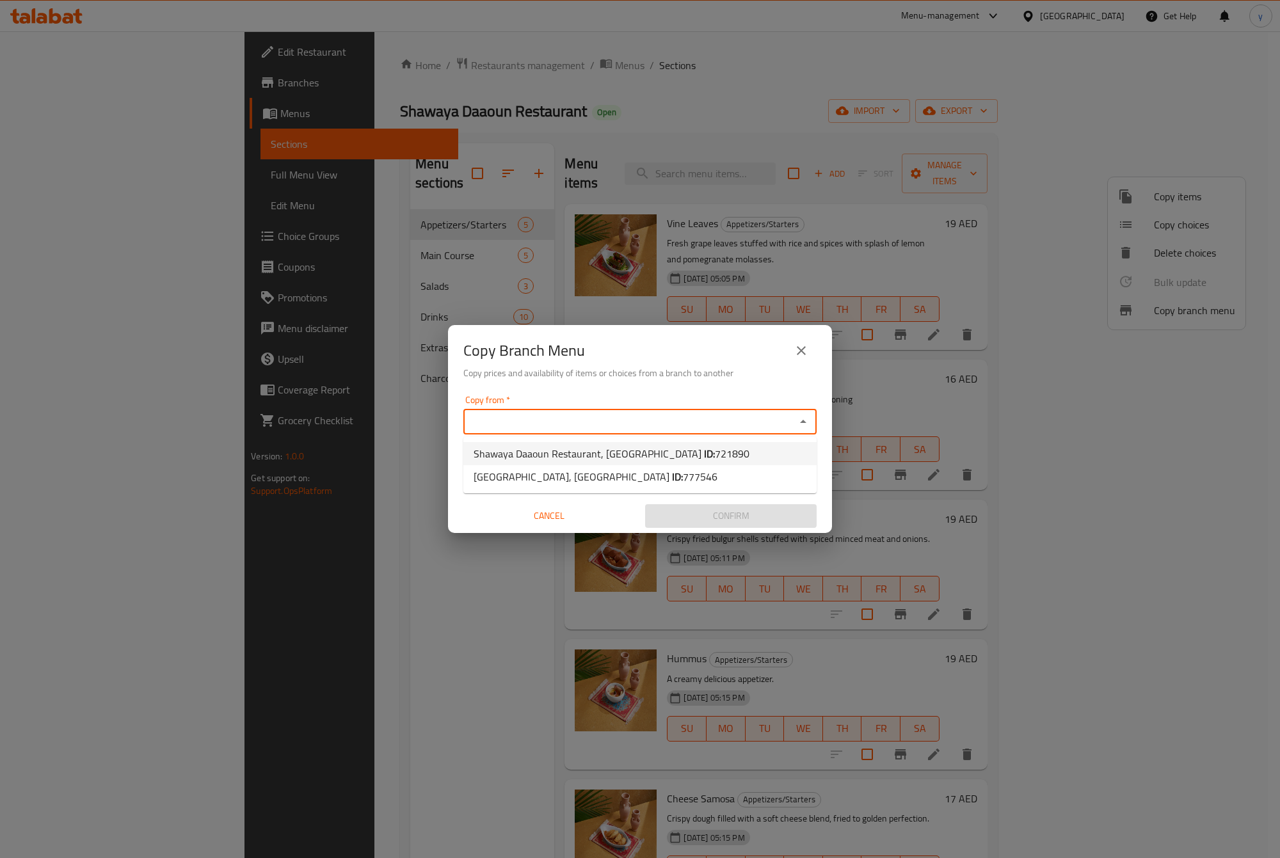
click at [715, 455] on span "721890" at bounding box center [732, 453] width 35 height 19
type input "Shawaya Daaoun Restaurant, [GEOGRAPHIC_DATA]"
click at [807, 474] on icon "Open" at bounding box center [802, 470] width 15 height 15
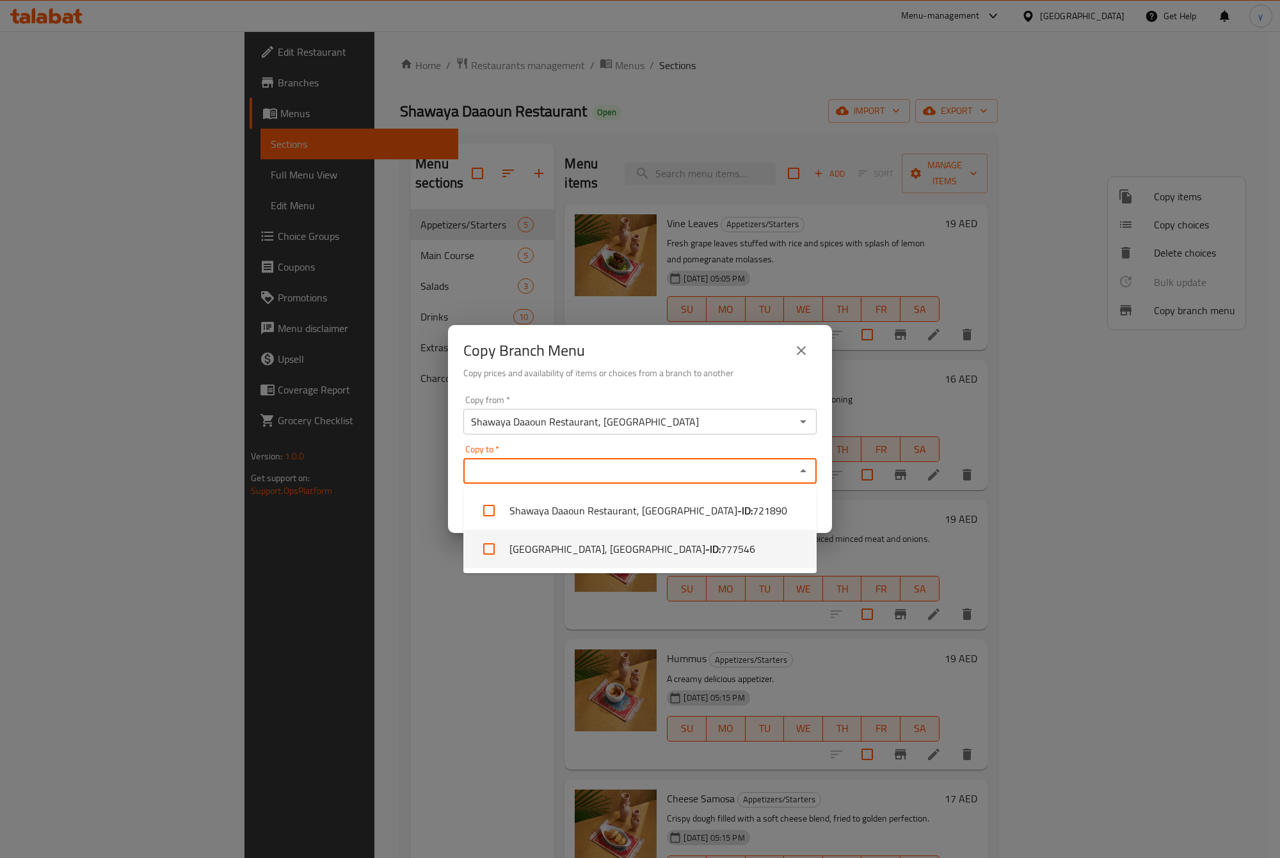
click at [727, 544] on span "777546" at bounding box center [737, 548] width 35 height 15
click at [627, 553] on li "[GEOGRAPHIC_DATA], [GEOGRAPHIC_DATA] - ID: 777546" at bounding box center [639, 549] width 353 height 38
click at [505, 555] on li "[GEOGRAPHIC_DATA], [GEOGRAPHIC_DATA] - ID: 777546" at bounding box center [639, 549] width 353 height 38
checkbox input "true"
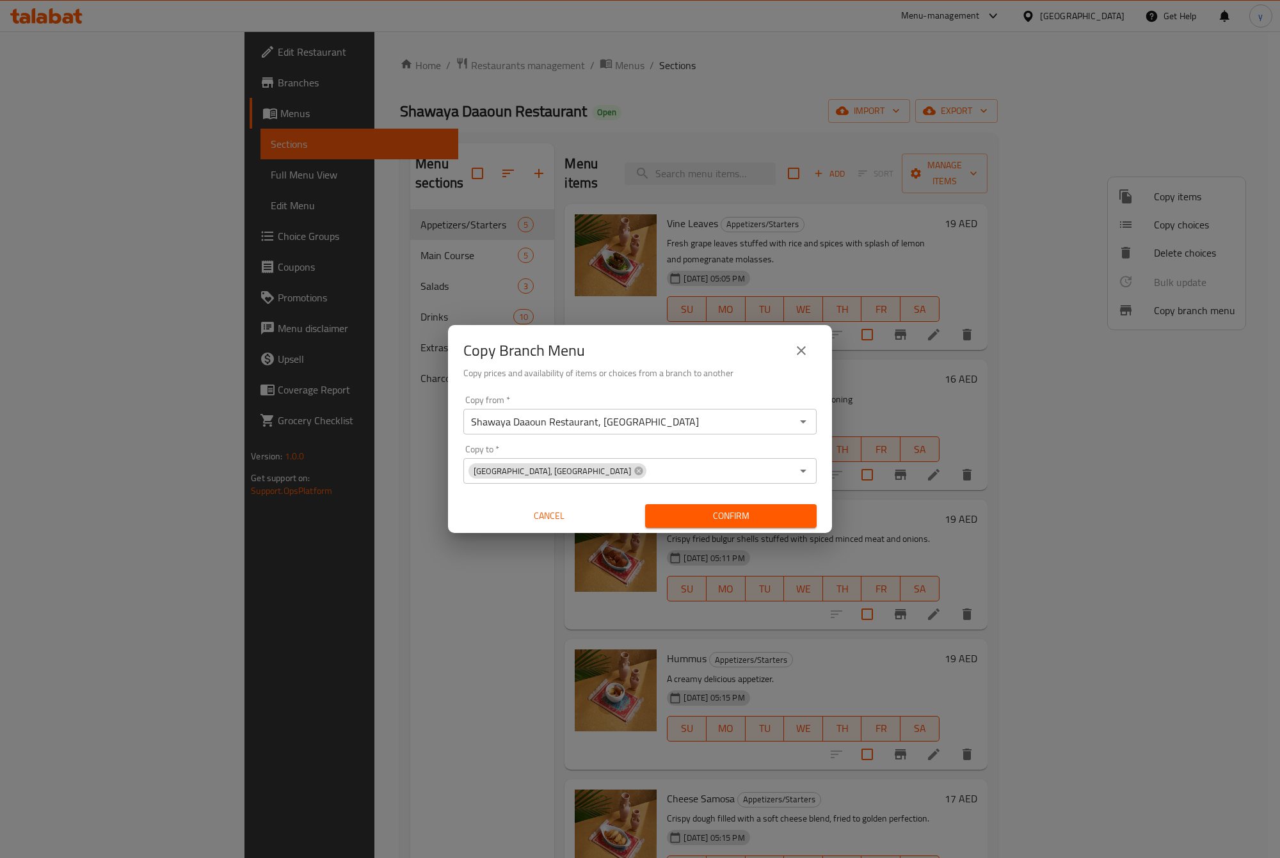
click at [351, 647] on div "Copy Branch Menu Copy prices and availability of items or choices from a branch…" at bounding box center [640, 429] width 1280 height 858
click at [711, 506] on button "Confirm" at bounding box center [730, 516] width 171 height 24
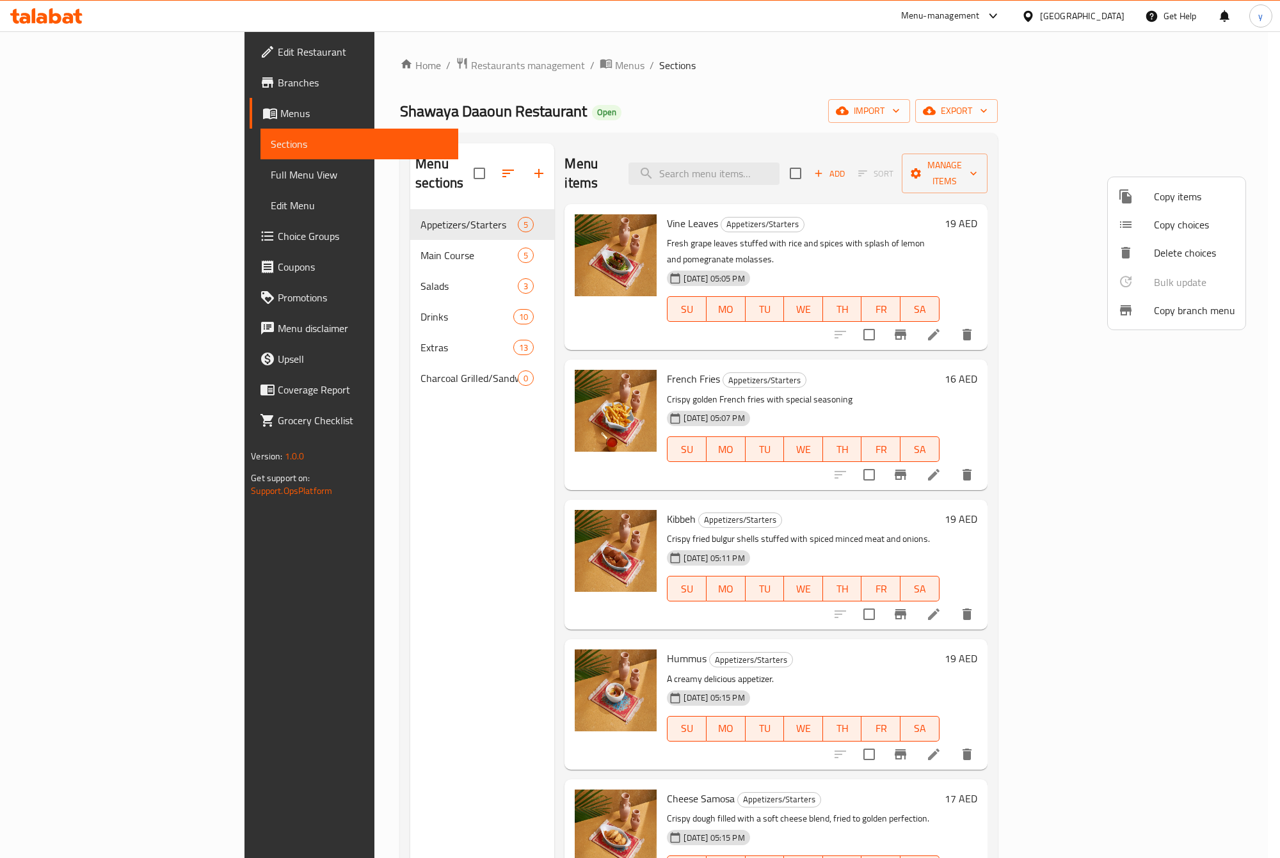
click at [40, 80] on div at bounding box center [640, 429] width 1280 height 858
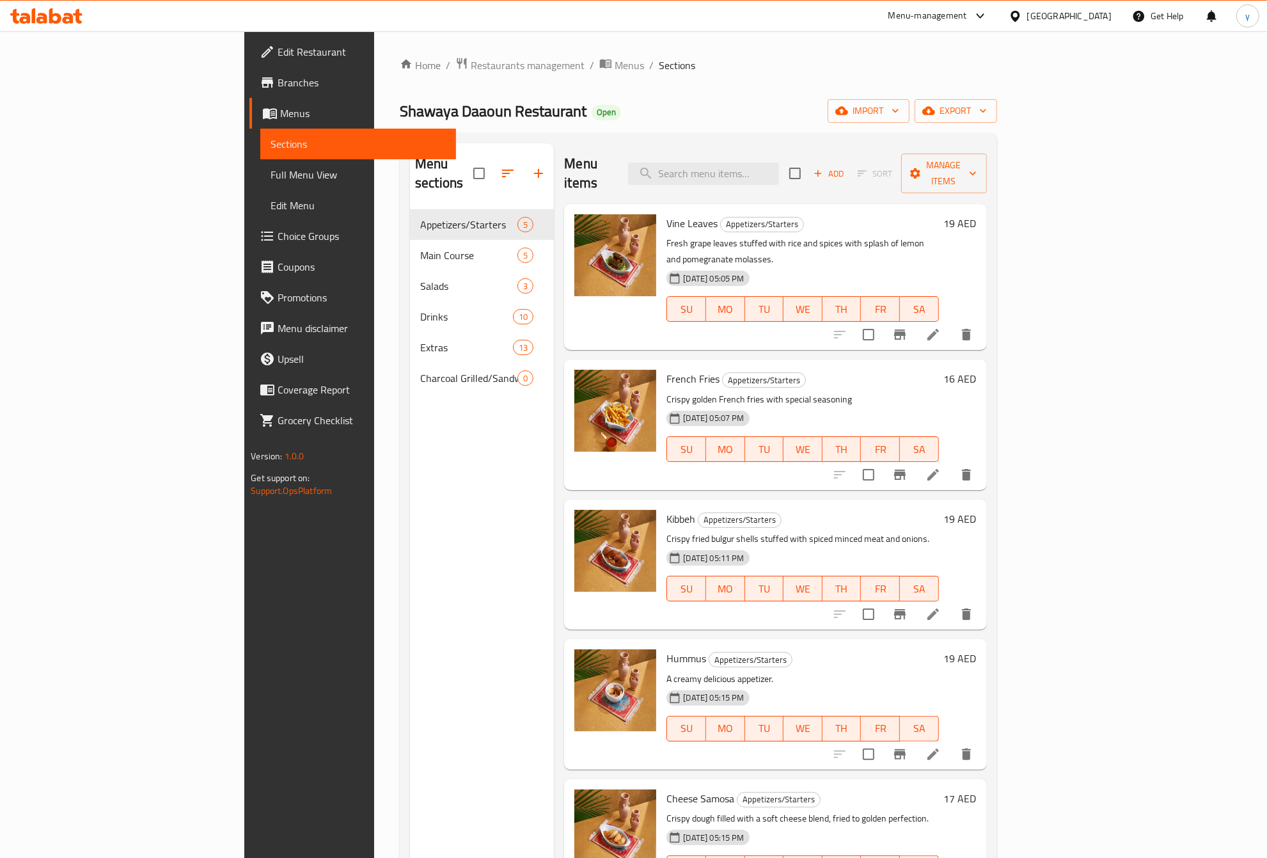
click at [278, 80] on span "Branches" at bounding box center [362, 82] width 168 height 15
